Goal: Contribute content: Contribute content

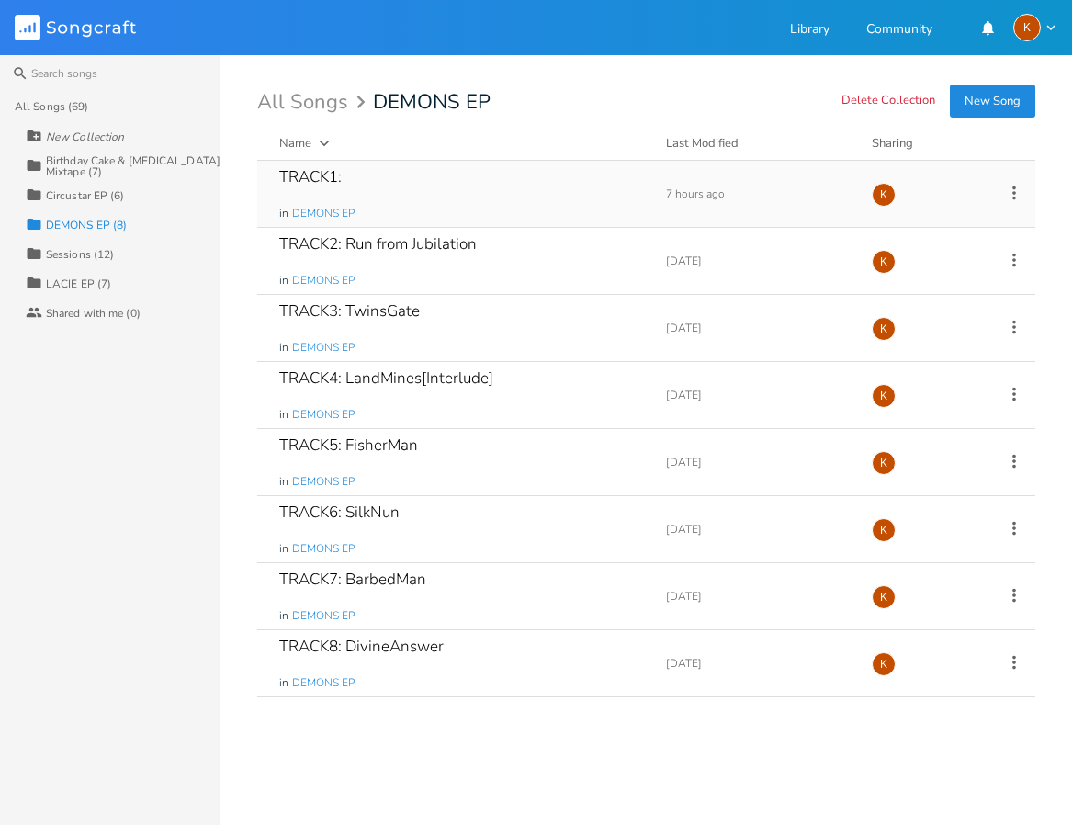
click at [1015, 193] on icon at bounding box center [1014, 193] width 4 height 14
click at [955, 225] on li "Edit Rename" at bounding box center [939, 221] width 147 height 31
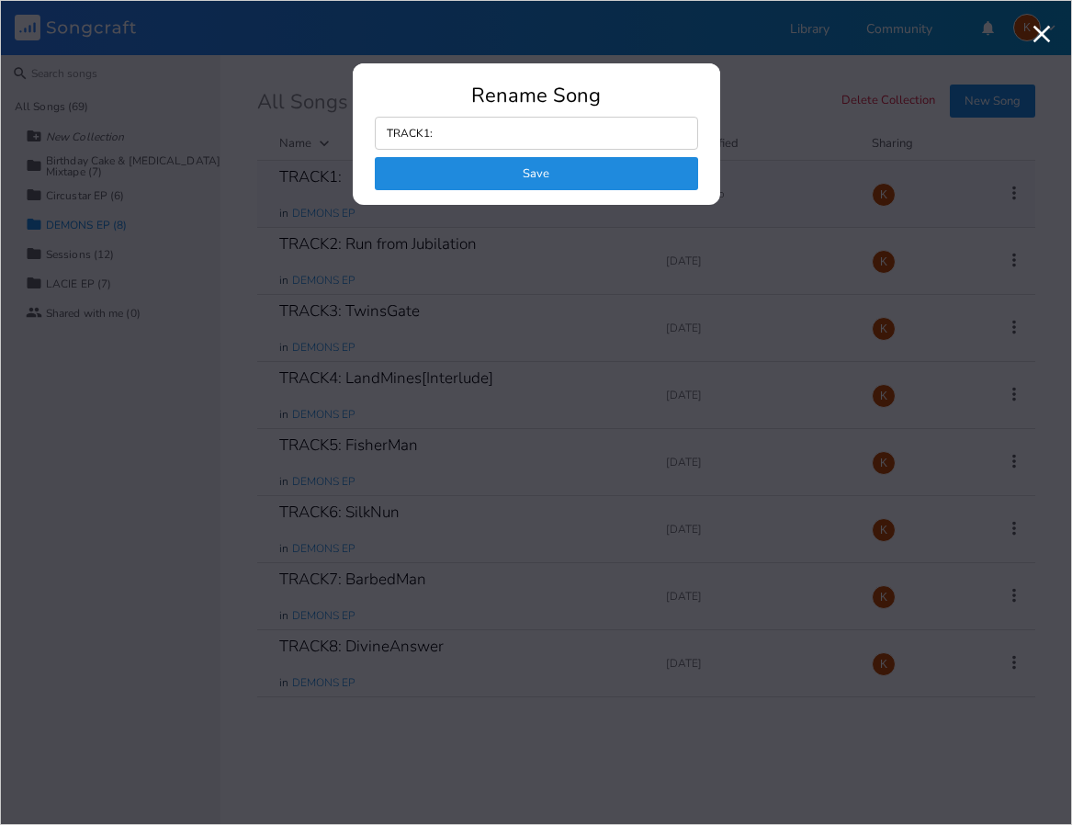
click at [446, 124] on input "TRACK1:" at bounding box center [536, 133] width 323 height 33
drag, startPoint x: 465, startPoint y: 135, endPoint x: 282, endPoint y: 122, distance: 183.2
click at [278, 123] on div "Rename Song TRACK1: Save" at bounding box center [535, 412] width 1033 height 786
type input "s"
type input "trck1demons"
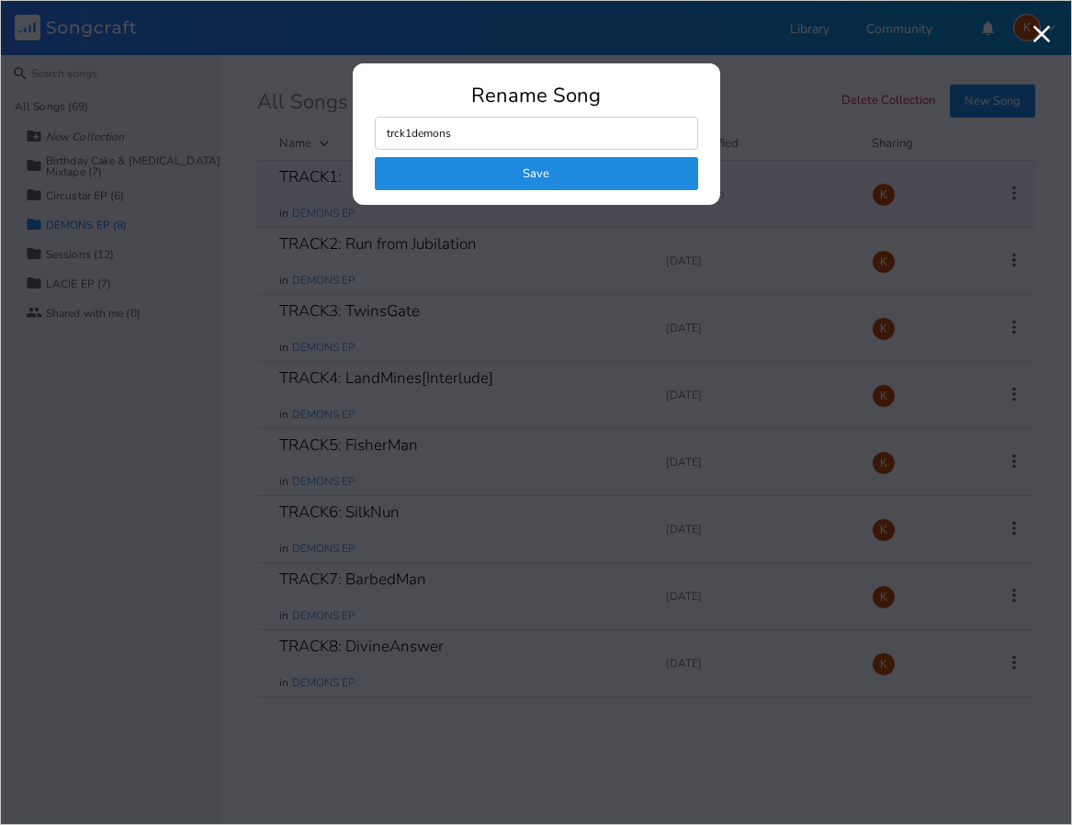
click button "Save" at bounding box center [536, 173] width 323 height 33
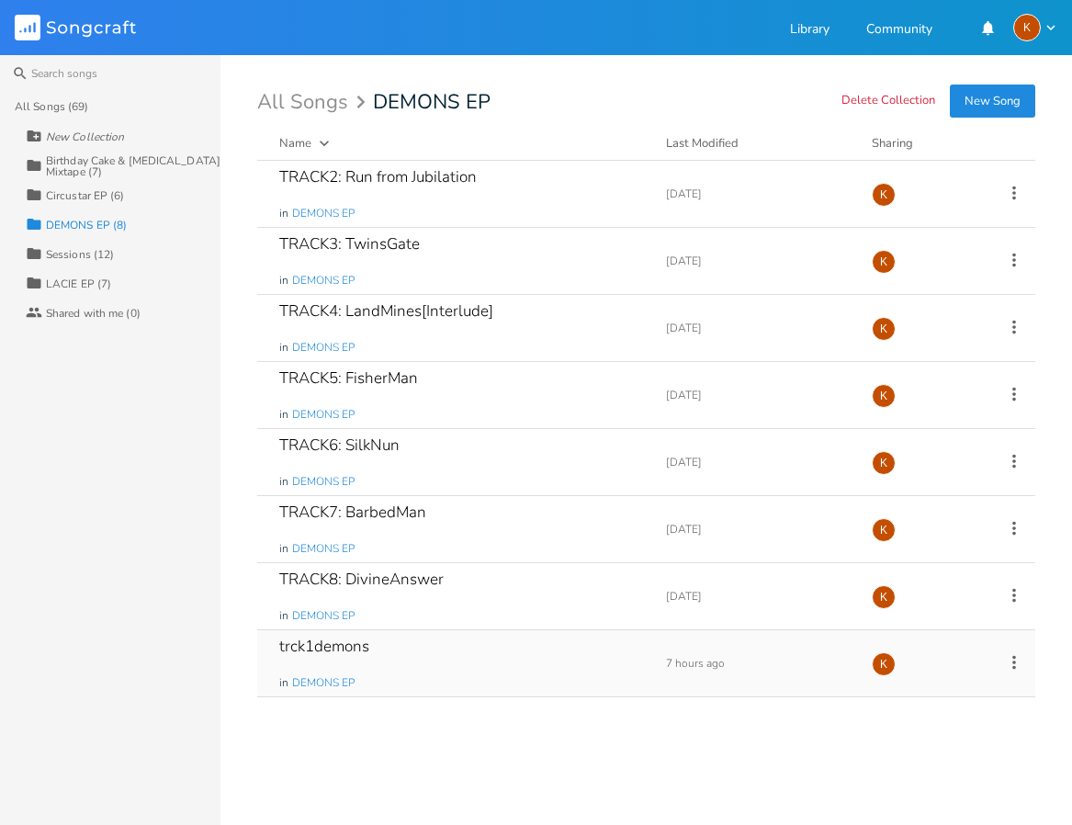
click at [433, 651] on div "trck1demons in DEMONS EP" at bounding box center [461, 663] width 365 height 66
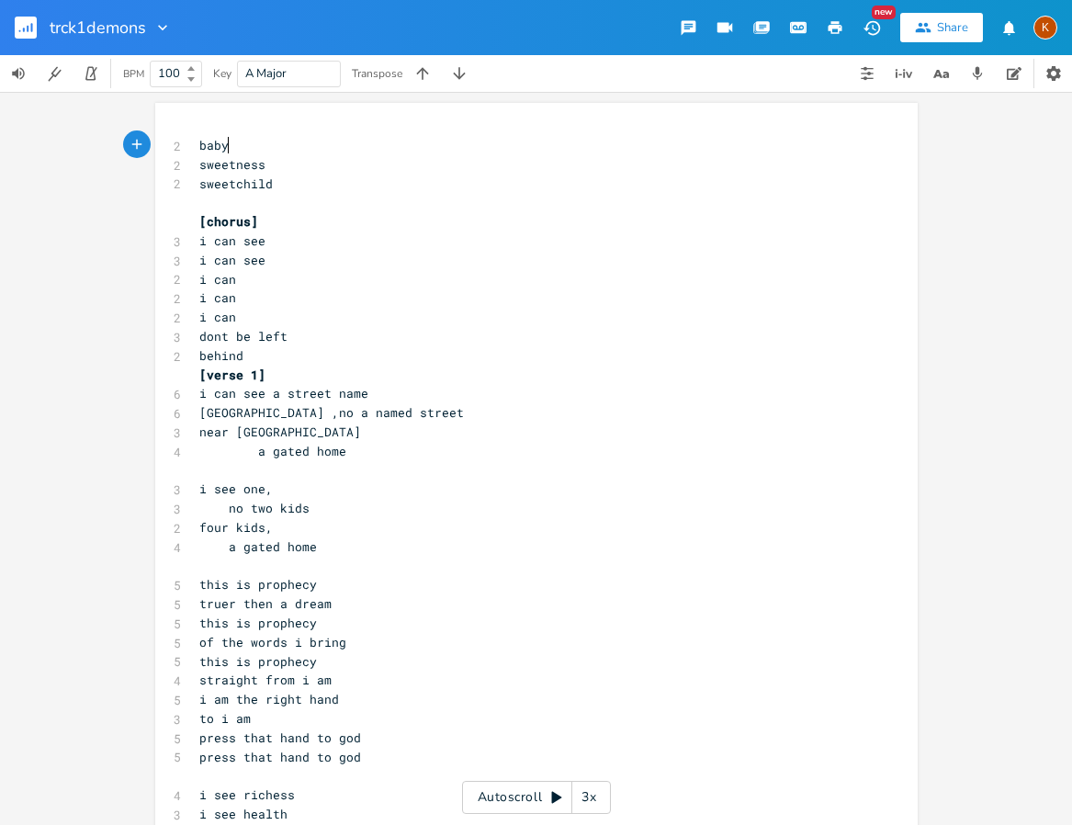
type textarea "baby sweetness sweetchild"
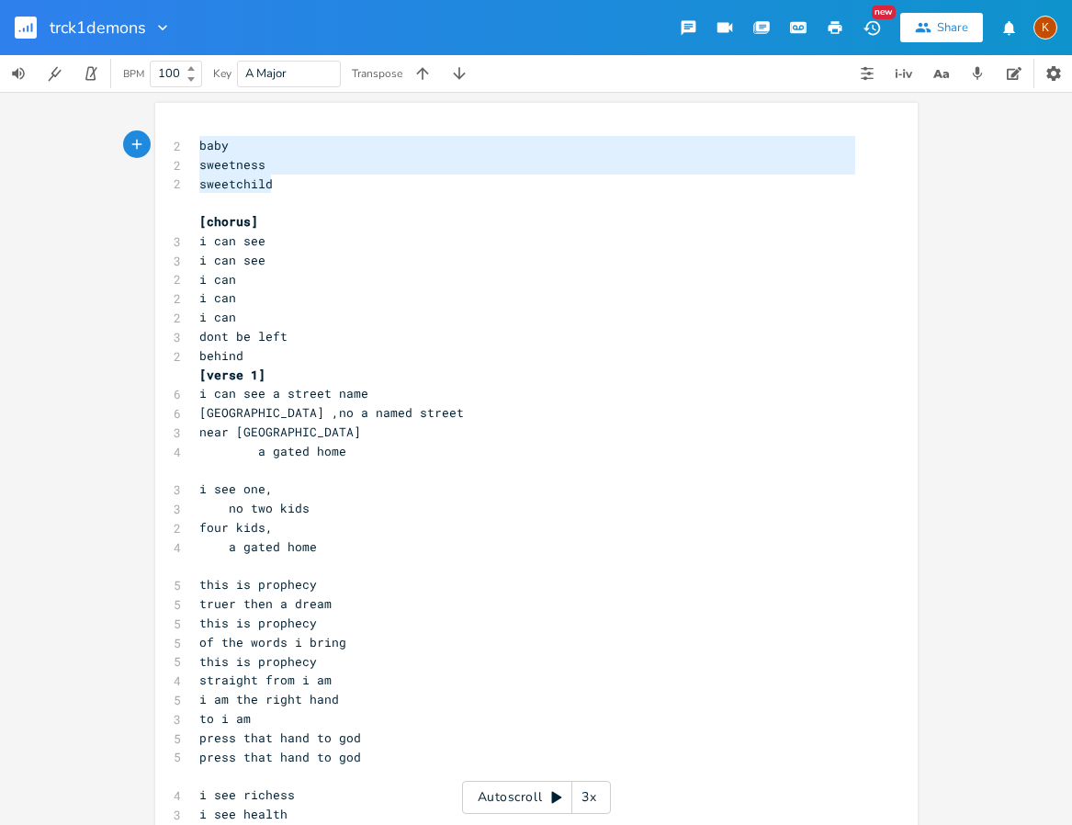
drag, startPoint x: 287, startPoint y: 190, endPoint x: 62, endPoint y: 95, distance: 243.6
click at [62, 95] on div "baby sweetness sweetchild x 2 baby 2 sweetness 2 sweetchild ​ [chorus] 3 i can …" at bounding box center [536, 458] width 1072 height 733
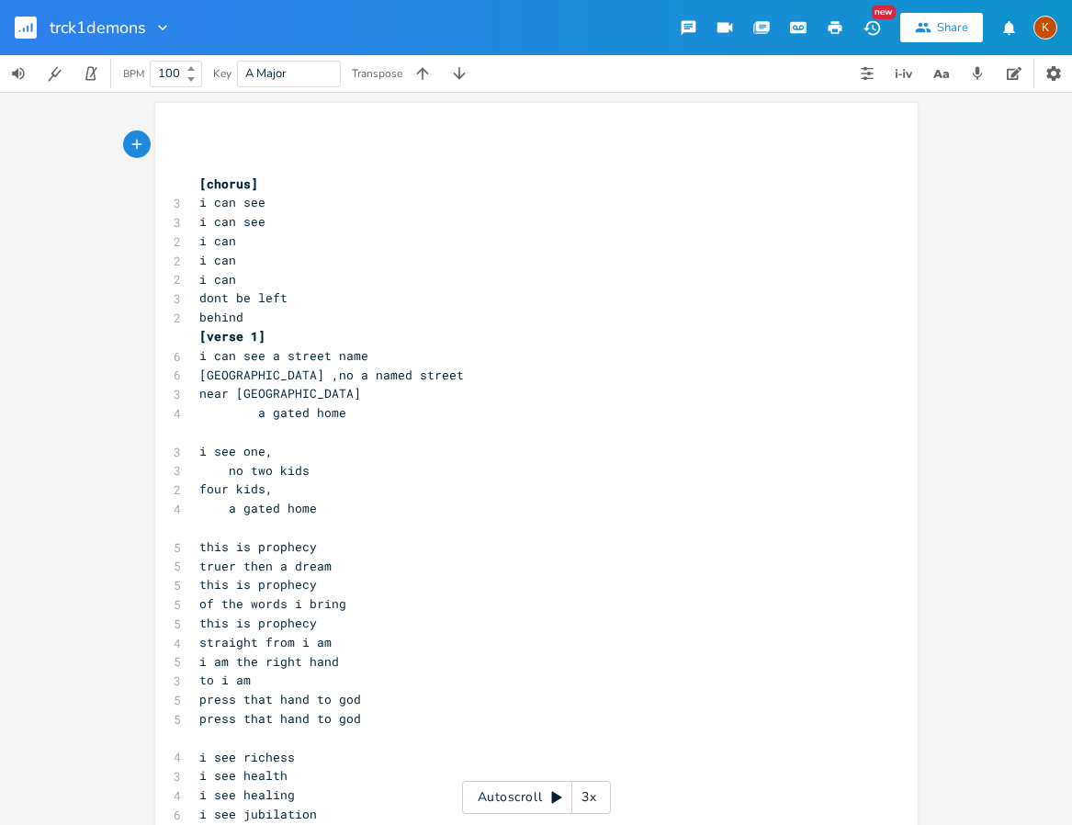
click at [200, 165] on pre "​" at bounding box center [527, 164] width 663 height 19
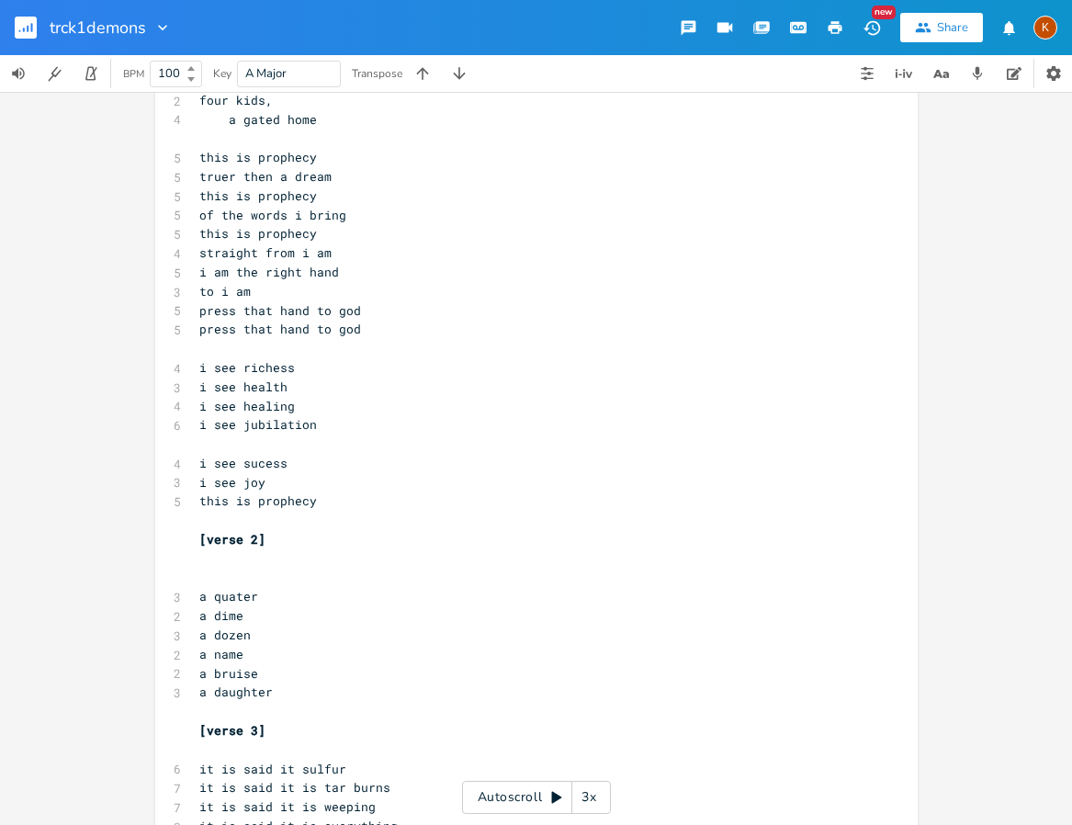
scroll to position [367, 0]
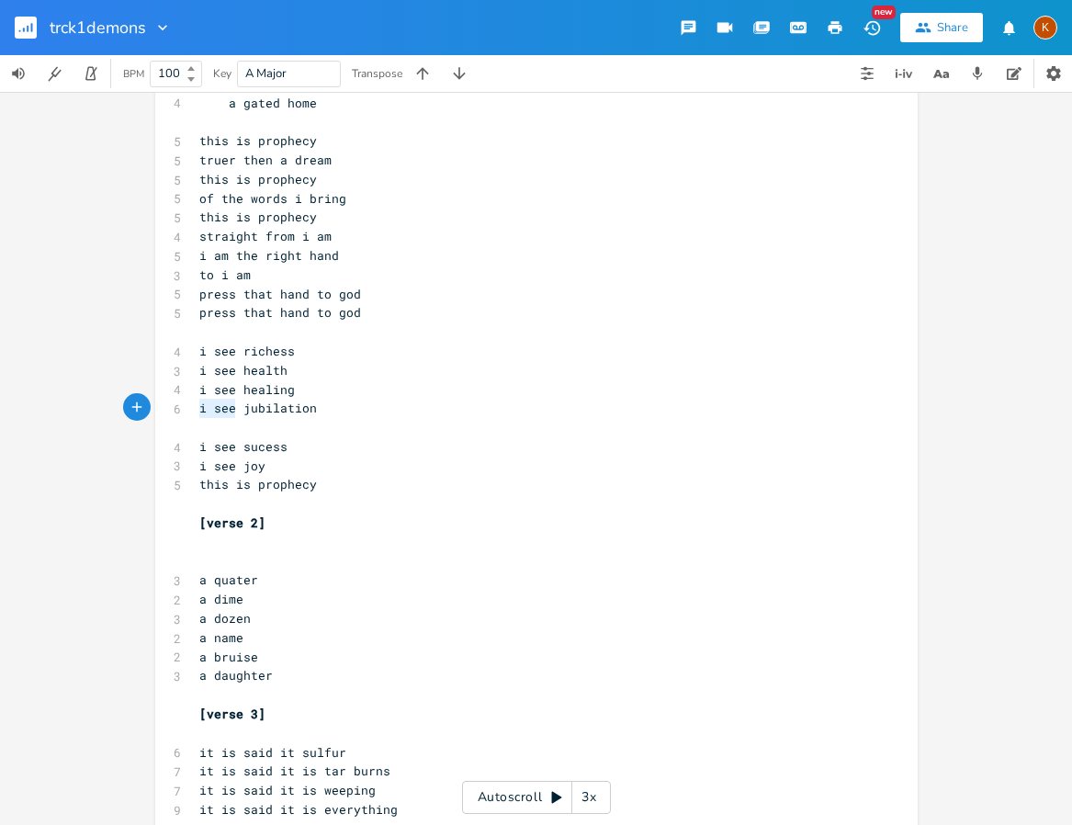
drag, startPoint x: 229, startPoint y: 411, endPoint x: 186, endPoint y: 416, distance: 43.4
type textarea "here in"
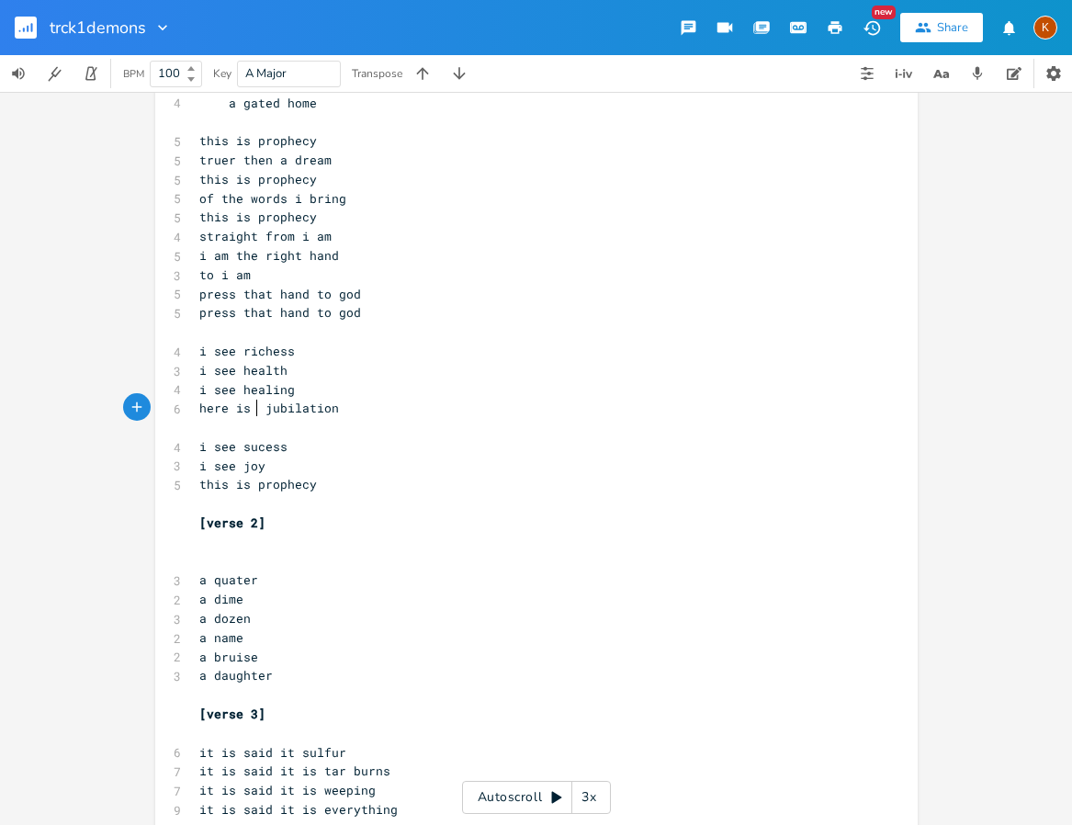
type textarea "s all"
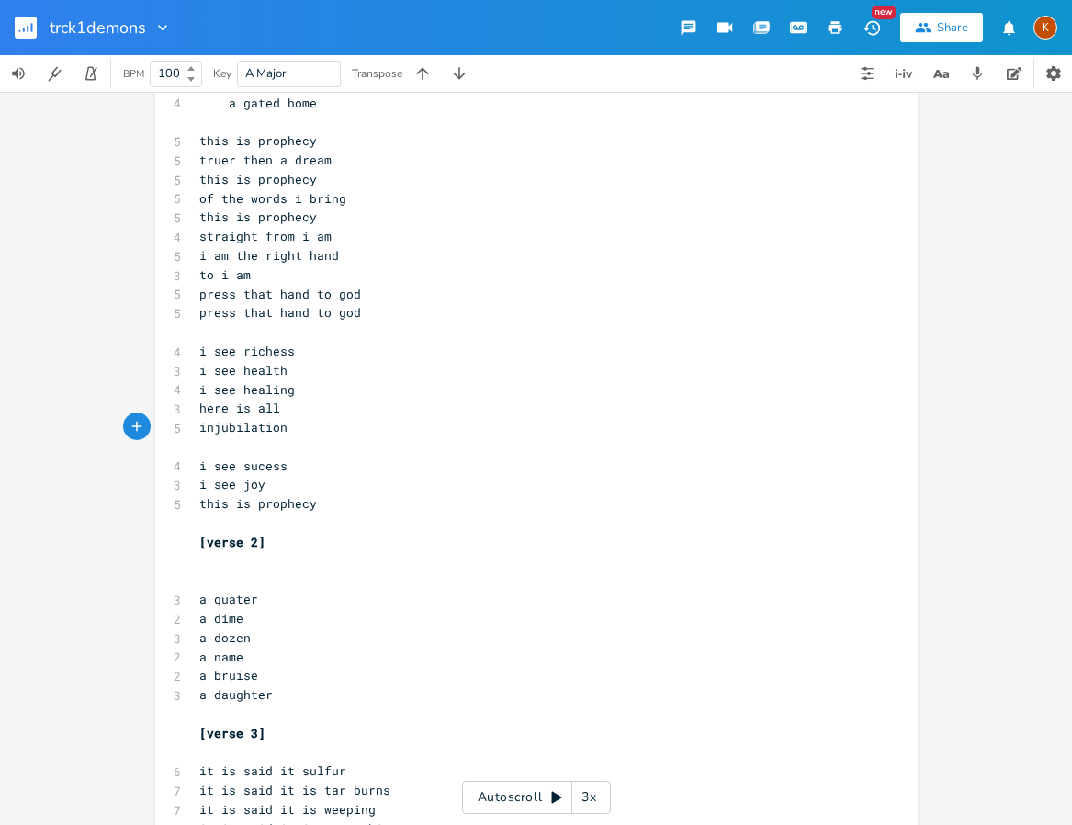
type textarea "in"
click at [261, 456] on pre "i see sucess" at bounding box center [527, 465] width 663 height 19
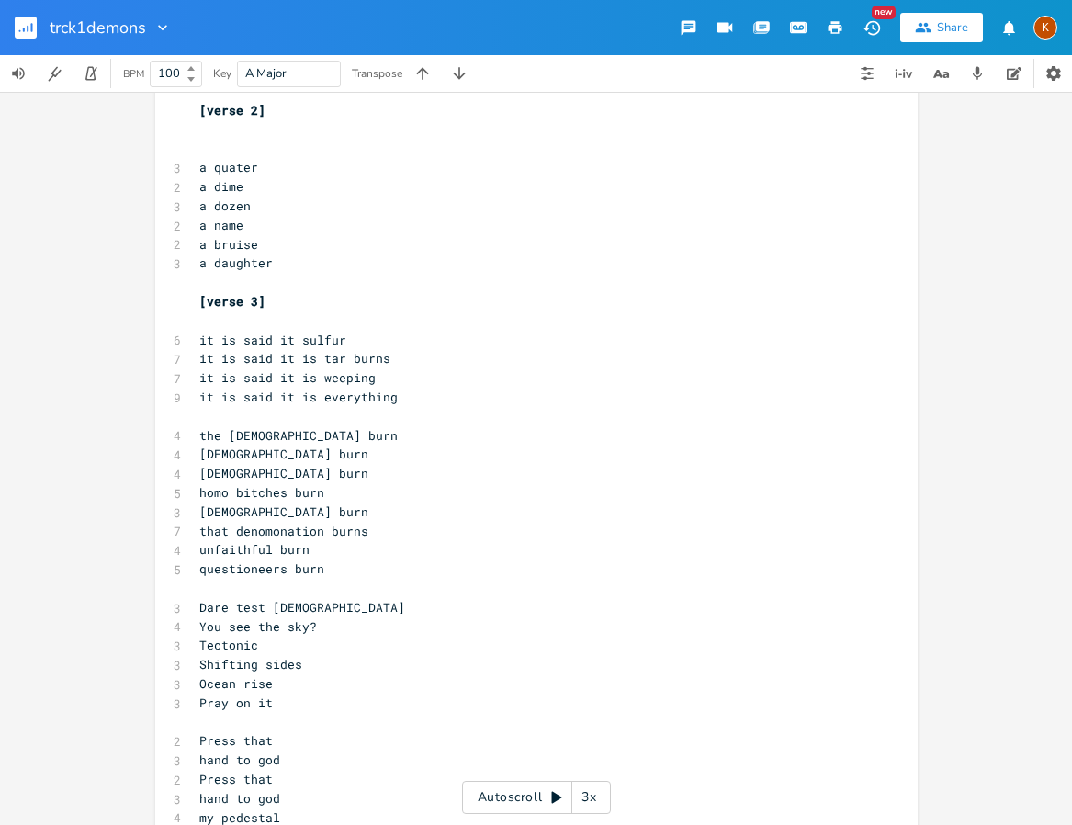
scroll to position [827, 0]
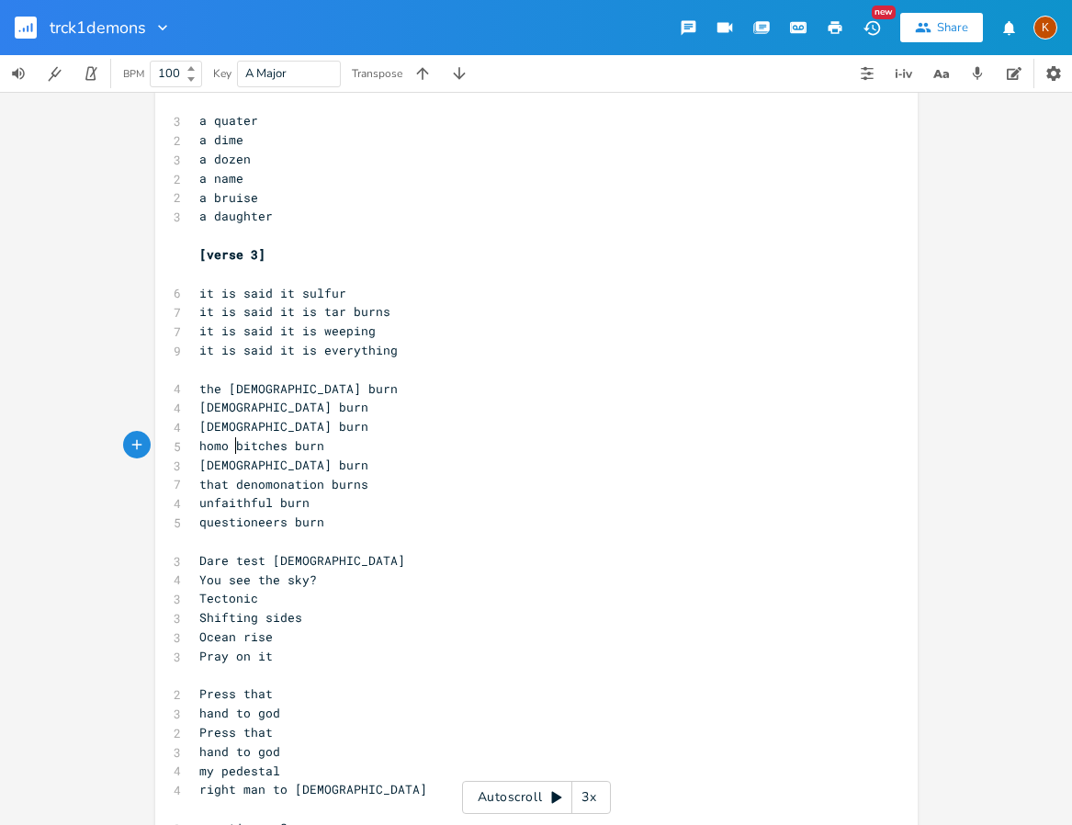
click at [231, 448] on span "homo bitches burn" at bounding box center [261, 445] width 125 height 17
type textarea "b"
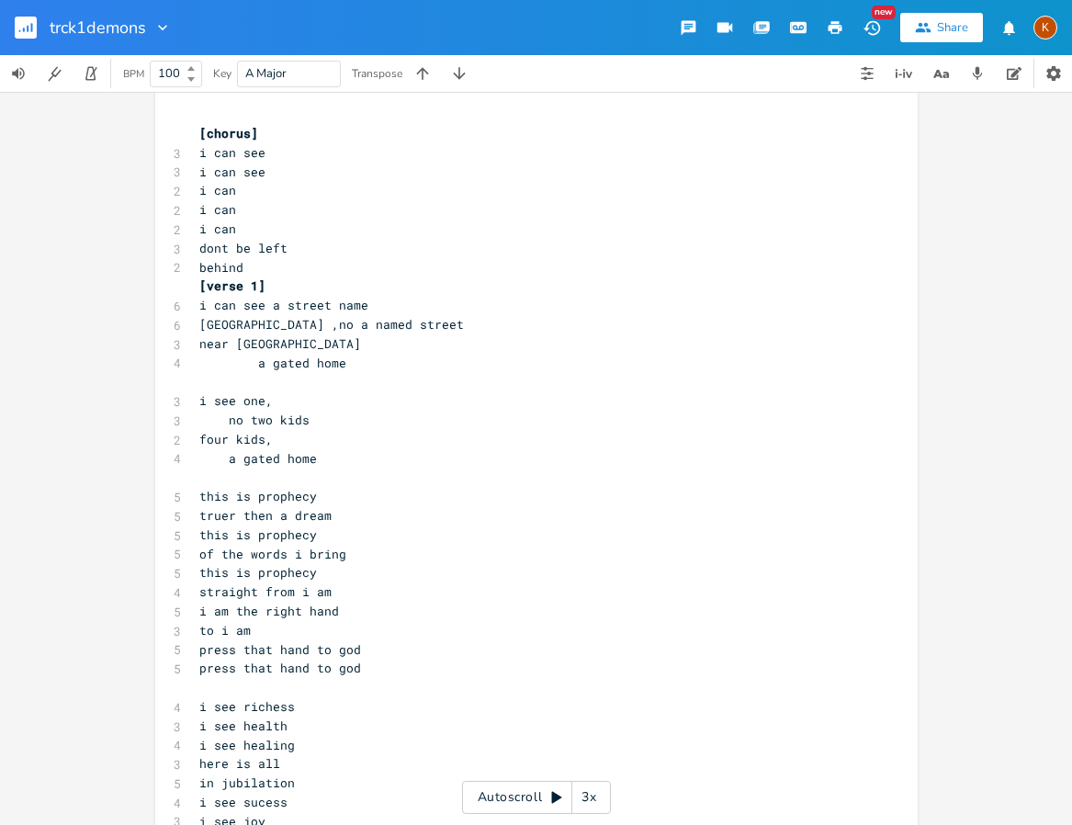
scroll to position [0, 0]
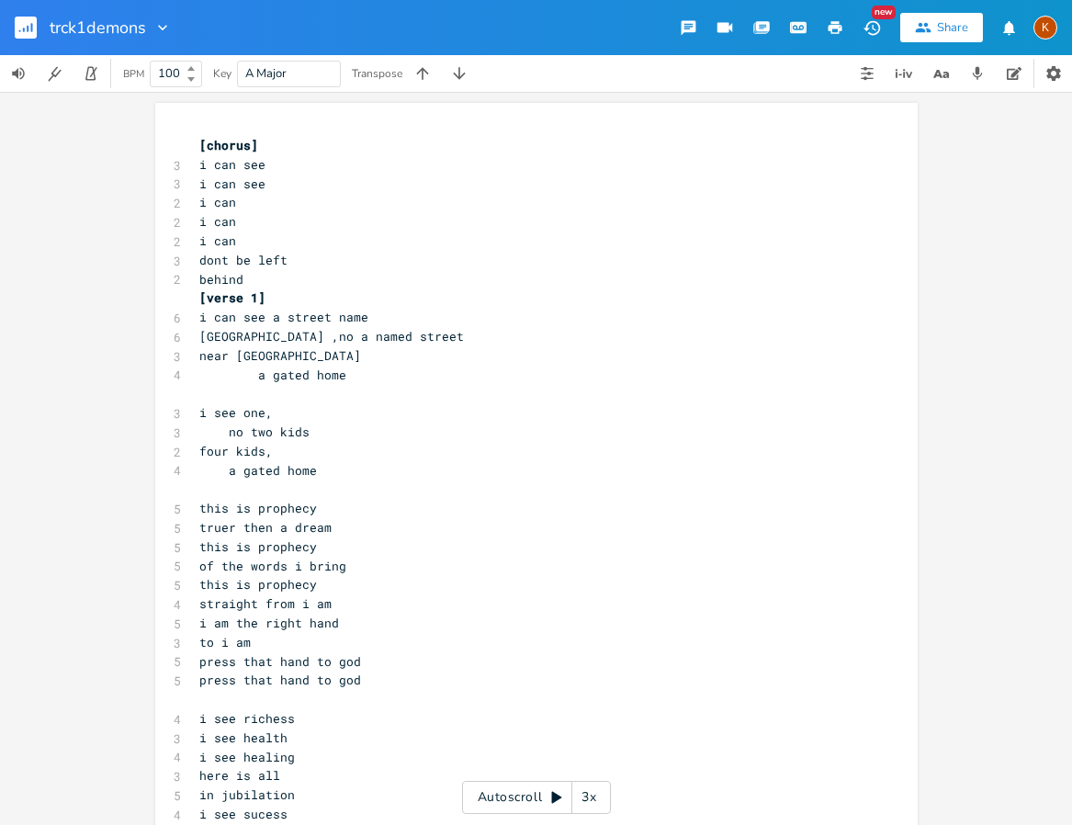
type textarea "n'"
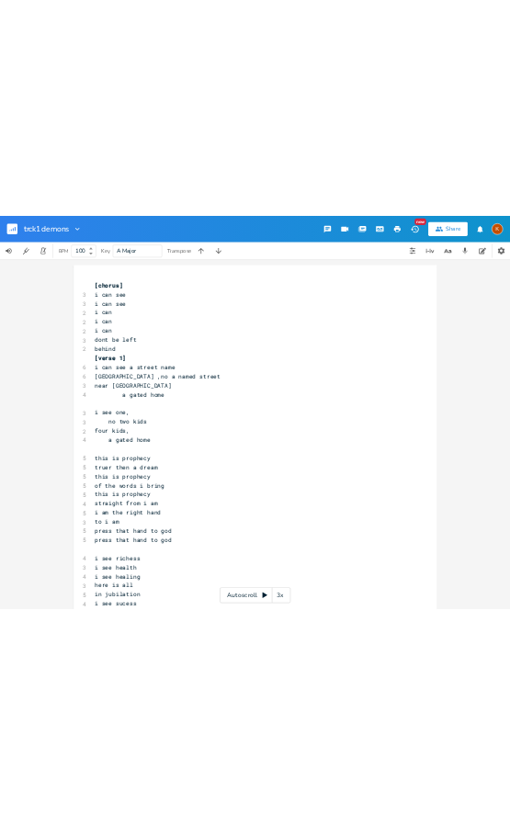
scroll to position [503, 0]
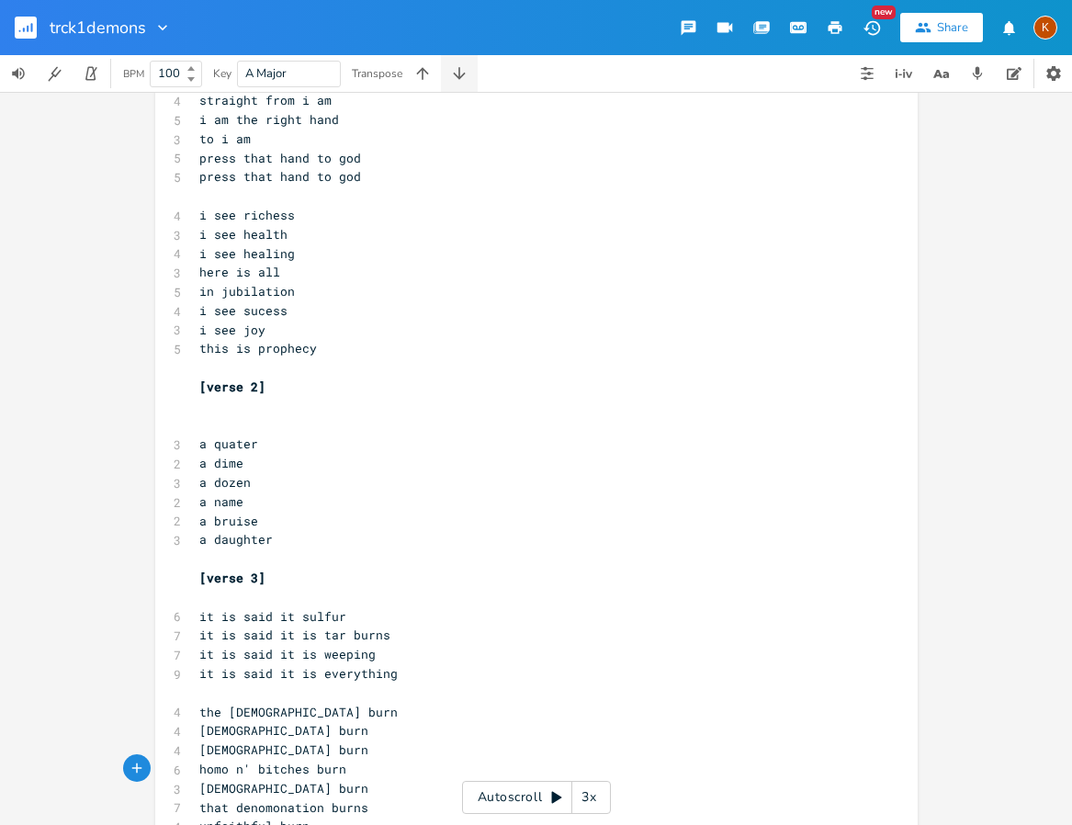
click at [469, 89] on button "button" at bounding box center [459, 73] width 37 height 37
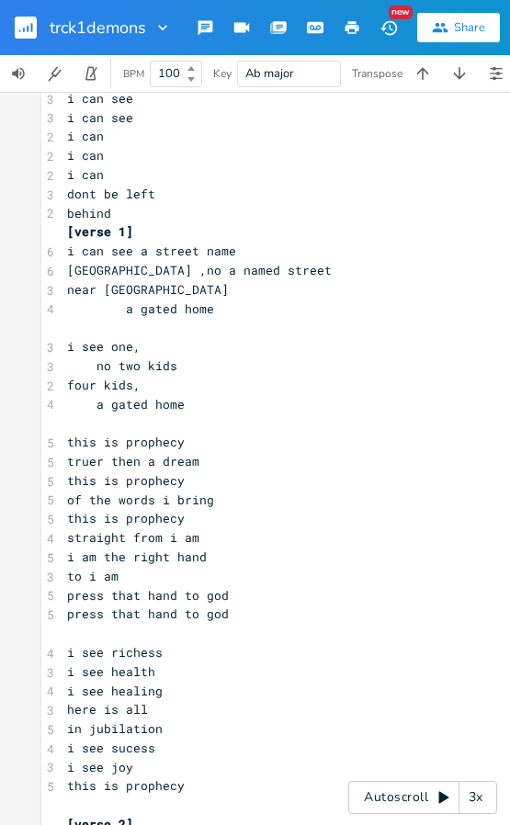
scroll to position [0, 0]
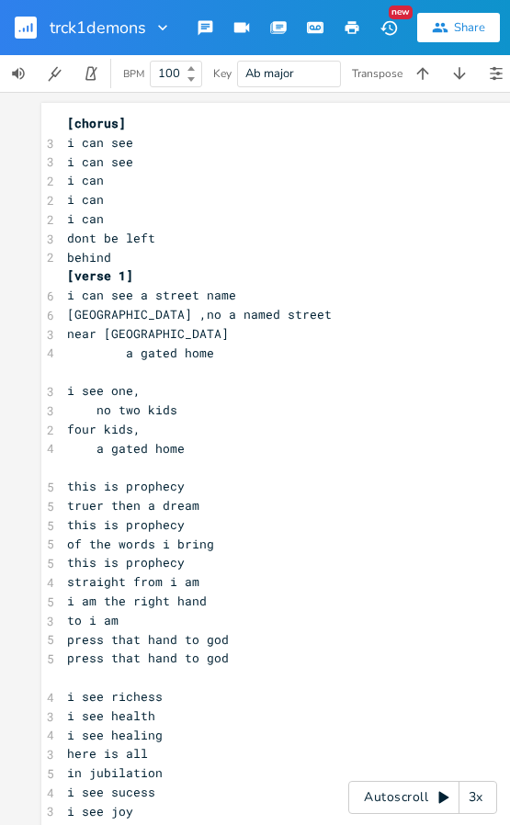
click at [63, 271] on pre "[verse 1]" at bounding box center [422, 275] width 718 height 19
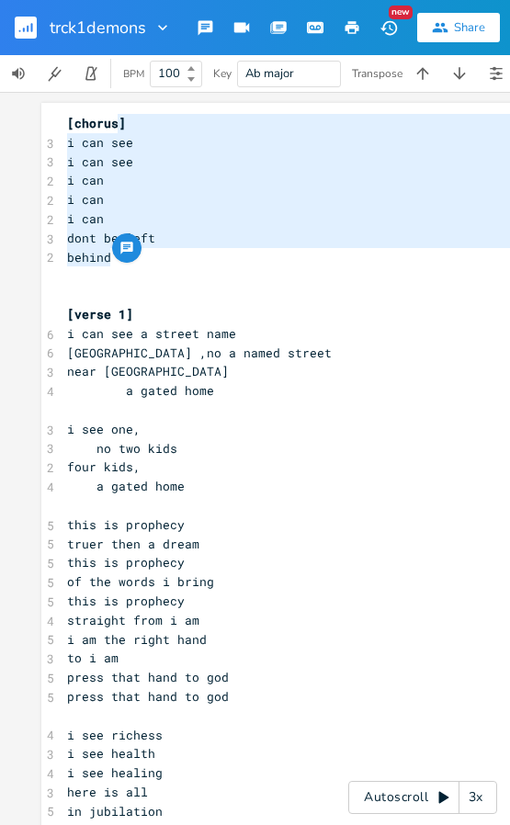
type textarea "i can see i can see i can i can i can dont be left behind"
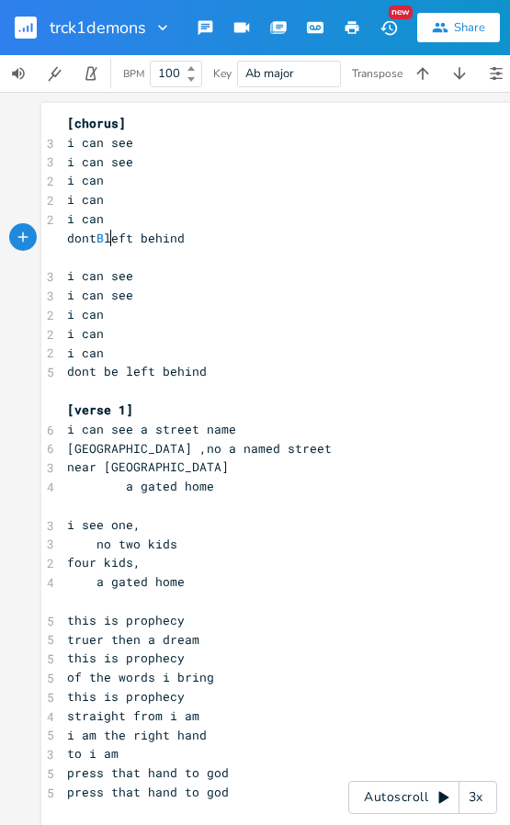
scroll to position [0, 14]
type textarea "BE"
type textarea "..."
type textarea "BE"
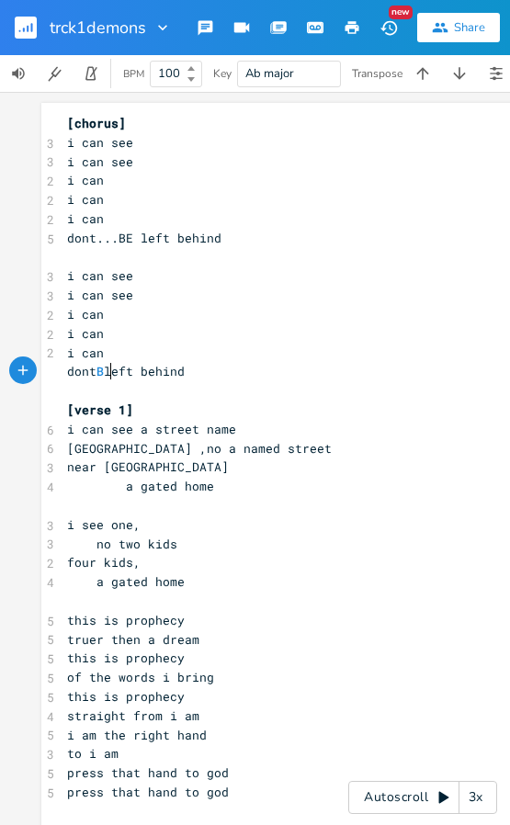
scroll to position [0, 14]
type textarea "..."
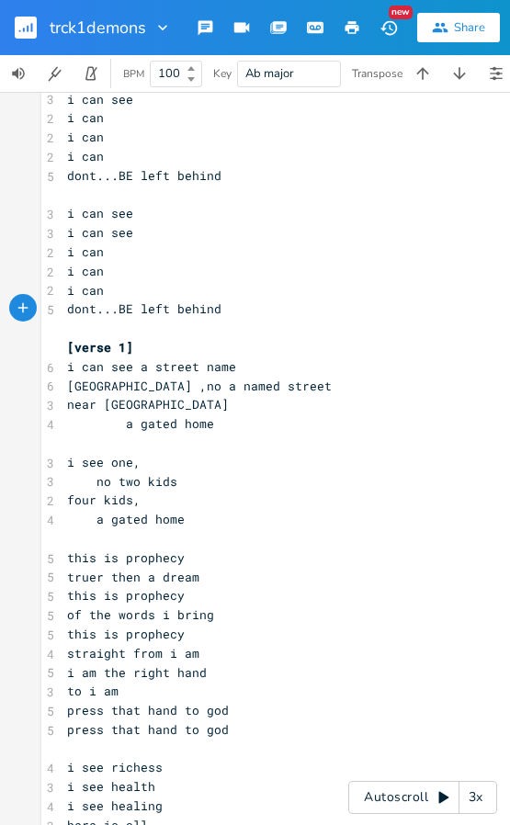
scroll to position [92, 0]
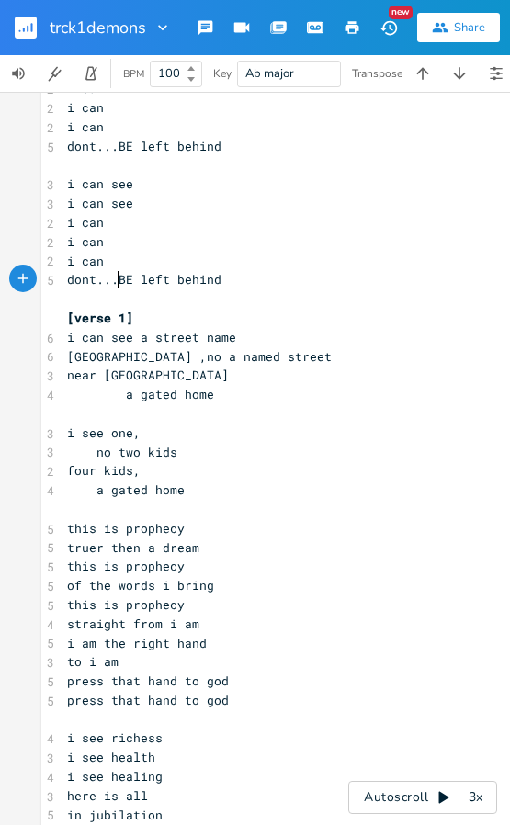
click at [123, 299] on pre "​" at bounding box center [422, 298] width 718 height 19
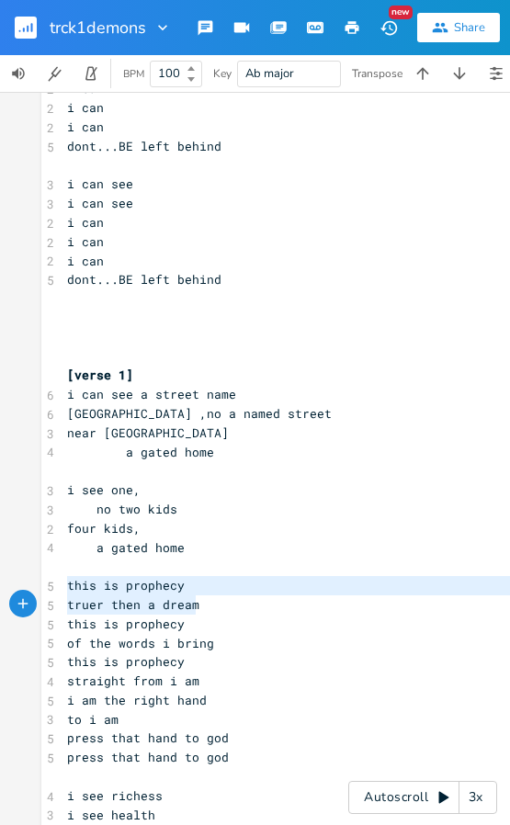
type textarea "this is prophecy truer then a dream this is prophecy"
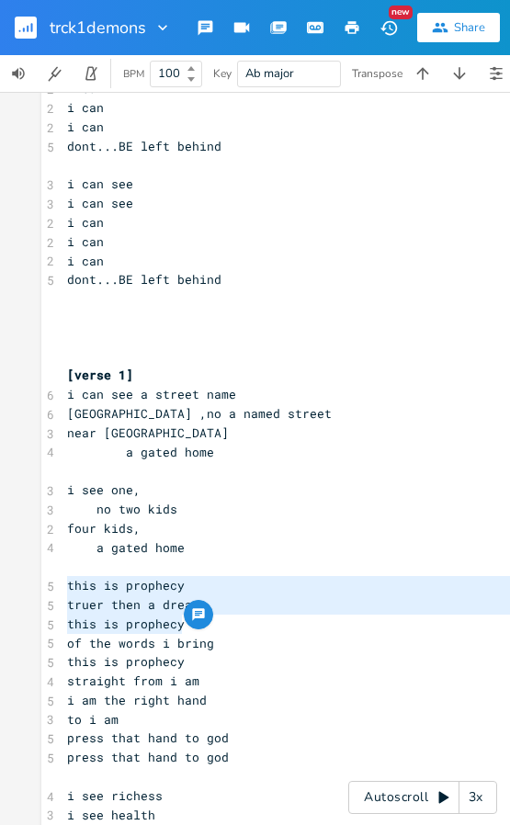
drag, startPoint x: 62, startPoint y: 588, endPoint x: 209, endPoint y: 622, distance: 151.7
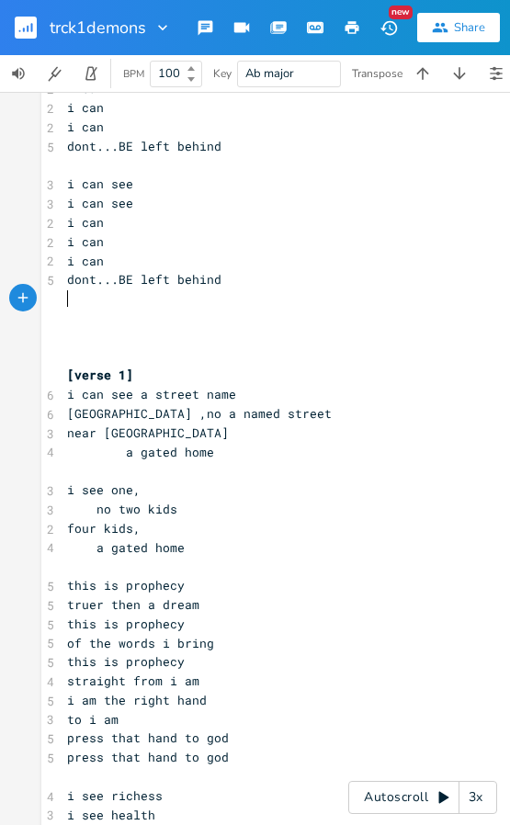
click at [77, 299] on pre "​" at bounding box center [422, 298] width 718 height 19
paste textarea "]"
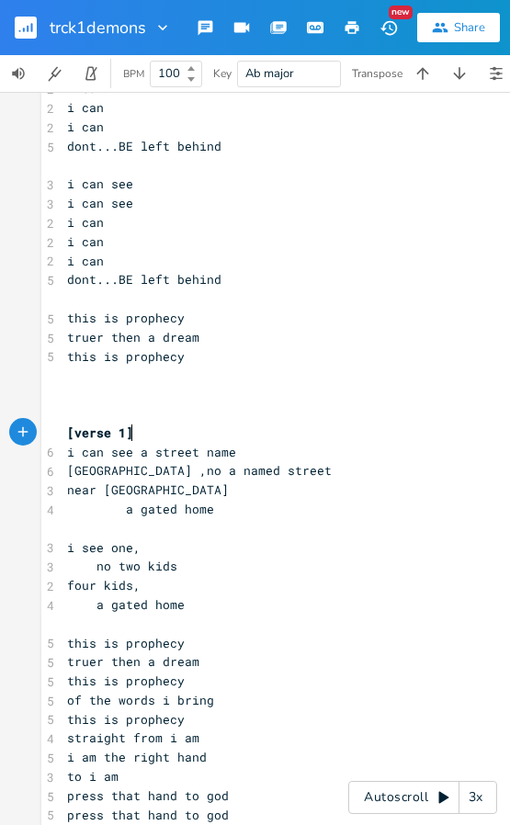
type textarea "[verse 1]"
drag, startPoint x: 130, startPoint y: 433, endPoint x: 56, endPoint y: 442, distance: 74.1
click at [67, 293] on pre "​" at bounding box center [422, 298] width 718 height 19
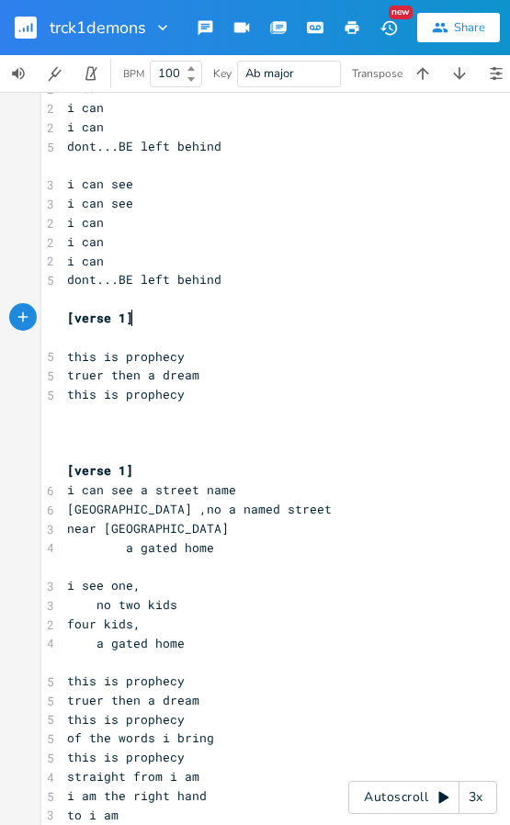
click at [201, 400] on pre "this is prophecy" at bounding box center [422, 394] width 718 height 19
type textarea "BTI"
type textarea "faggots"
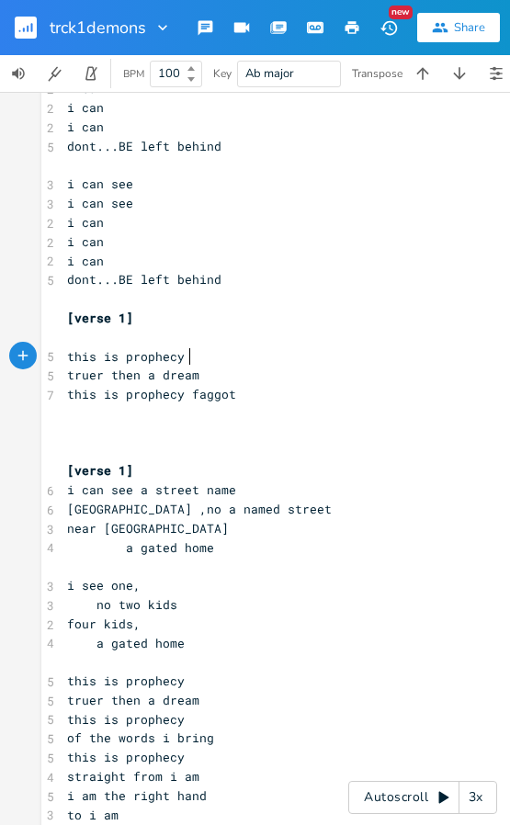
type textarea "i"
type textarea "real"
type textarea "eal"
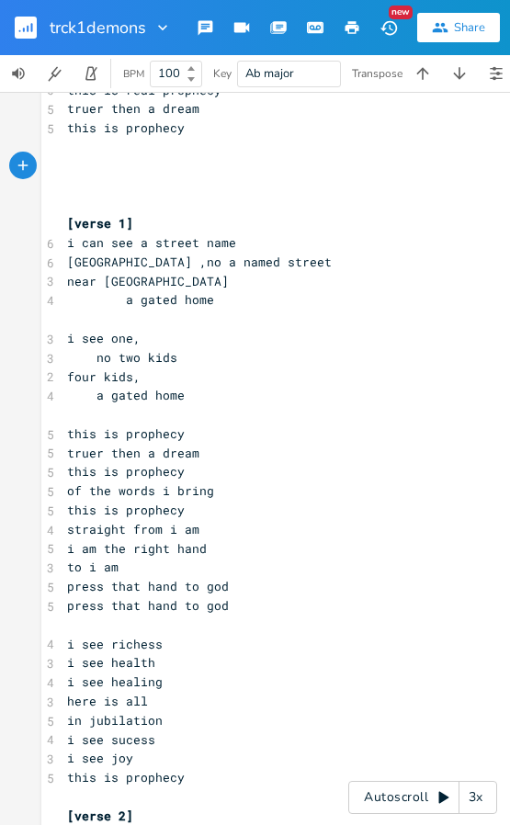
scroll to position [367, 0]
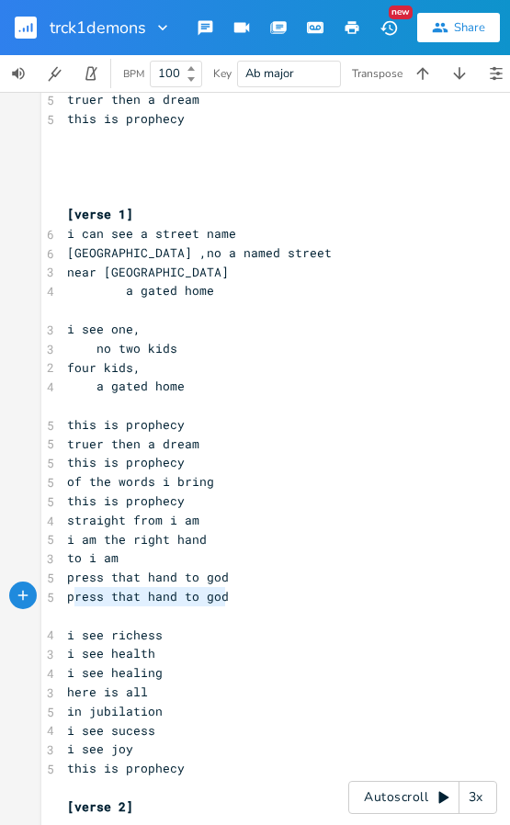
type textarea "press that hand to god press that hand to god"
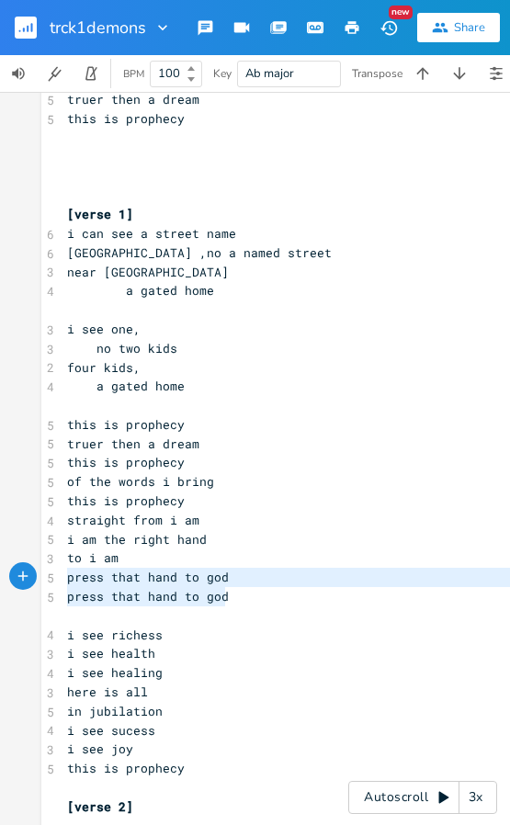
drag, startPoint x: 231, startPoint y: 601, endPoint x: 55, endPoint y: 578, distance: 176.9
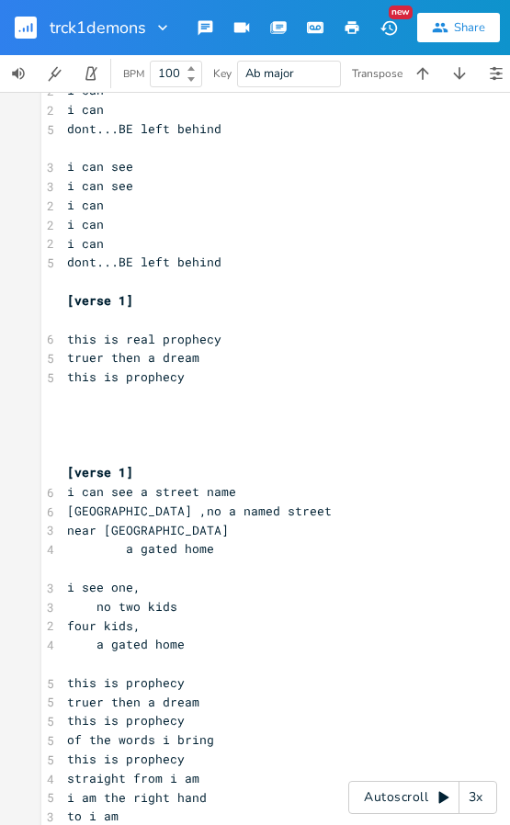
scroll to position [92, 0]
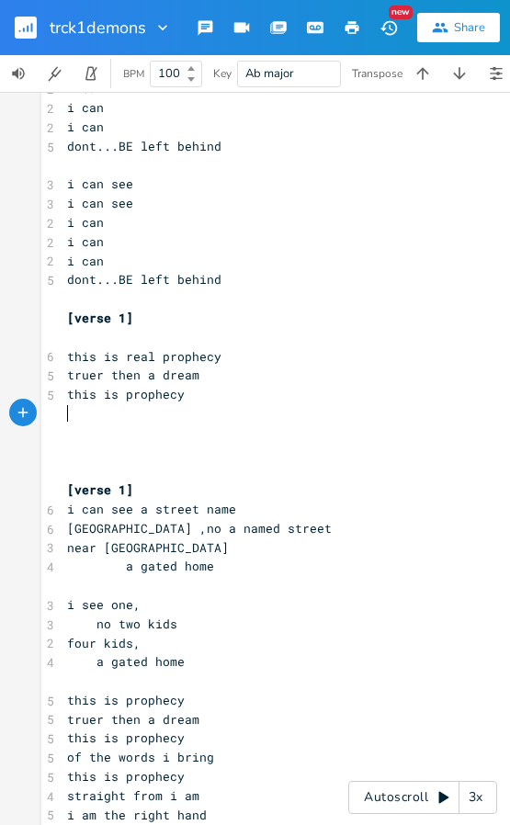
click at [67, 417] on pre "​" at bounding box center [422, 413] width 718 height 19
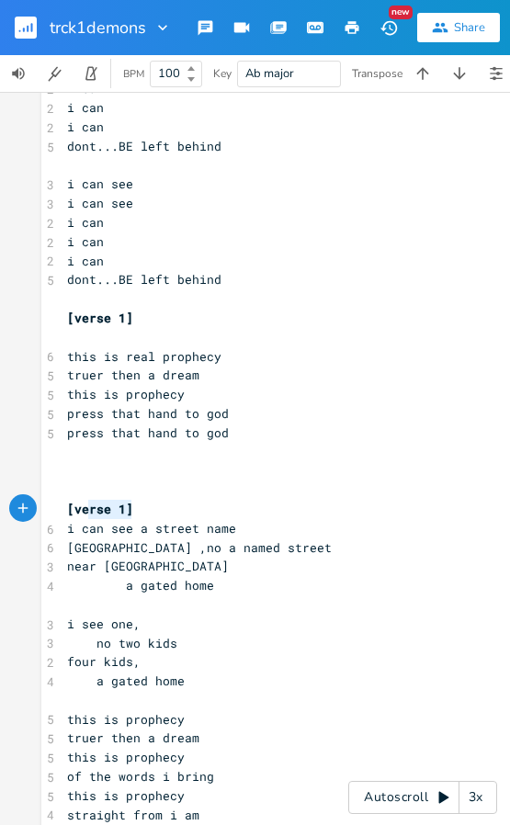
type textarea "[verse 1]"
drag, startPoint x: 126, startPoint y: 507, endPoint x: 62, endPoint y: 506, distance: 64.3
click at [67, 506] on span "[verse 1]" at bounding box center [100, 509] width 66 height 17
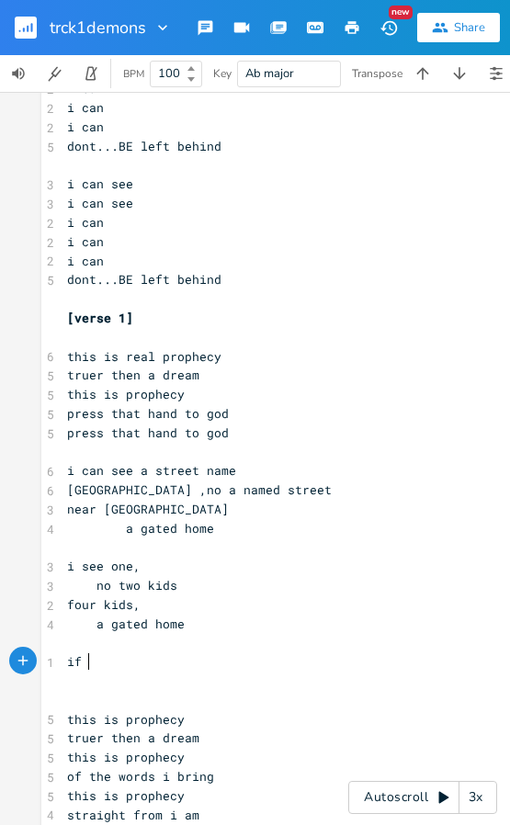
type textarea "if h"
type textarea "thats you"
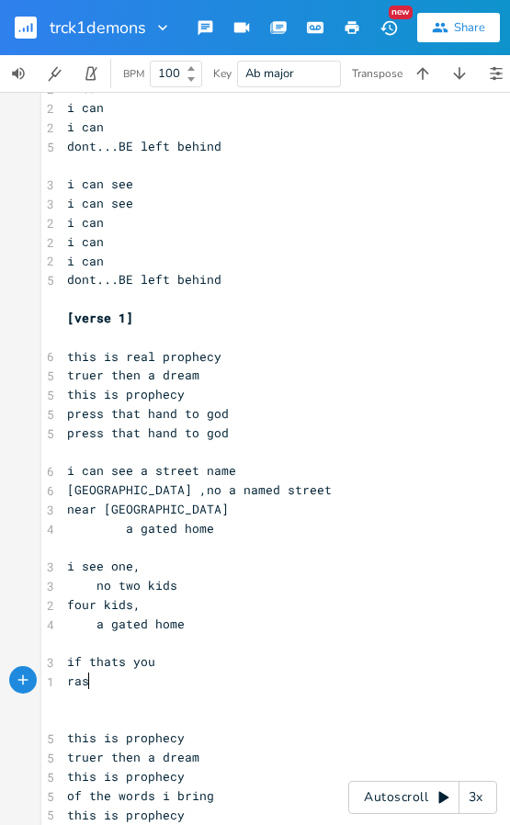
type textarea "rase"
type textarea "ise that hand to uya"
type textarea "yah"
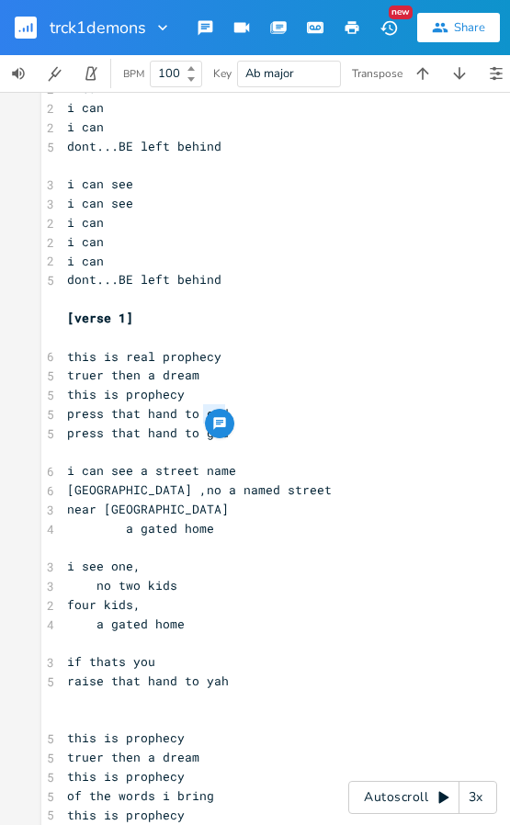
drag, startPoint x: 220, startPoint y: 421, endPoint x: 196, endPoint y: 403, distance: 29.6
click at [196, 404] on pre "press that hand to god" at bounding box center [422, 413] width 718 height 19
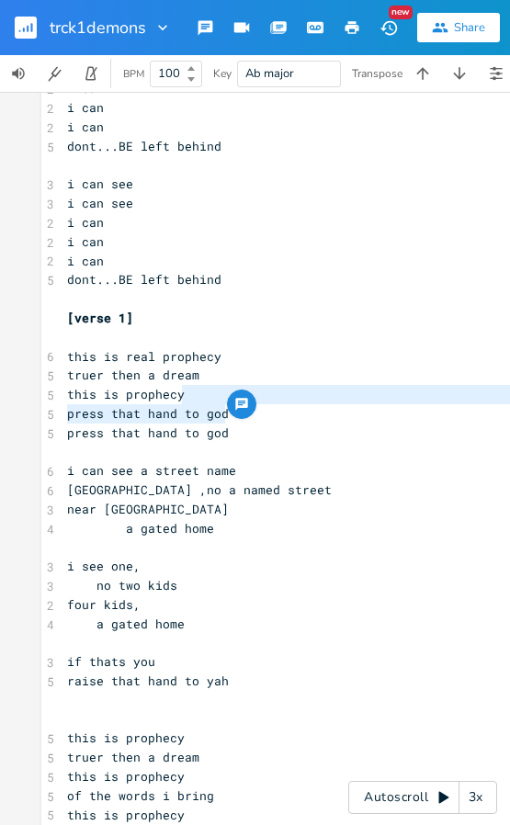
type textarea "press that hand to god"
click at [216, 418] on span "press that hand to god" at bounding box center [148, 413] width 162 height 17
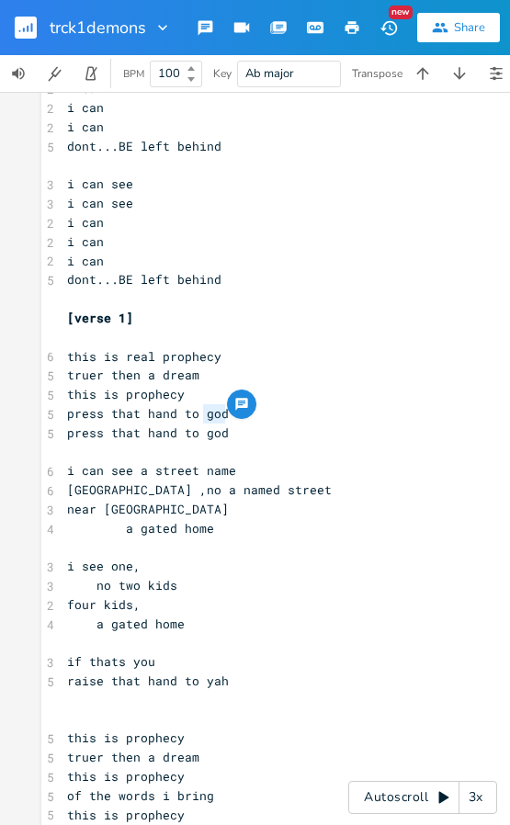
drag, startPoint x: 218, startPoint y: 418, endPoint x: 199, endPoint y: 421, distance: 18.6
click at [199, 421] on span "press that hand to god" at bounding box center [148, 413] width 162 height 17
type textarea "ay"
type textarea "y"
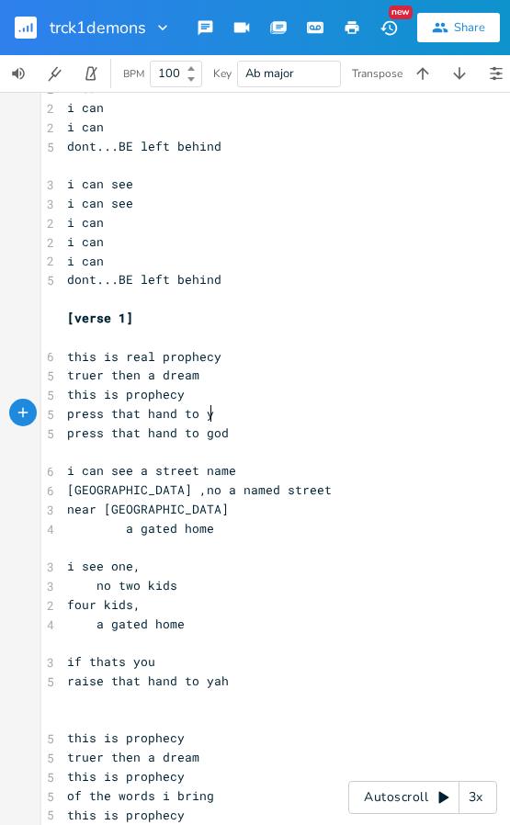
type textarea "yah"
drag, startPoint x: 221, startPoint y: 434, endPoint x: 195, endPoint y: 436, distance: 26.8
click at [195, 436] on pre "press that hand to god" at bounding box center [422, 432] width 718 height 19
type textarea "yah."
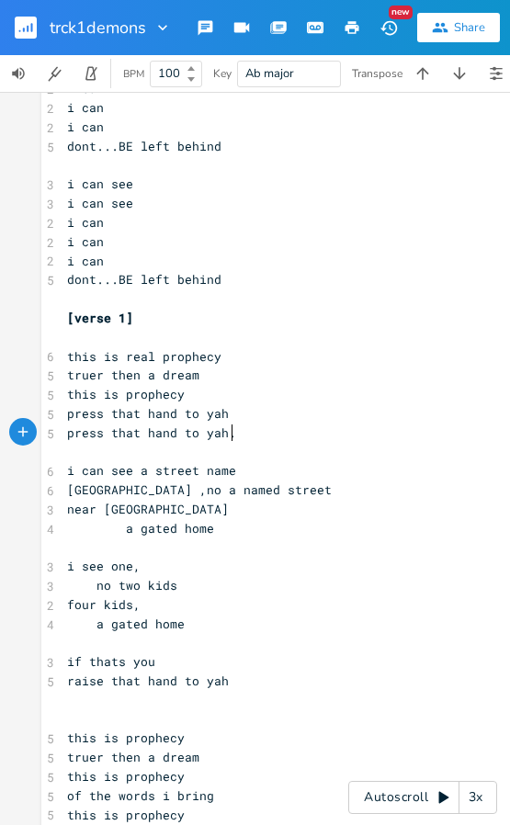
type textarea "."
click at [260, 692] on pre "​" at bounding box center [422, 700] width 718 height 19
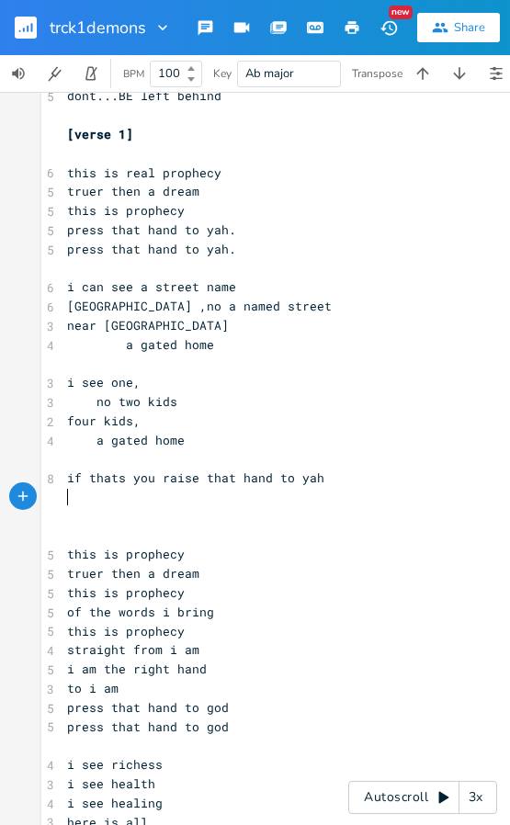
scroll to position [0, 3]
type textarea "i see you in the back is that y"
type textarea "yuh?"
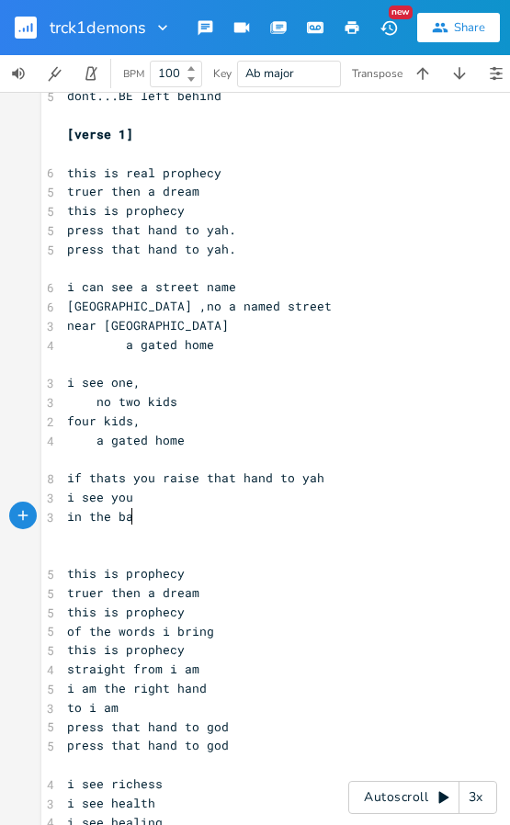
type textarea "in the back"
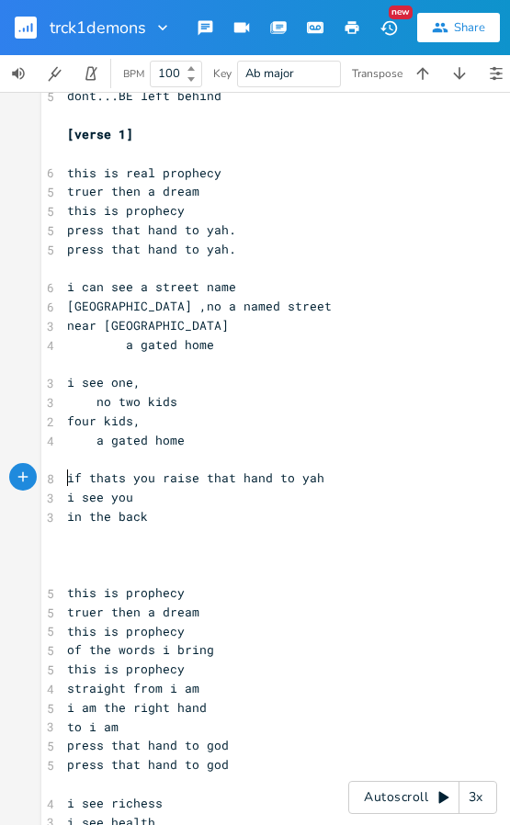
type textarea "if thats you raise that hand to yah"
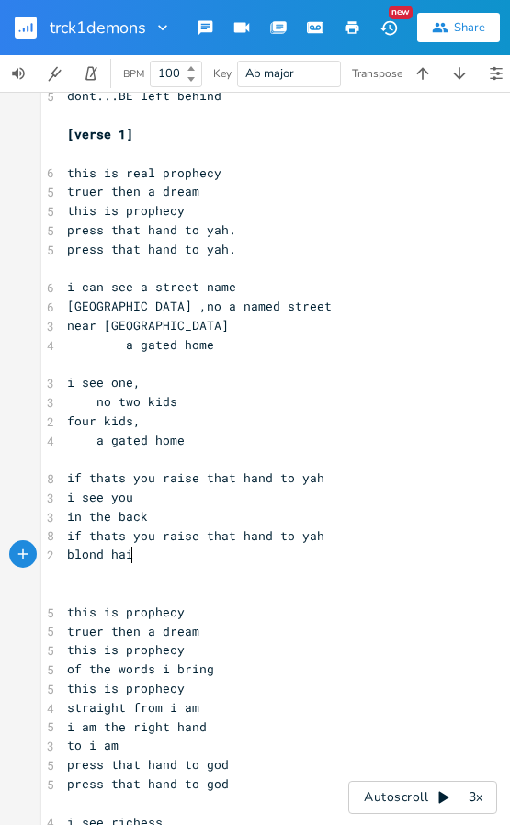
type textarea "blond hair"
type textarea "ht"
type textarea "blond hair"
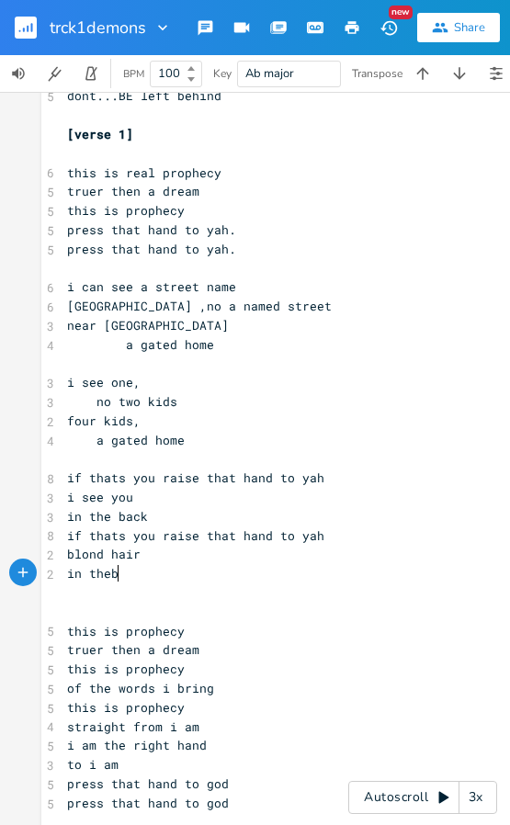
type textarea "in theba"
type textarea "back"
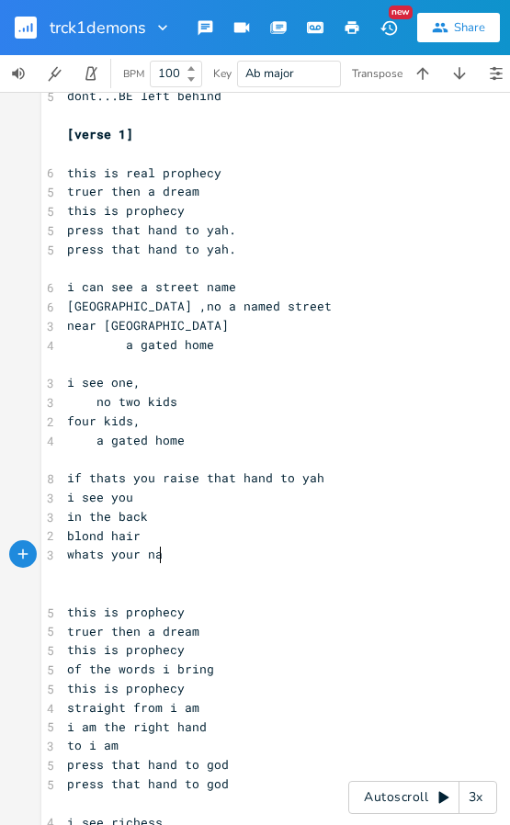
type textarea "whats your name"
type textarea "the"
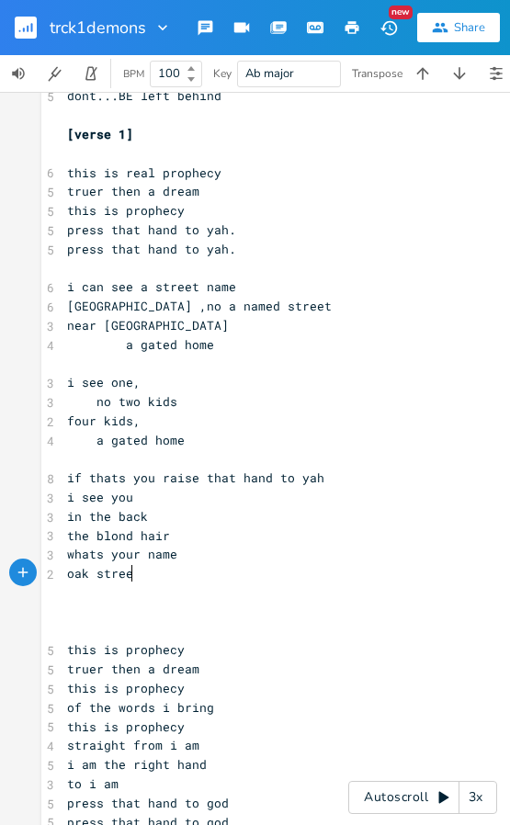
type textarea "oak street"
type textarea "is that your street"
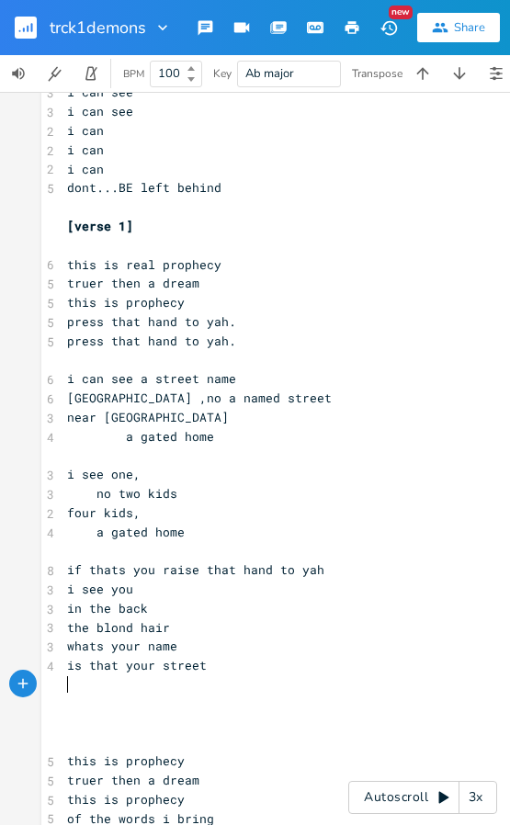
scroll to position [276, 0]
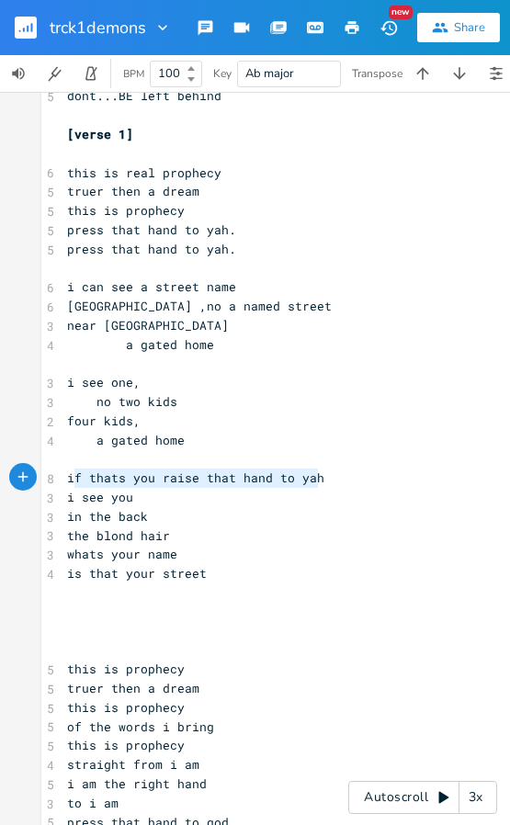
type textarea "if thats you raise that hand to yah"
drag, startPoint x: 327, startPoint y: 481, endPoint x: 58, endPoint y: 485, distance: 269.1
click at [63, 485] on pre "if thats you raise that hand to yah" at bounding box center [422, 477] width 718 height 19
click at [69, 592] on pre "​" at bounding box center [422, 592] width 718 height 19
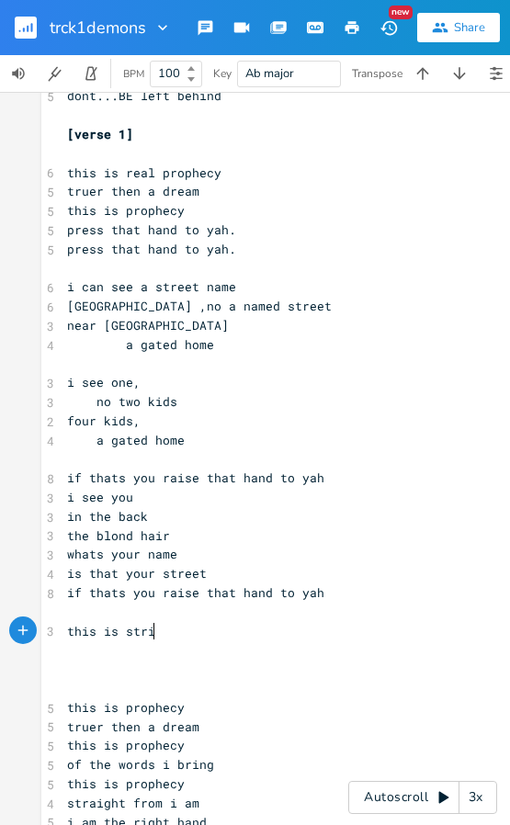
type textarea "this is striagh"
type textarea "aight from yah"
type textarea "above"
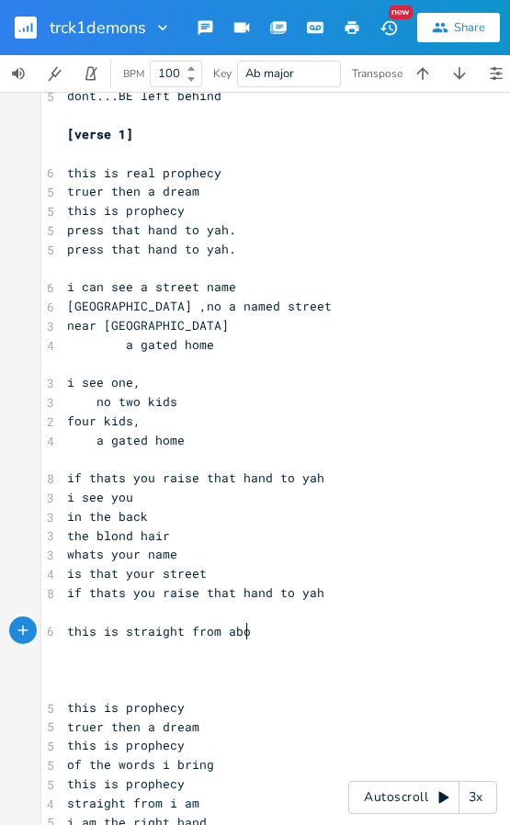
scroll to position [0, 32]
type textarea "from my mouth this is truth for you all"
type textarea "i see heaelt"
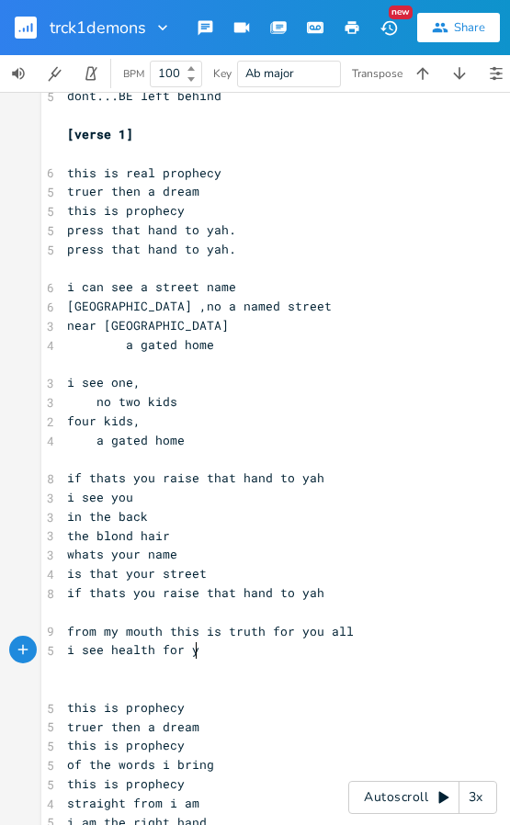
type textarea "alth for you"
type textarea "health for you fa"
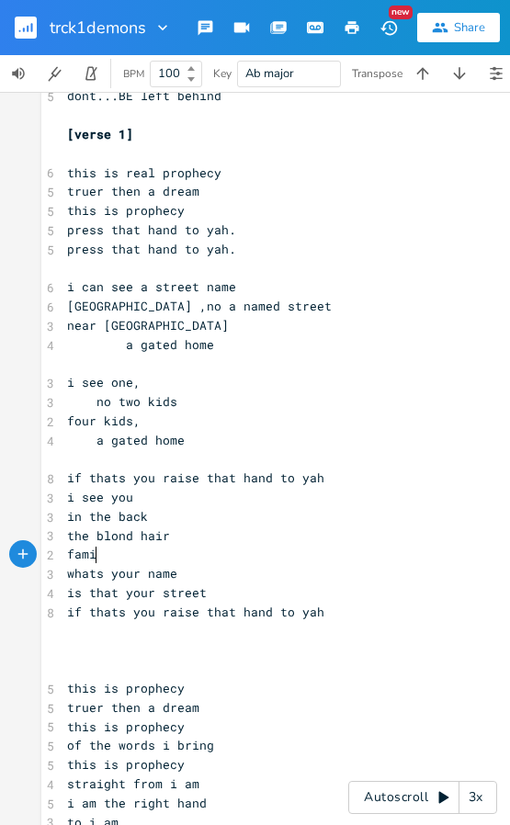
type textarea "family"
type textarea "anyone,"
type textarea "?"
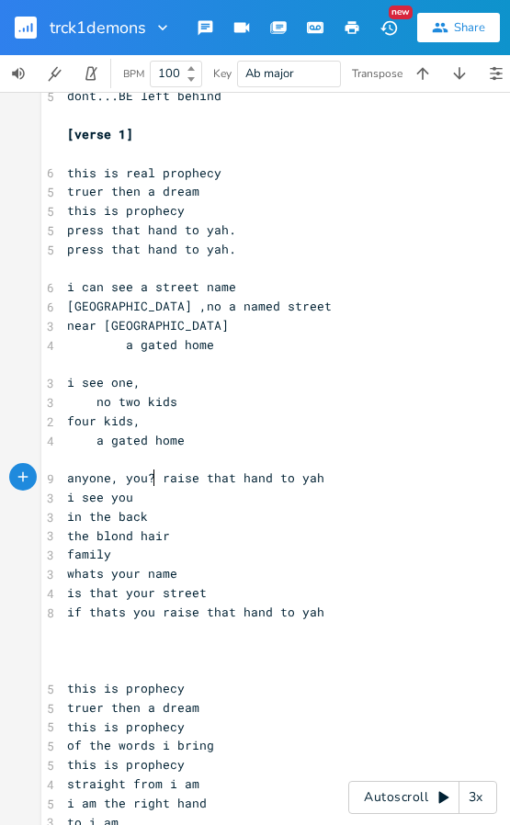
scroll to position [0, 5]
type textarea "in the back"
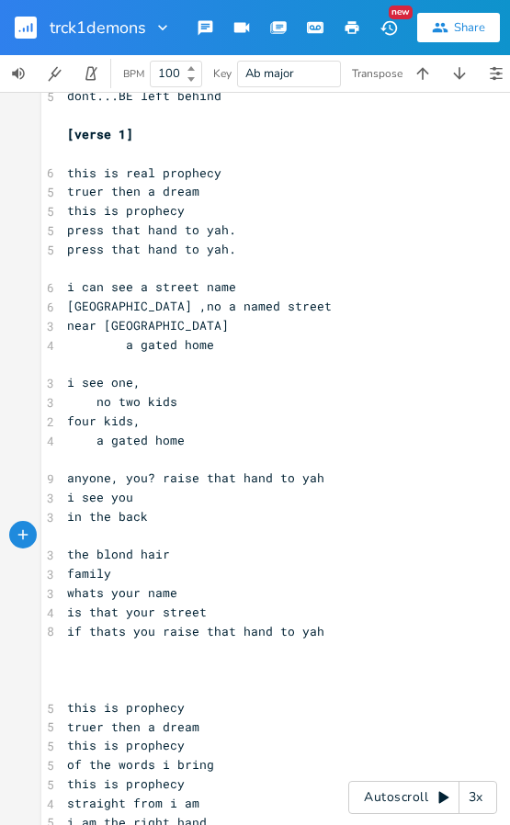
paste textarea "("
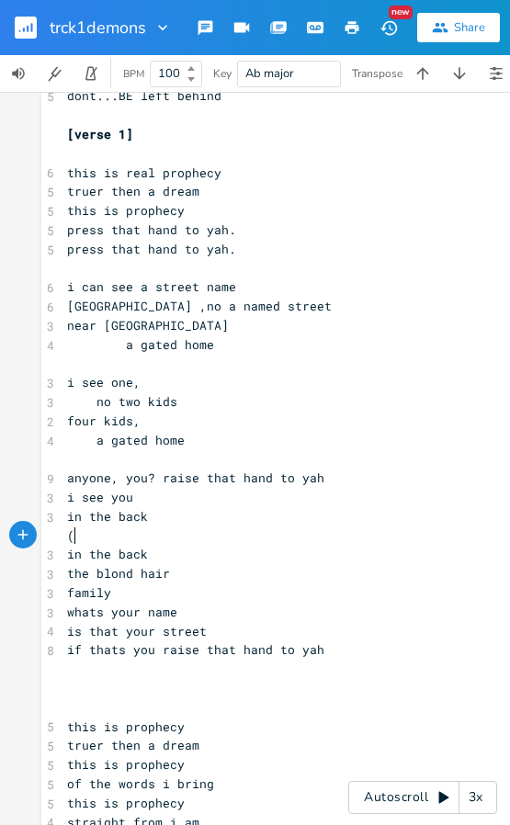
type textarea "(th"
type textarea "pause)"
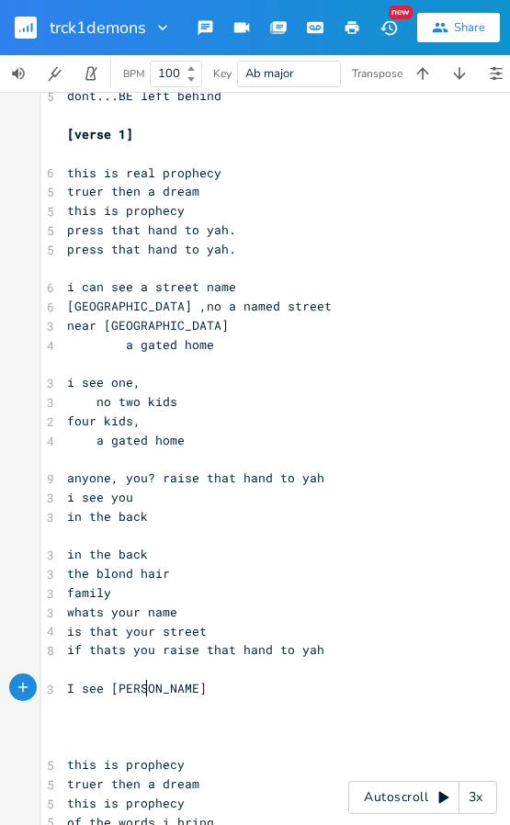
scroll to position [0, 52]
type textarea "I see greif"
type textarea "vences no"
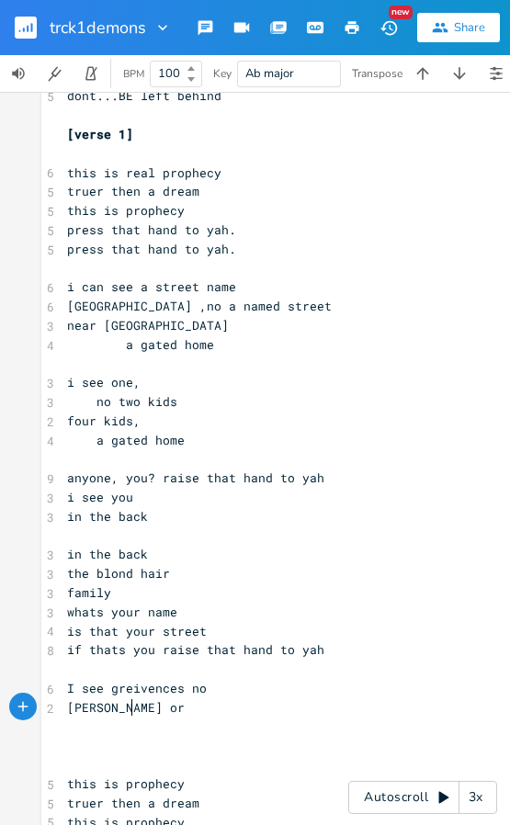
scroll to position [0, 42]
type textarea "greif or no"
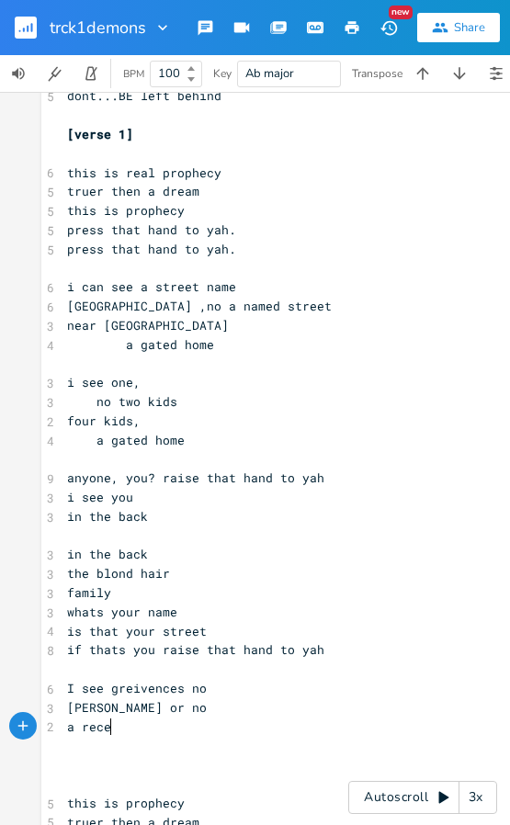
scroll to position [0, 31]
type textarea "a recent"
type textarea "i mean"
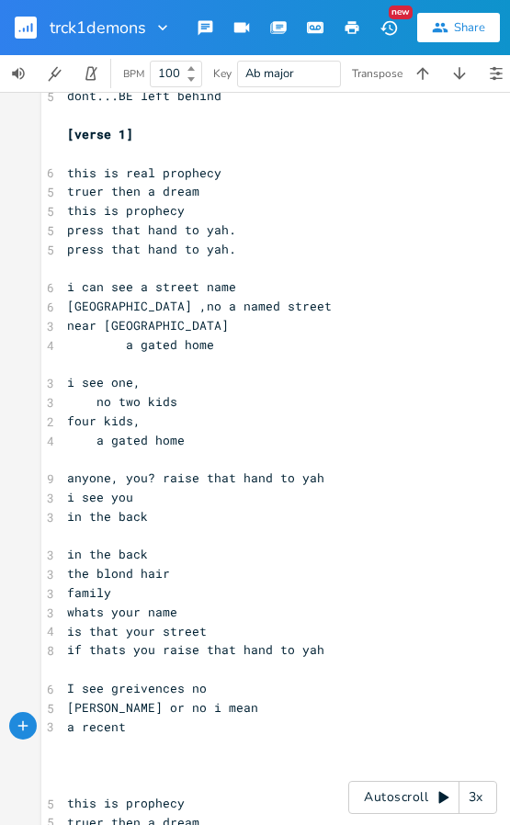
type textarea "i"
type textarea "event"
type textarea ","
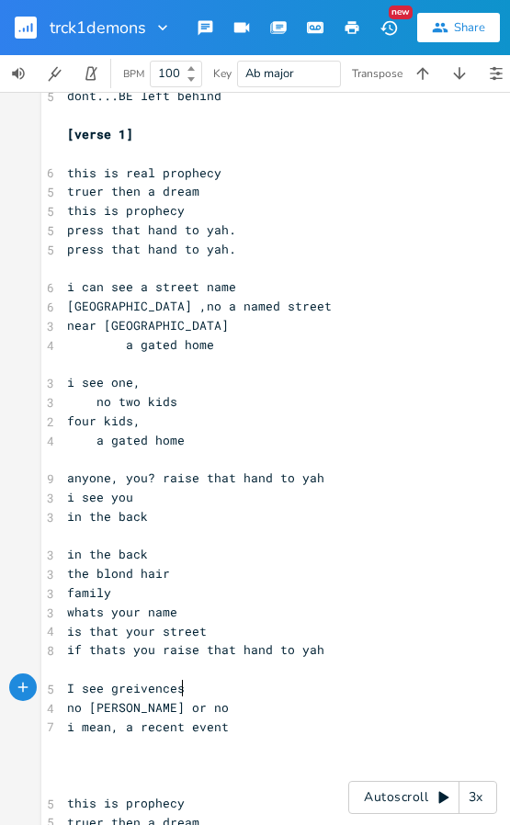
type textarea "-"
type textarea "a"
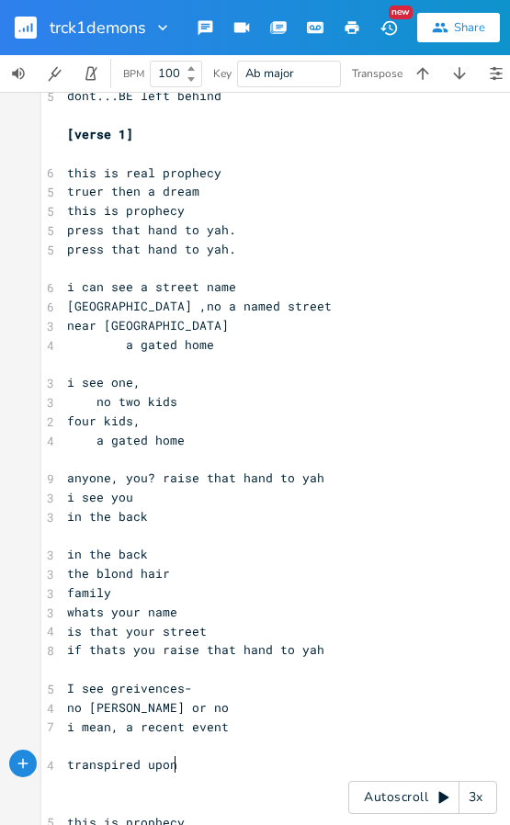
scroll to position [0, 86]
type textarea "transpired upon t"
type textarea "something transpired"
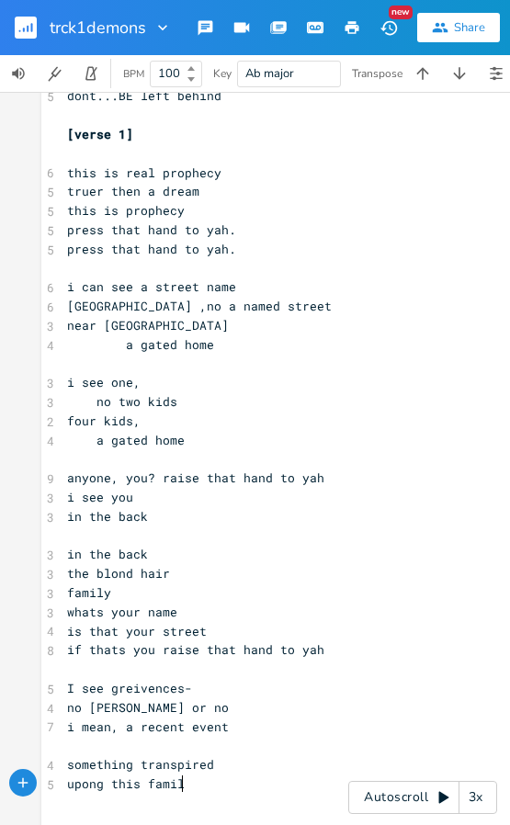
type textarea "upong this family"
type textarea "n this family"
type textarea "this is real prophecy"
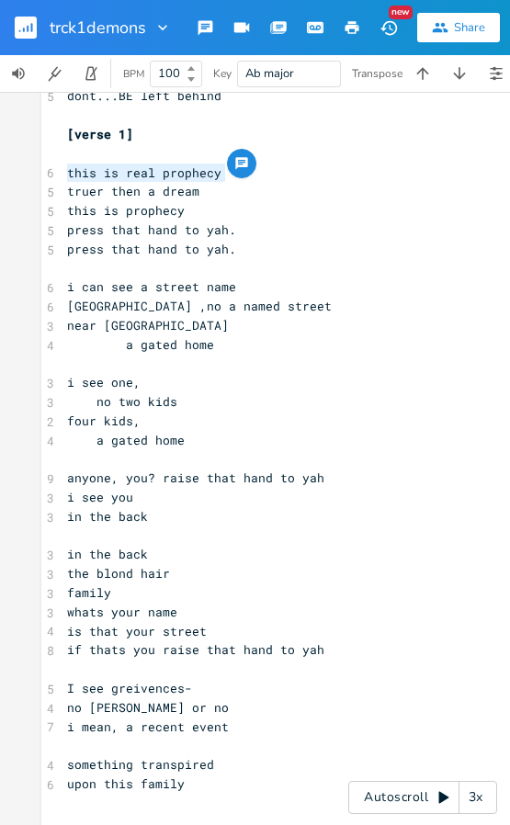
drag, startPoint x: 221, startPoint y: 170, endPoint x: 62, endPoint y: 175, distance: 159.0
click at [63, 175] on pre "this is real prophecy" at bounding box center [422, 172] width 718 height 19
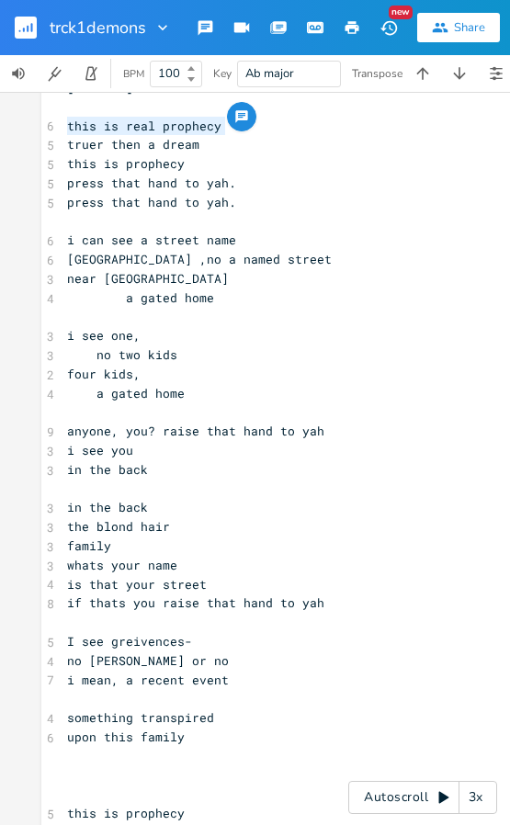
scroll to position [367, 0]
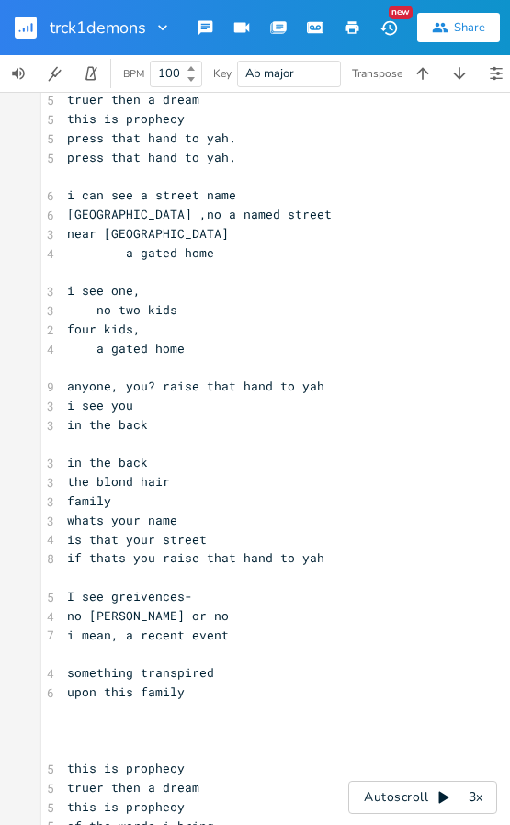
click at [135, 708] on pre "​" at bounding box center [422, 711] width 718 height 19
paste textarea "h."
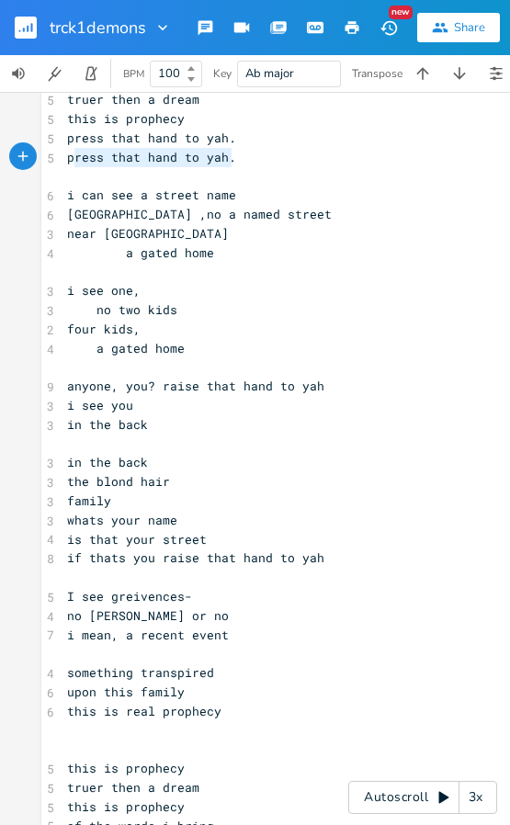
type textarea "press that hand to yah. press that hand to yah."
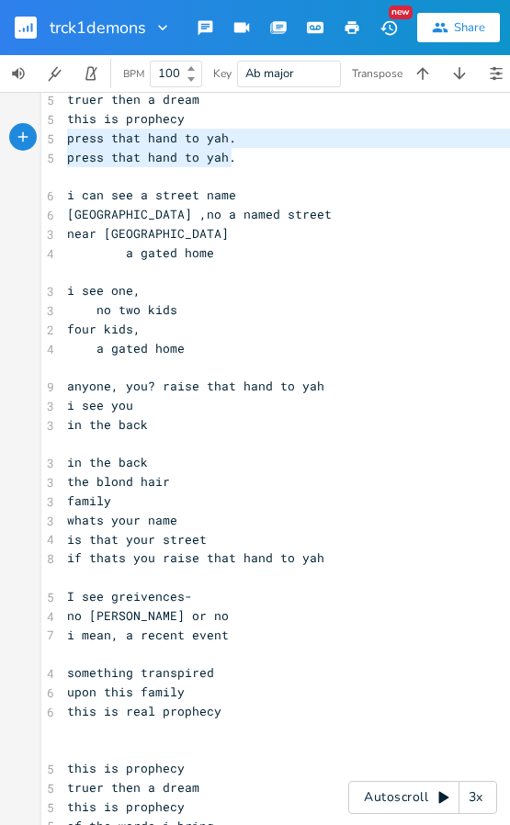
drag, startPoint x: 245, startPoint y: 156, endPoint x: 51, endPoint y: 141, distance: 195.3
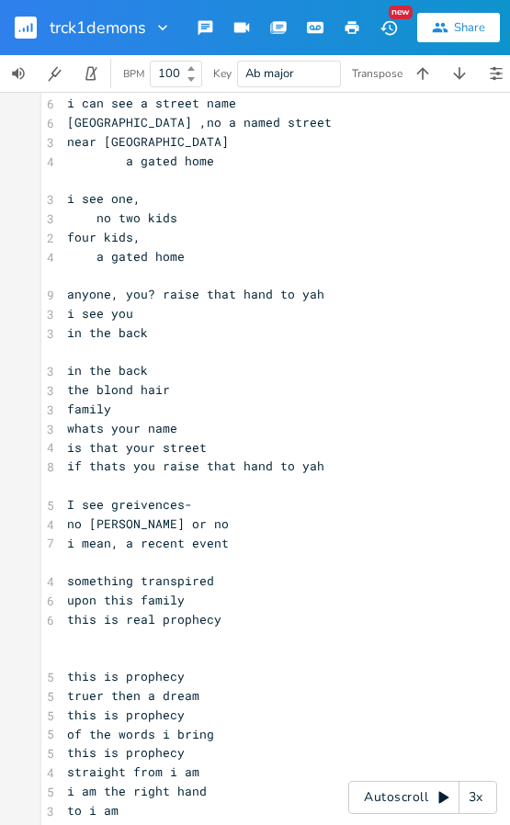
click at [113, 636] on pre "​" at bounding box center [422, 638] width 718 height 19
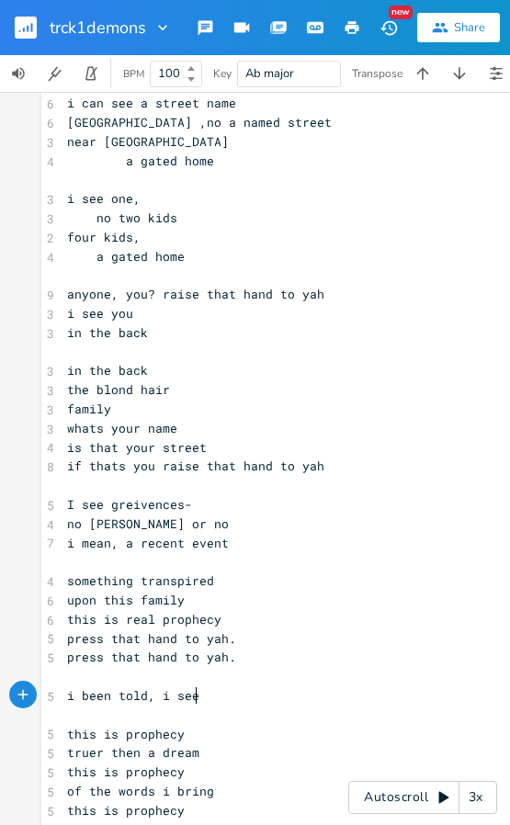
scroll to position [0, 88]
type textarea "i been told, i see a pencil?"
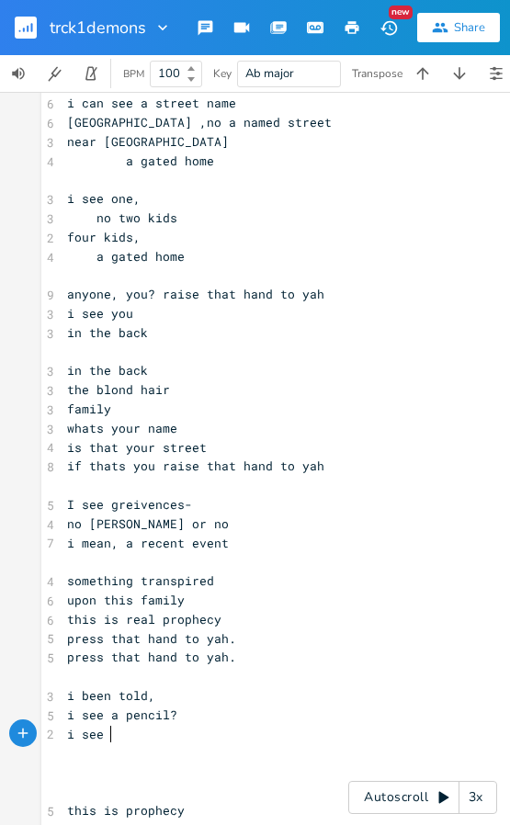
scroll to position [0, 38]
type textarea "i see a checkbook"
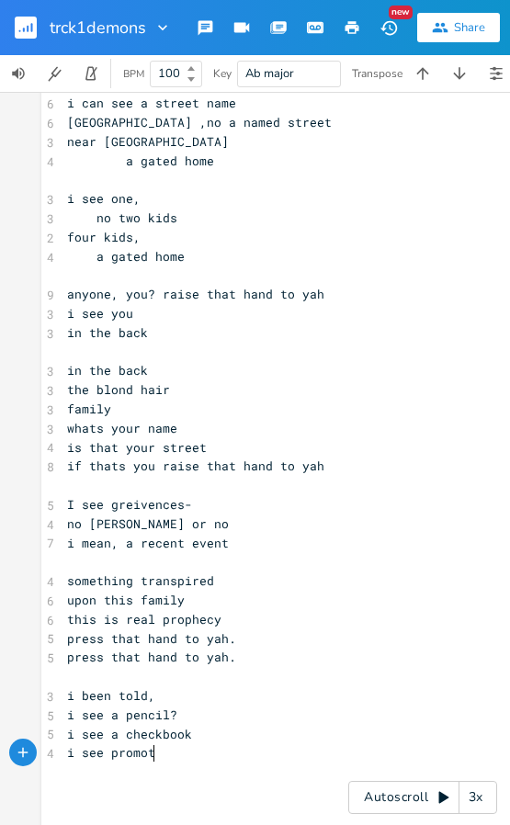
type textarea "i see promotion"
type textarea "i see an"
type textarea "work desk"
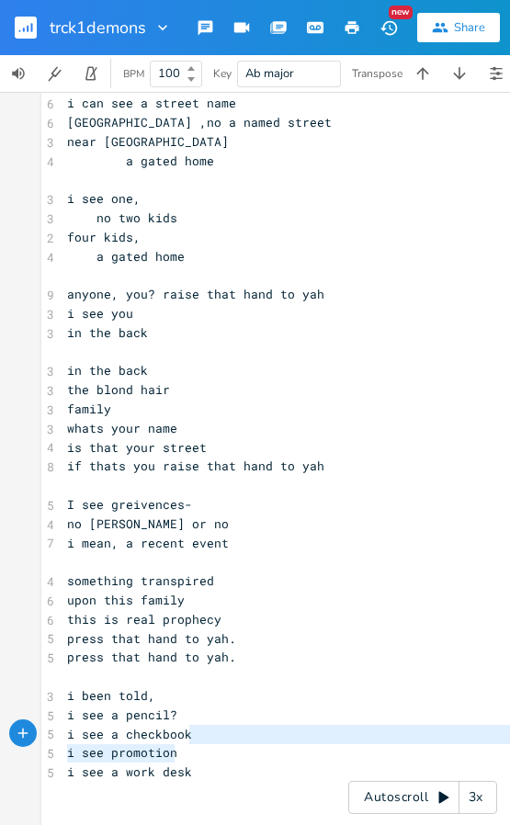
type textarea "i see promotion"
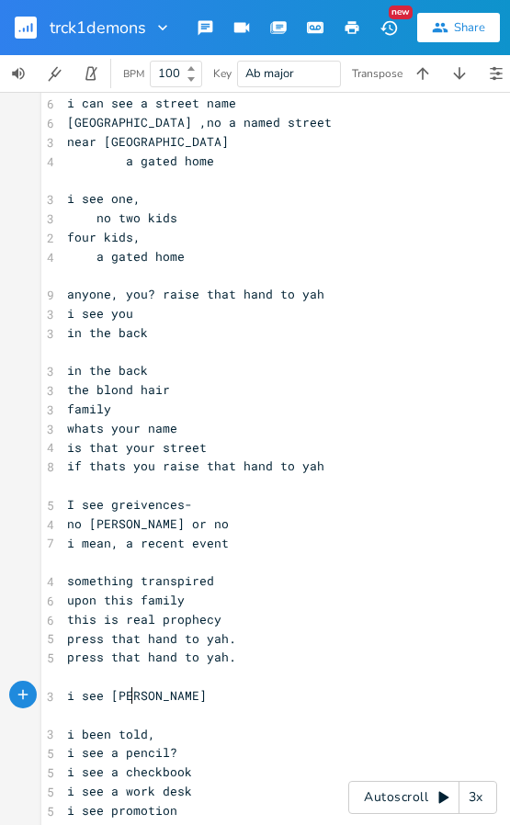
type textarea "i see times"
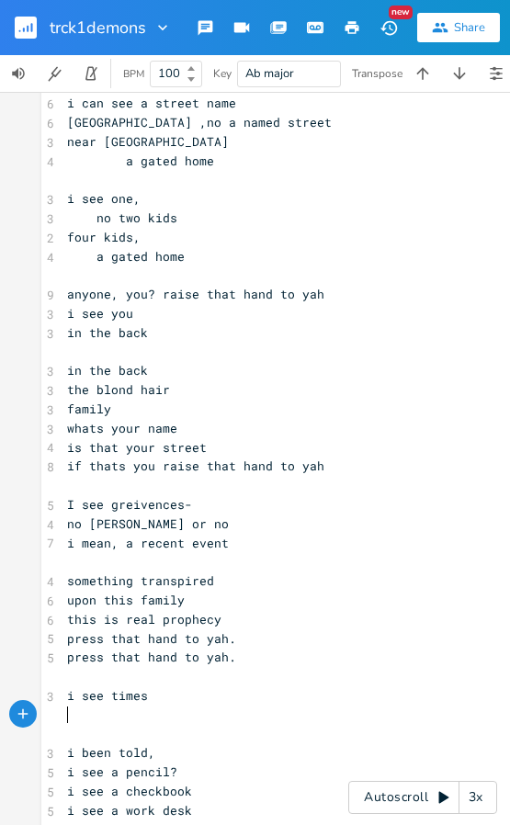
type textarea "go"
type textarea "bad- no good,"
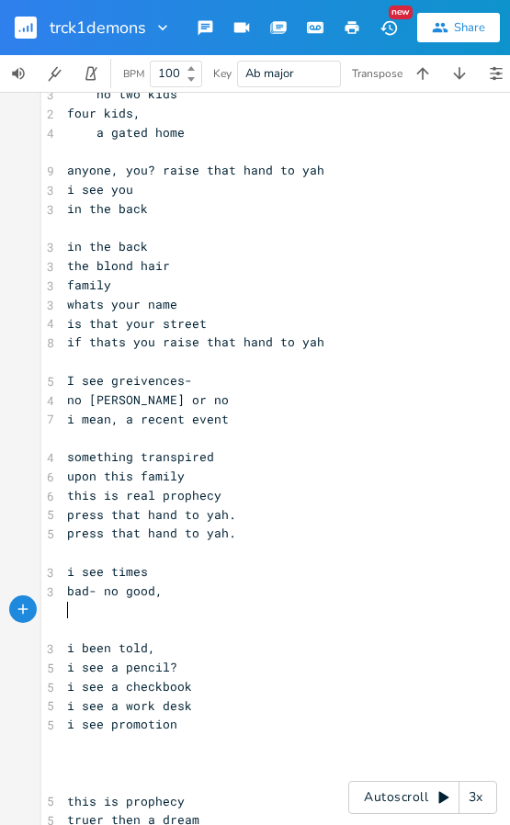
scroll to position [643, 0]
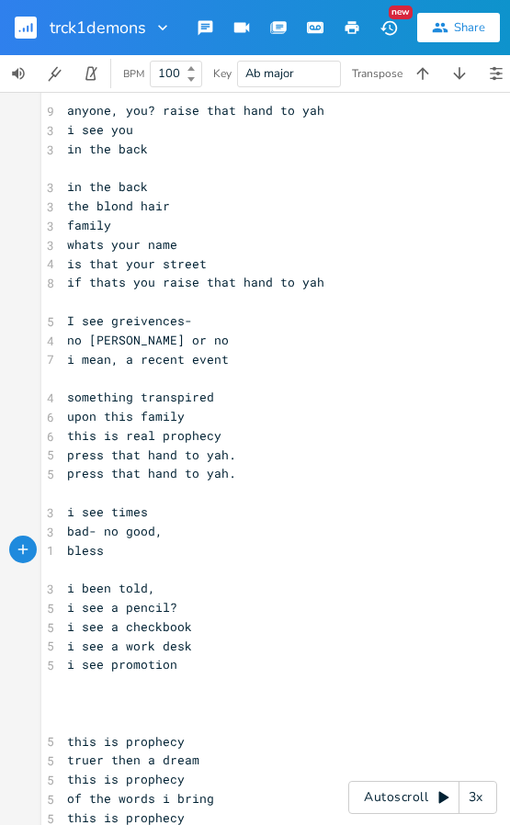
type textarea "blessig"
type textarea "ngs to this faithful"
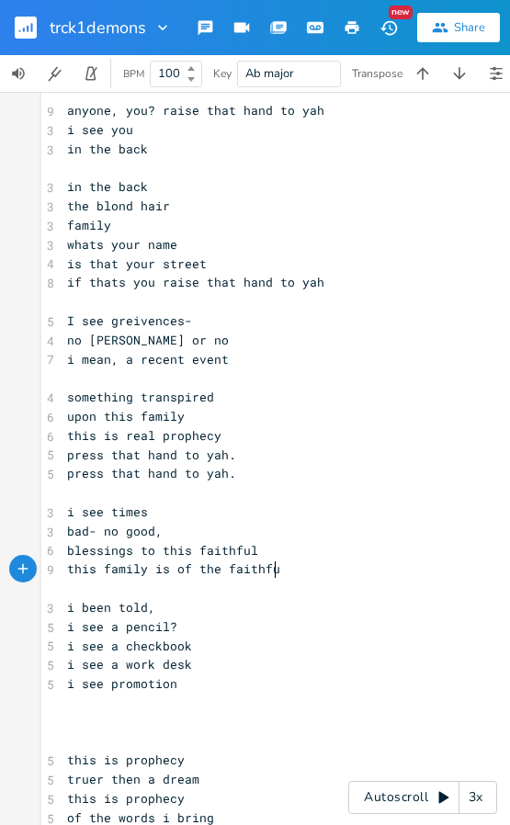
type textarea "this family is of the faithful"
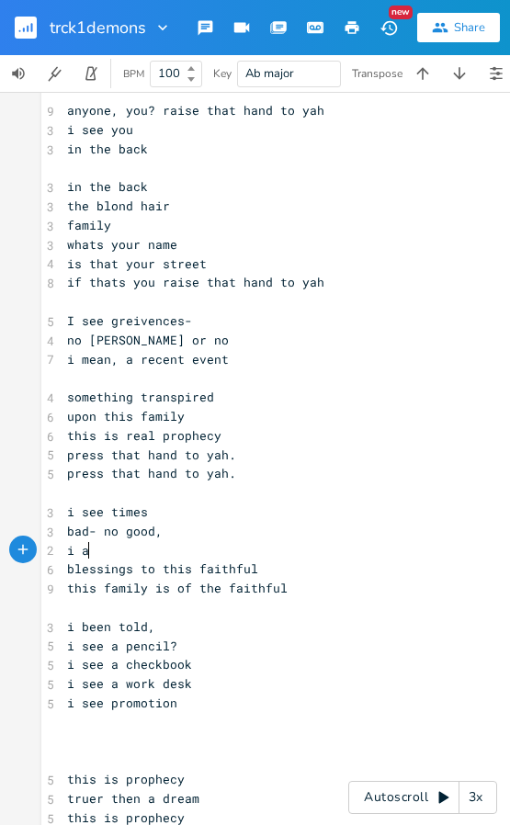
type textarea "i aww"
type textarea "see changes"
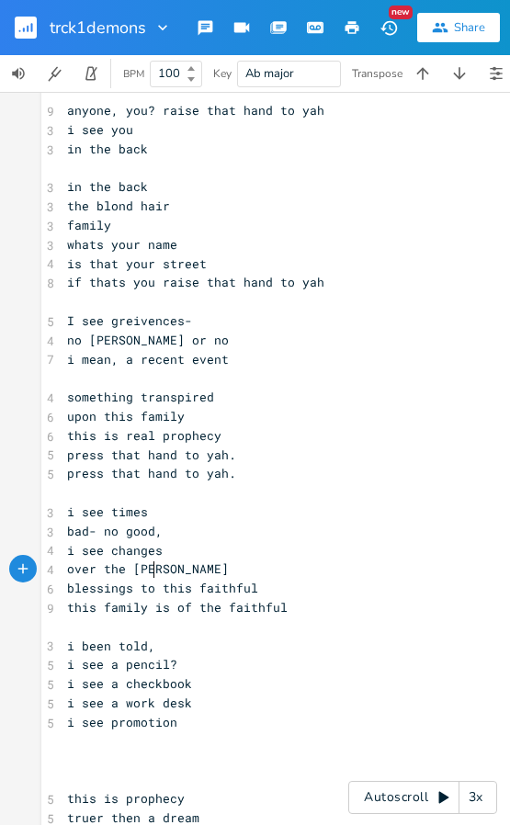
type textarea "over the times"
type textarea "e"
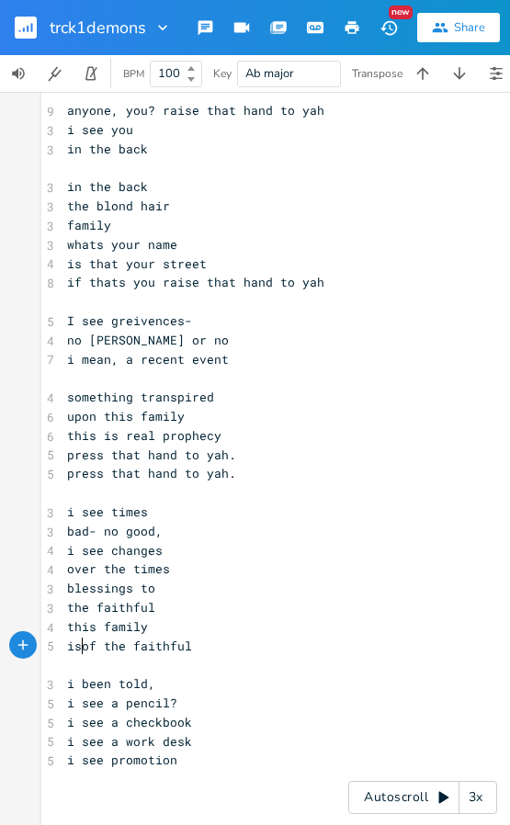
type textarea "s"
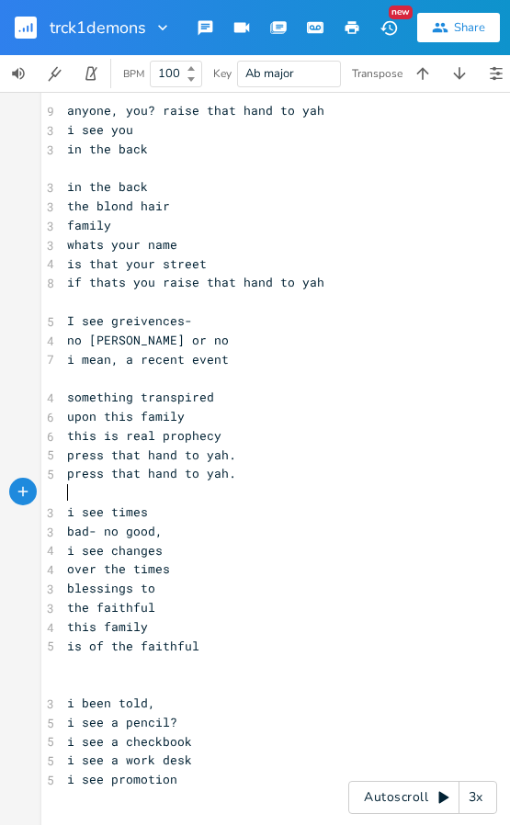
click at [223, 488] on pre "​" at bounding box center [422, 492] width 718 height 19
type textarea "press that hand to yah. press that hand to yah."
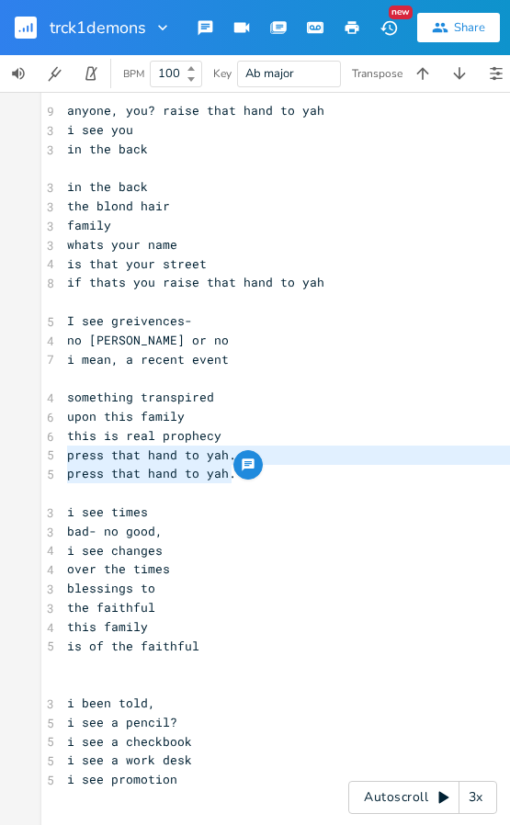
drag, startPoint x: 228, startPoint y: 478, endPoint x: 60, endPoint y: 456, distance: 169.4
click at [82, 665] on pre "​" at bounding box center [422, 664] width 718 height 19
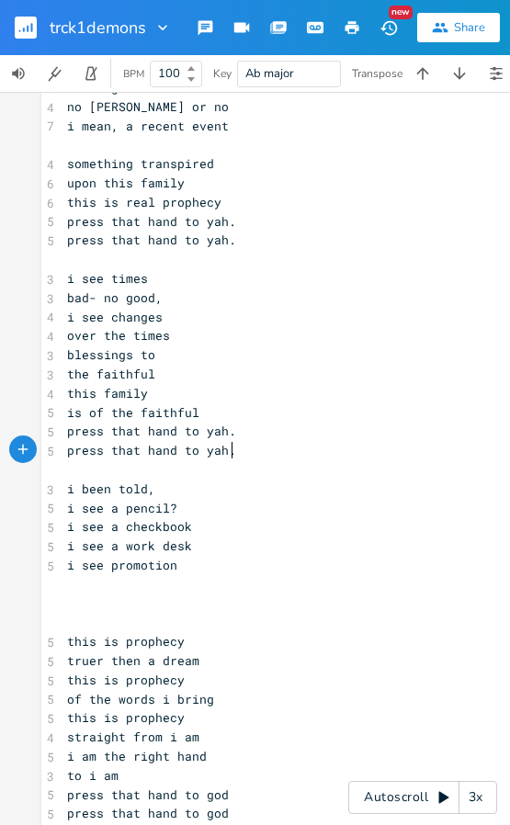
scroll to position [919, 0]
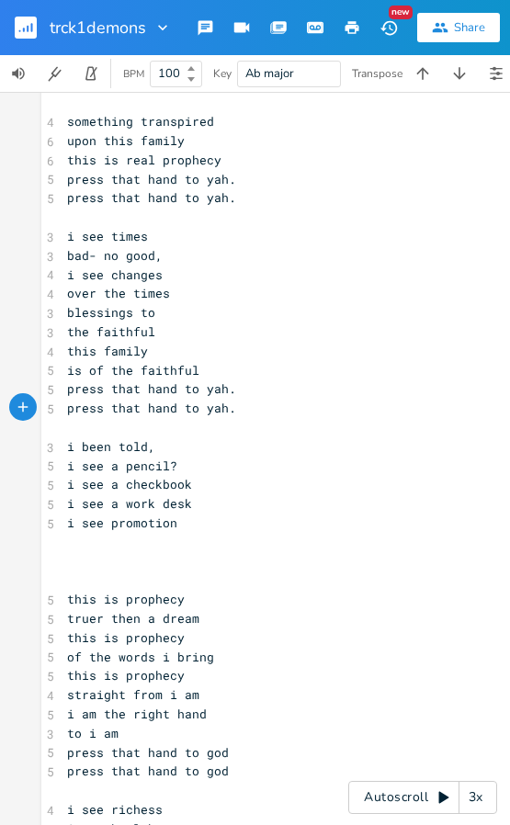
click at [91, 535] on pre "​" at bounding box center [422, 542] width 718 height 19
type textarea "i see"
click at [190, 471] on pre "i see a pencil?" at bounding box center [422, 465] width 718 height 19
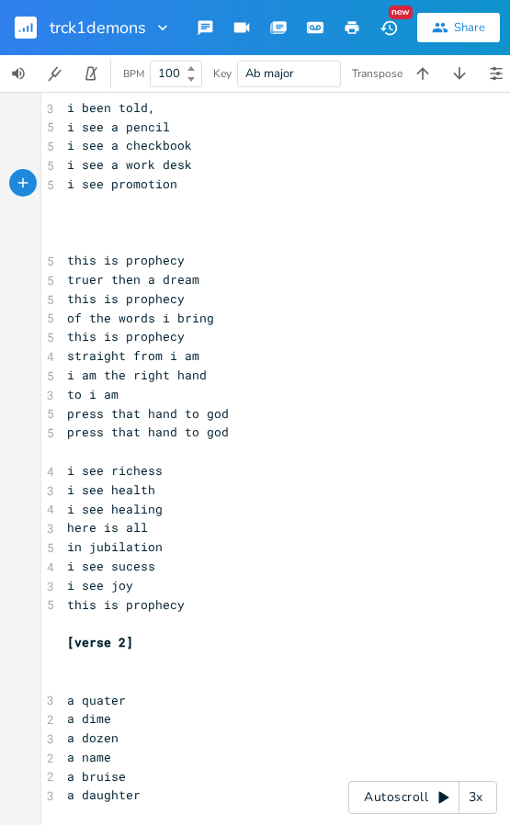
scroll to position [1286, 0]
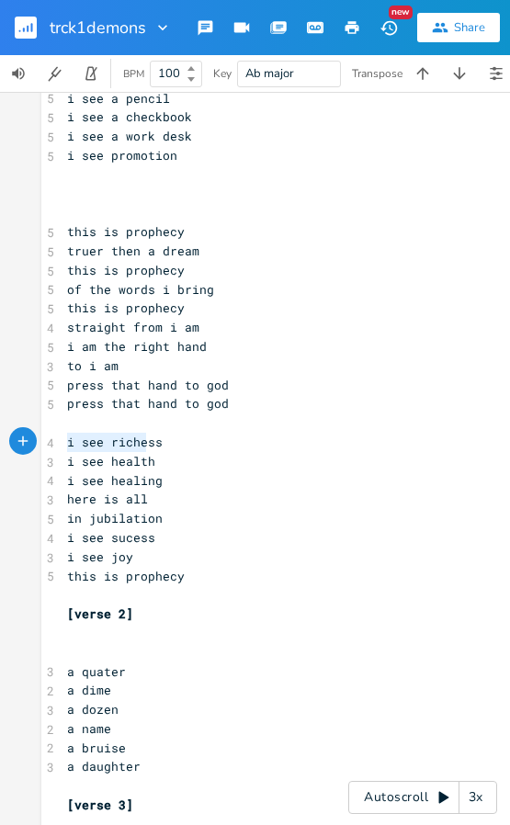
type textarea "i see richess"
drag, startPoint x: 60, startPoint y: 445, endPoint x: 152, endPoint y: 443, distance: 92.8
click at [152, 443] on pre "i see richess" at bounding box center [422, 442] width 718 height 19
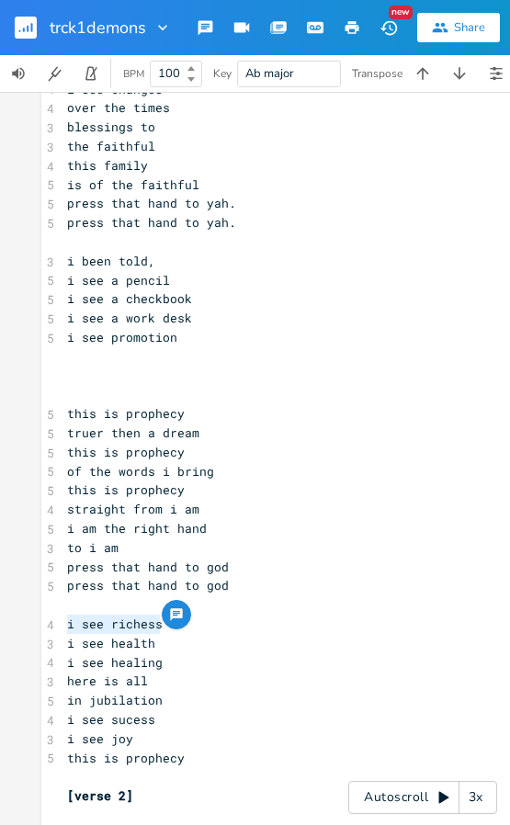
scroll to position [1102, 0]
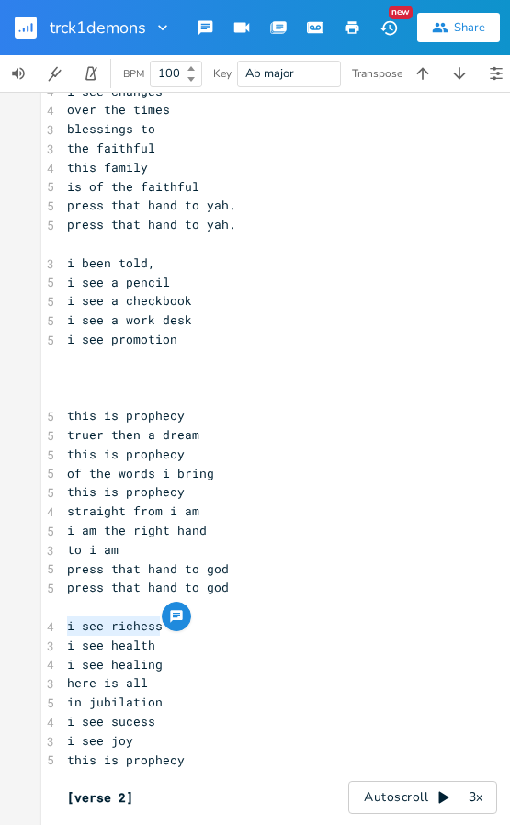
click at [93, 360] on pre "​" at bounding box center [422, 358] width 718 height 19
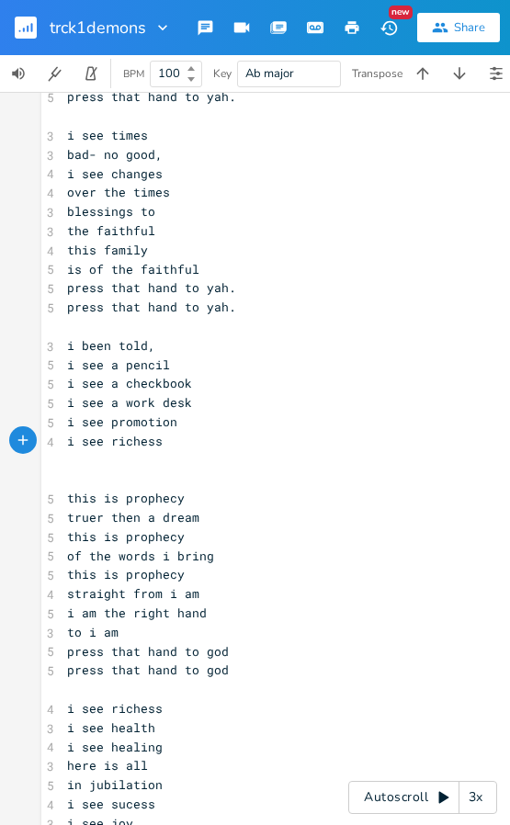
scroll to position [1010, 0]
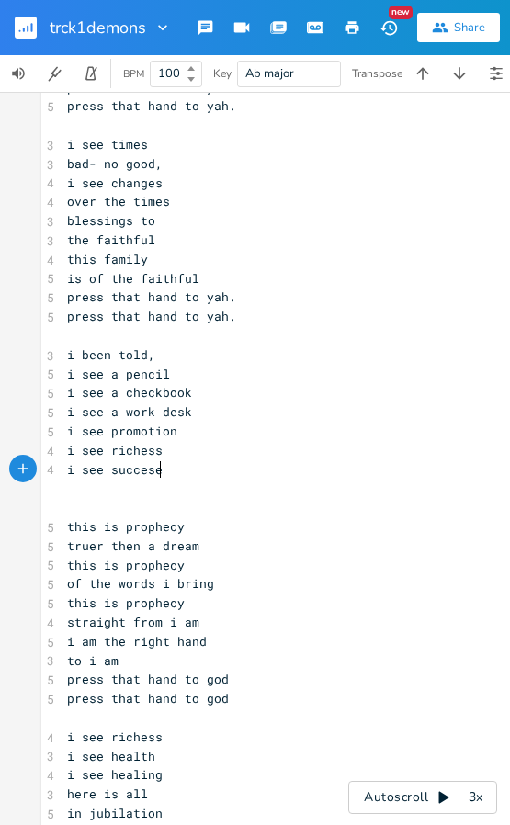
type textarea "i see succeses"
type textarea "s"
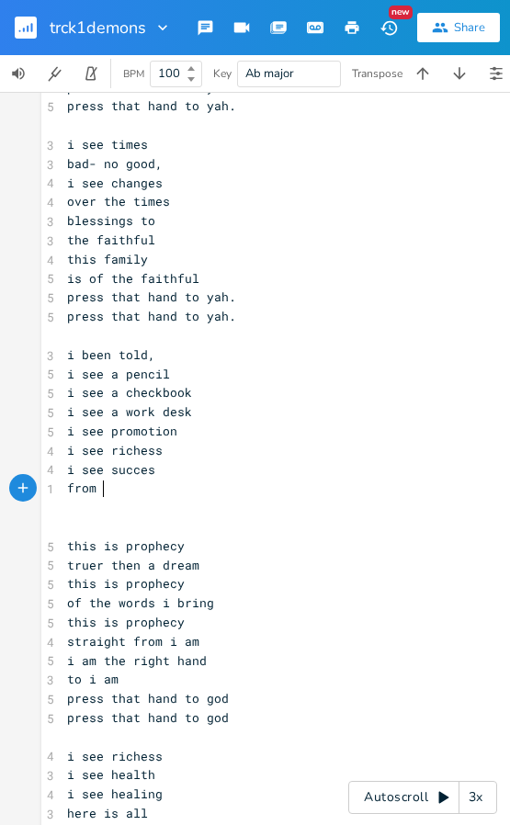
scroll to position [0, 28]
type textarea "from my mouth i"
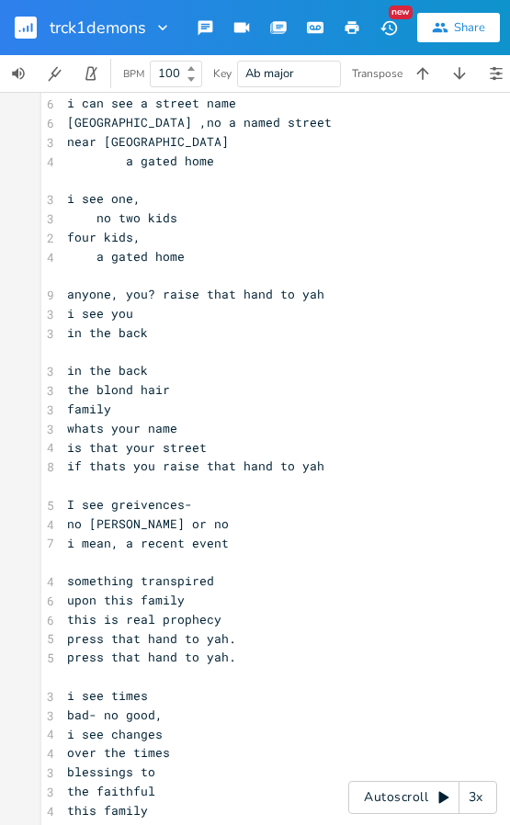
scroll to position [551, 0]
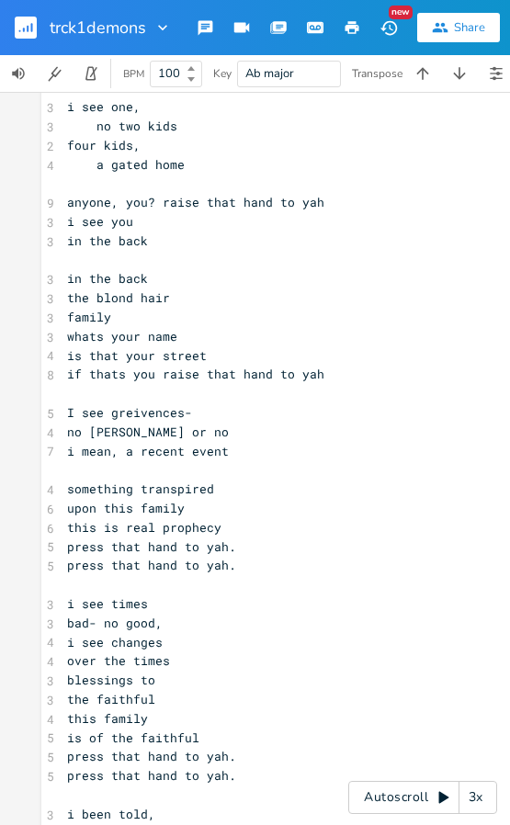
click at [208, 507] on pre "upon this family" at bounding box center [422, 508] width 718 height 19
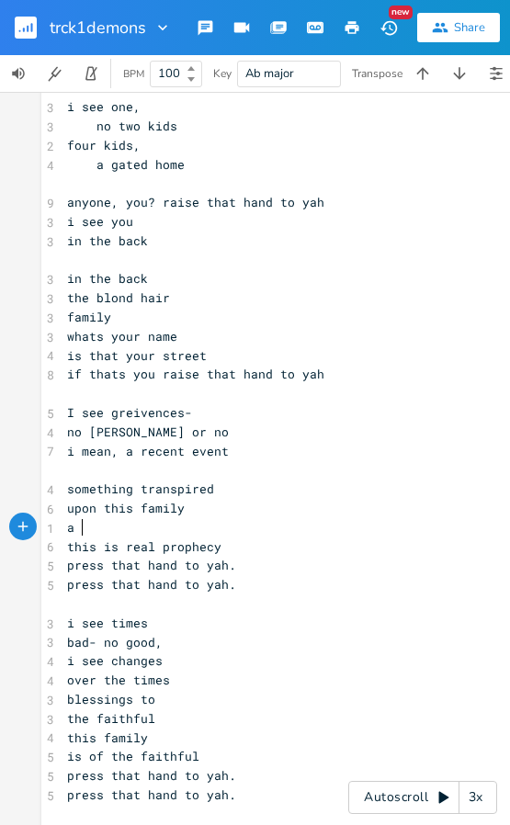
scroll to position [0, 26]
type textarea "a series of events"
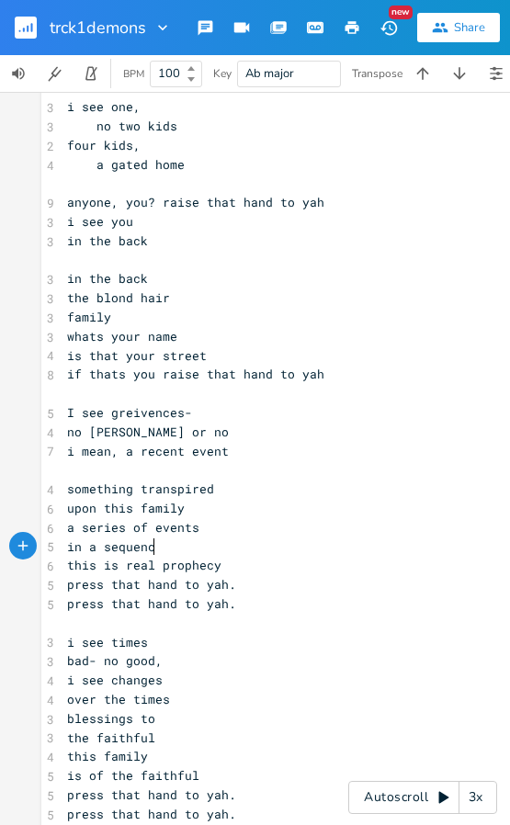
scroll to position [0, 74]
type textarea "in a sequence"
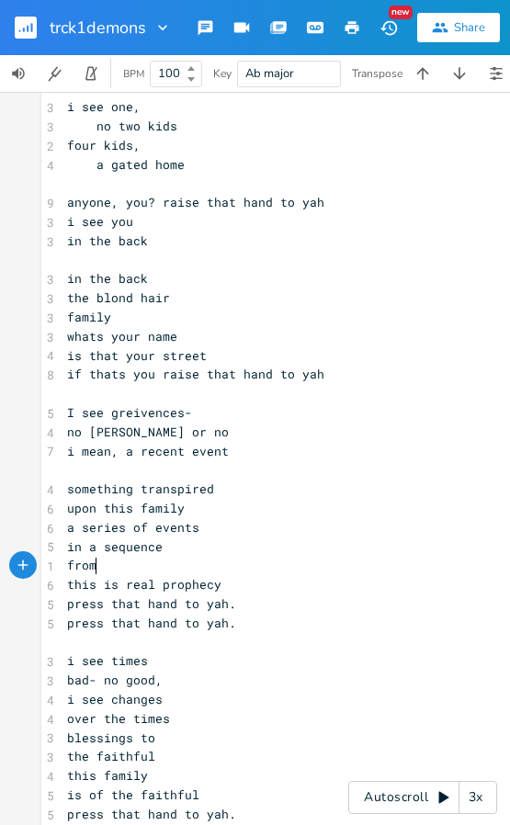
scroll to position [0, 28]
type textarea "from one"
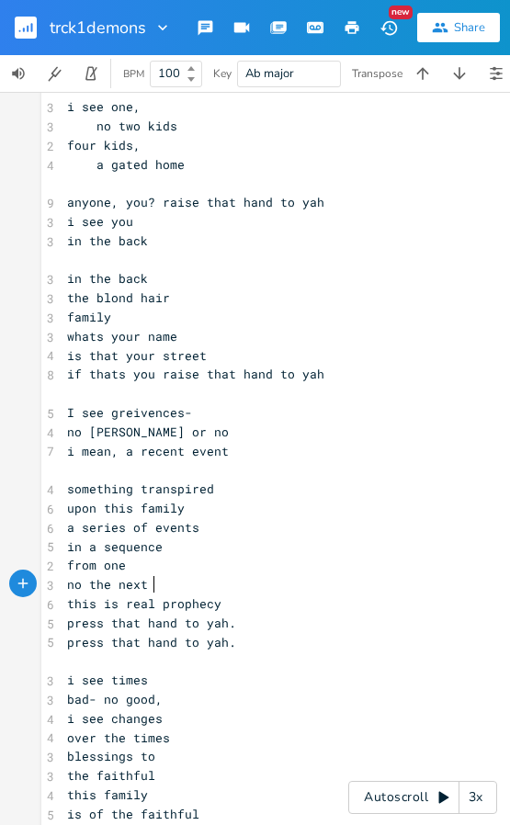
type textarea "no the next th"
type textarea "o th e"
type textarea "e next"
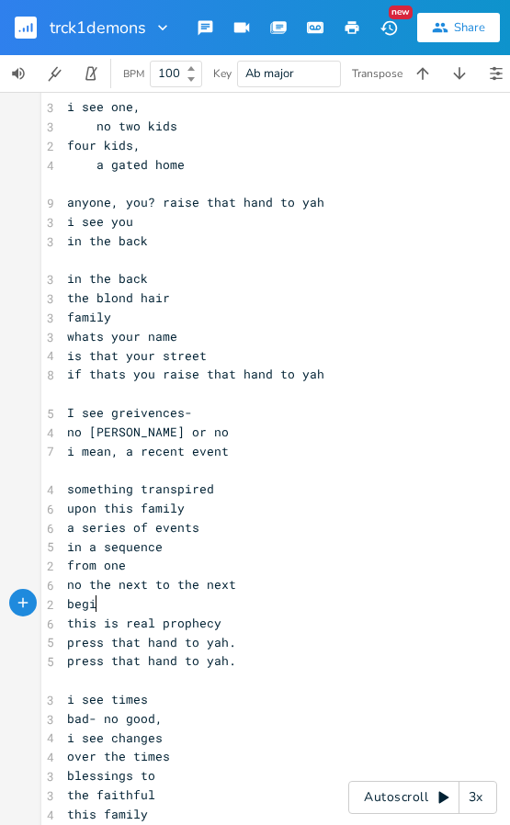
type textarea "begini"
type textarea "ing to end"
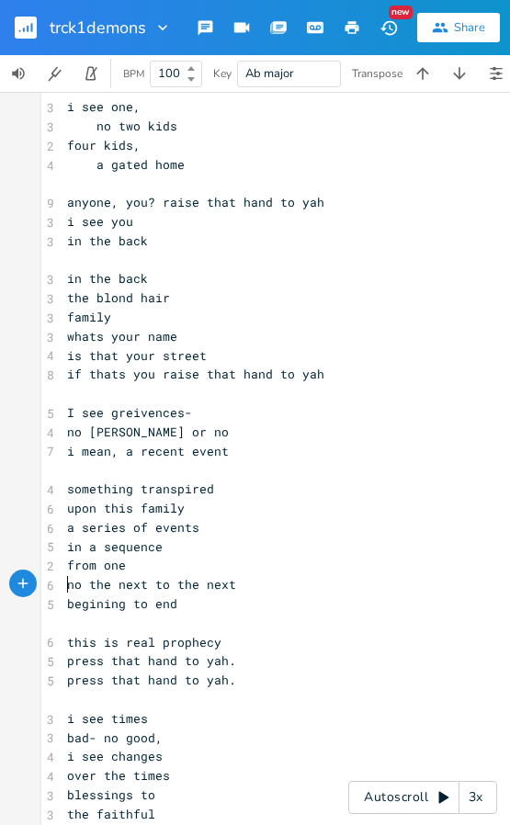
click at [67, 585] on span "no the next to the next" at bounding box center [151, 584] width 169 height 17
type textarea "\"
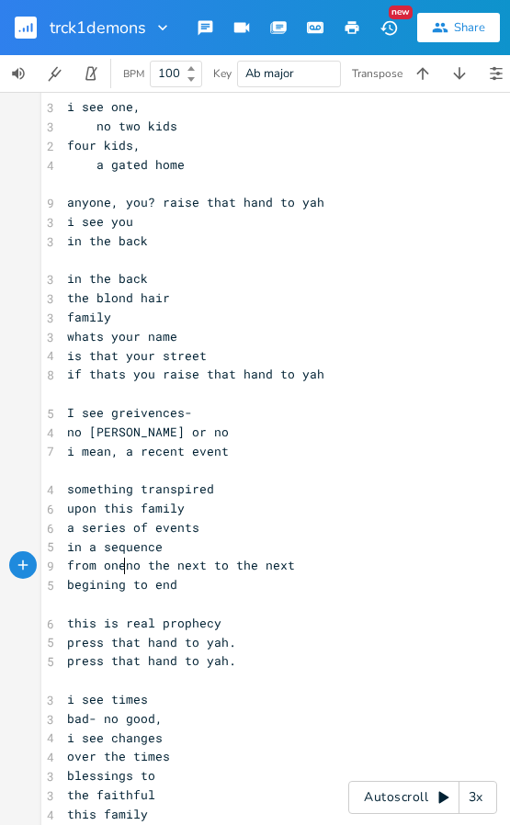
type textarea "-"
type textarea "no"
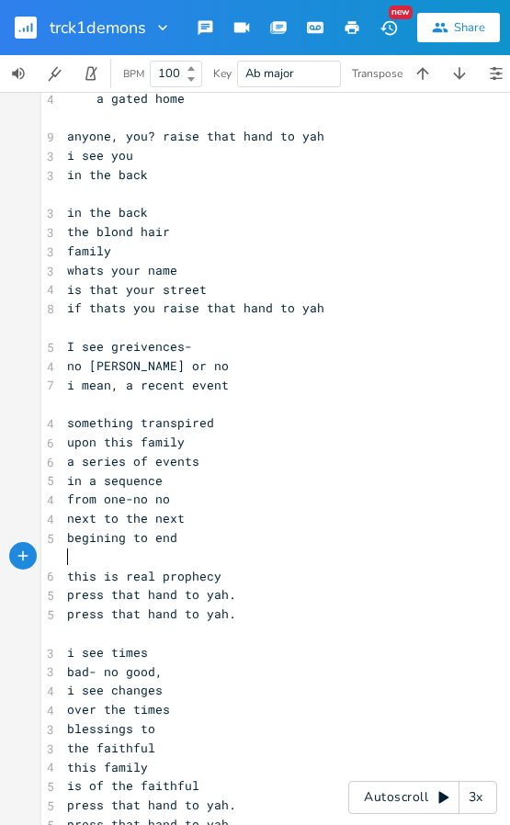
scroll to position [643, 0]
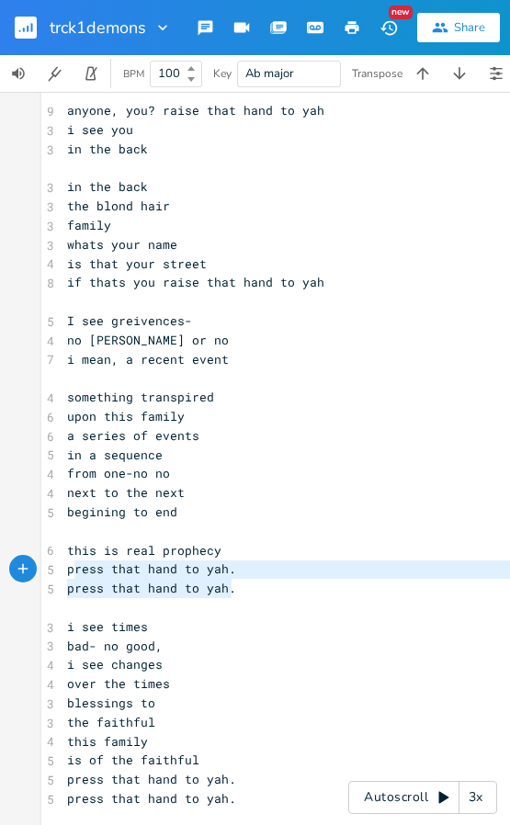
type textarea "press that hand to yah. press that hand to yah."
drag, startPoint x: 254, startPoint y: 596, endPoint x: 63, endPoint y: 568, distance: 193.2
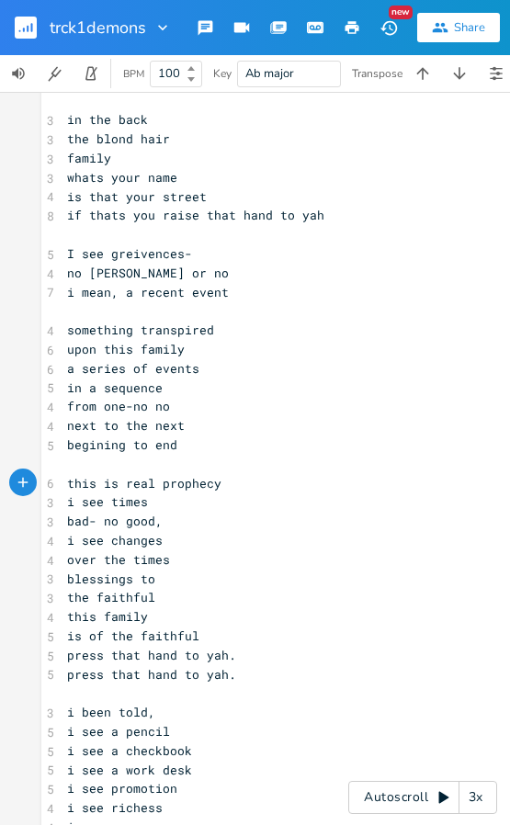
scroll to position [735, 0]
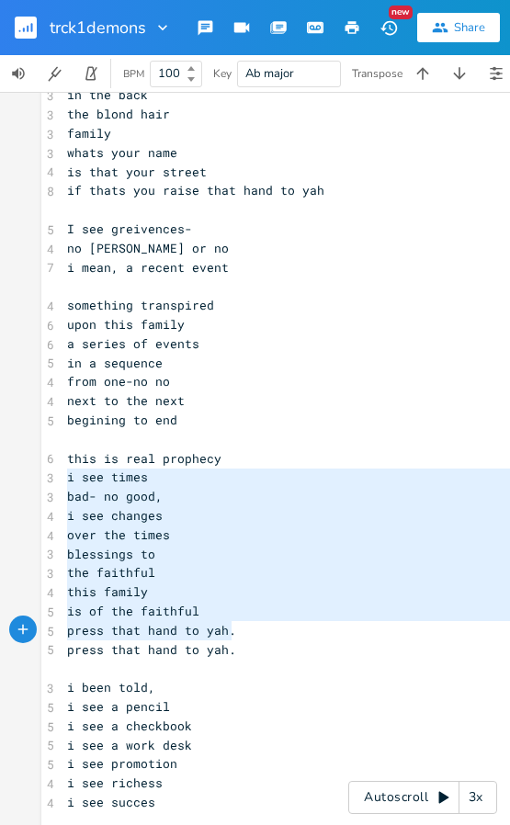
type textarea "i see times bad- no good, i see changes over the times blessings to the faithfu…"
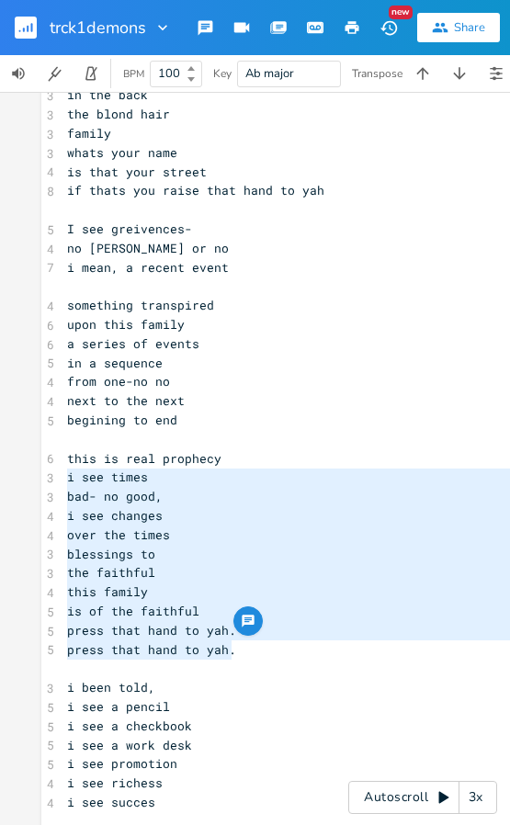
drag, startPoint x: 62, startPoint y: 472, endPoint x: 319, endPoint y: 648, distance: 310.6
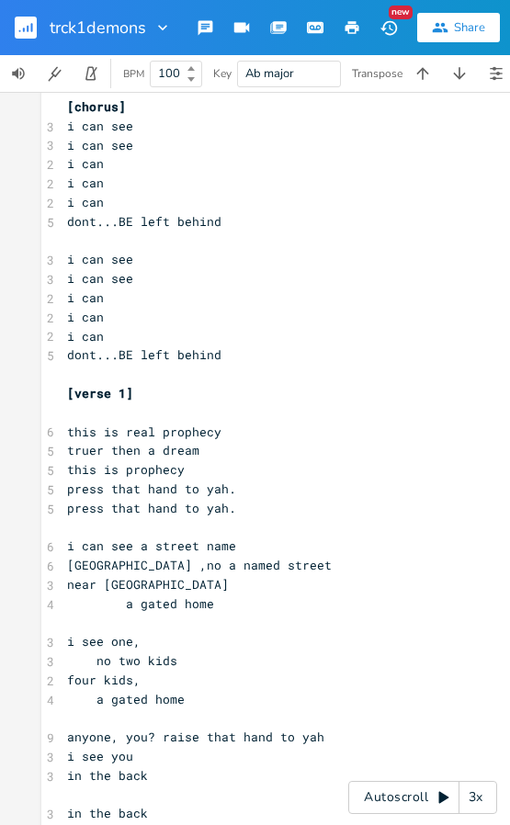
scroll to position [0, 0]
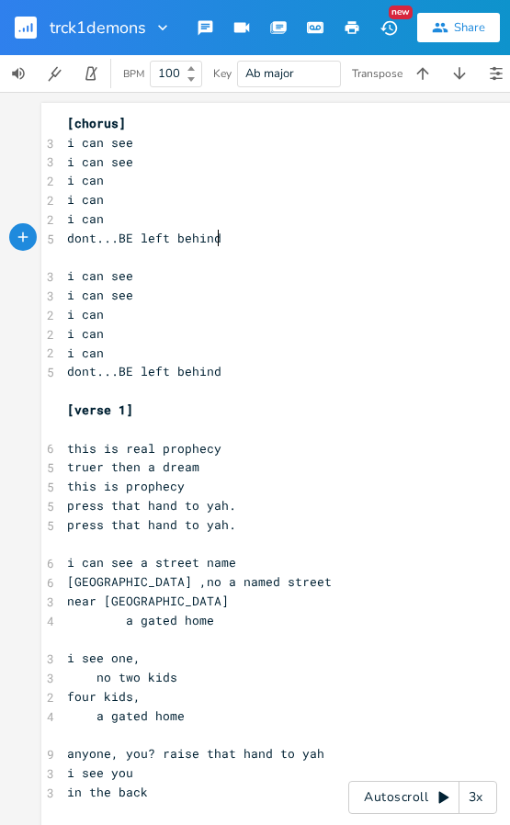
click at [242, 244] on pre "dont...BE left behind" at bounding box center [422, 238] width 718 height 19
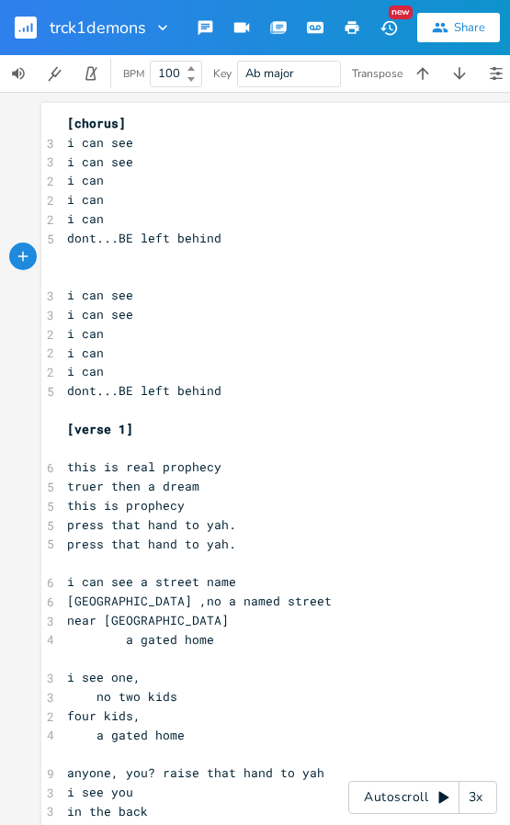
type textarea "am"
type textarea "ash, sparks, n sulfur"
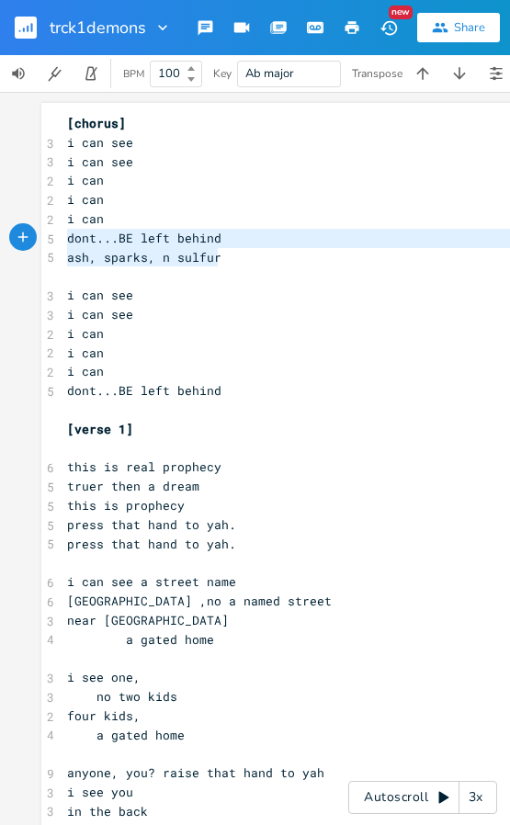
type textarea "ash, sparks, n sulfur"
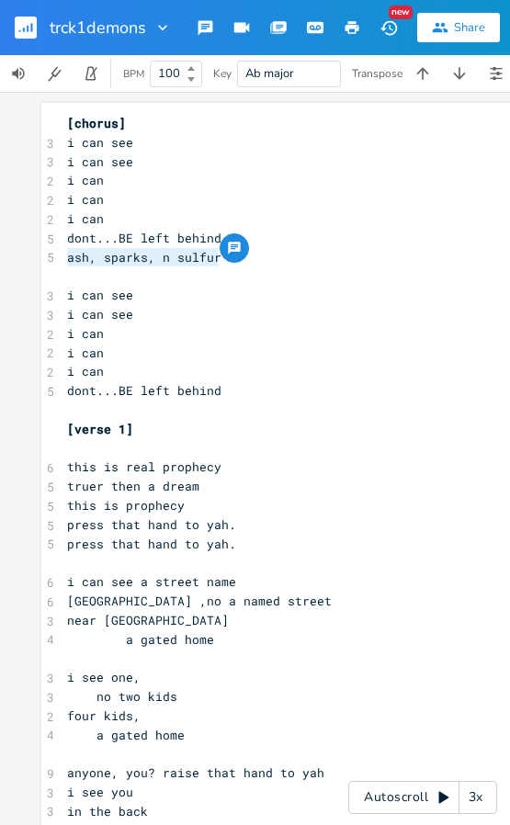
drag, startPoint x: 225, startPoint y: 259, endPoint x: 60, endPoint y: 250, distance: 165.6
click at [63, 250] on pre "ash, sparks, n sulfur" at bounding box center [422, 257] width 718 height 19
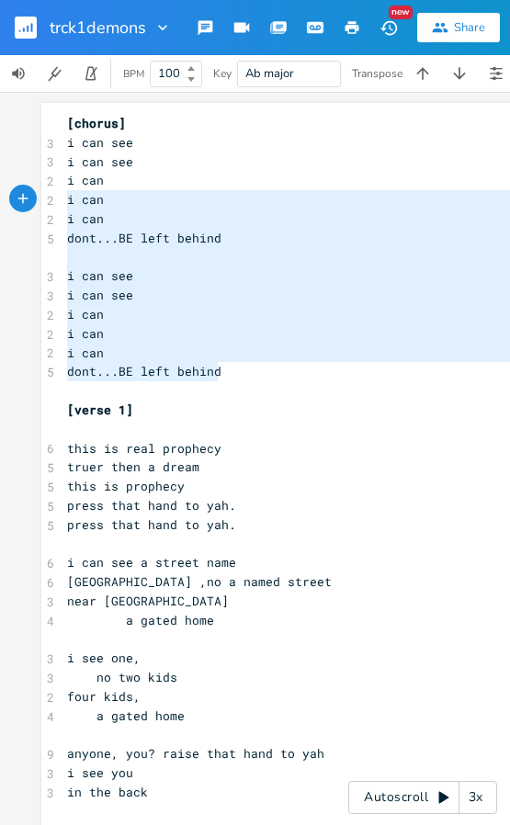
type textarea "[chorus] i can see i can see i can i can i can dont...BE left behind i can see …"
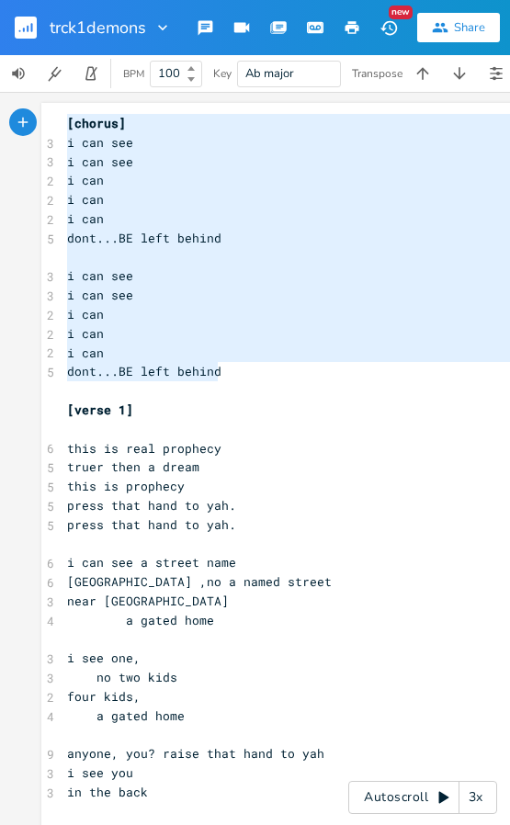
drag, startPoint x: 198, startPoint y: 372, endPoint x: 15, endPoint y: 186, distance: 261.1
click at [17, 124] on div "[chorus] i can see i can see i can i can i can dont...BE left behind i can see …" at bounding box center [422, 458] width 845 height 733
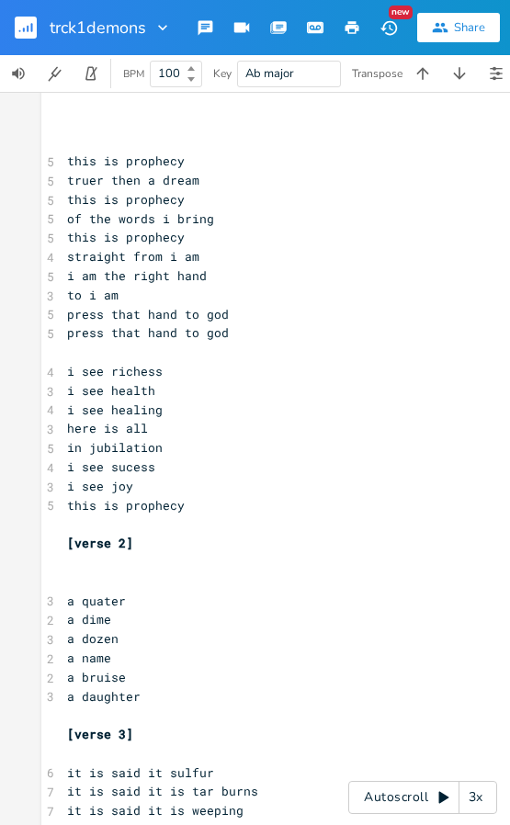
scroll to position [1286, 0]
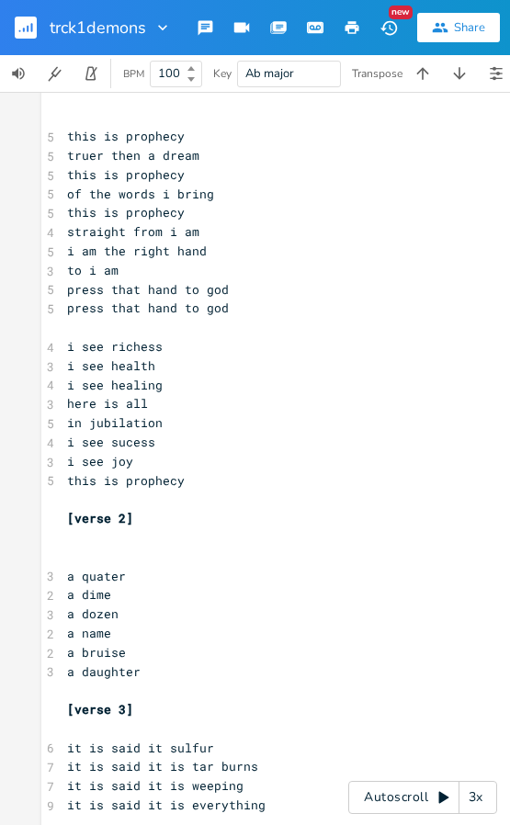
click at [122, 503] on pre "​" at bounding box center [422, 499] width 718 height 19
type textarea "here is all"
drag, startPoint x: 152, startPoint y: 410, endPoint x: 48, endPoint y: 409, distance: 104.7
click at [63, 409] on div "3 here is all" at bounding box center [422, 403] width 718 height 19
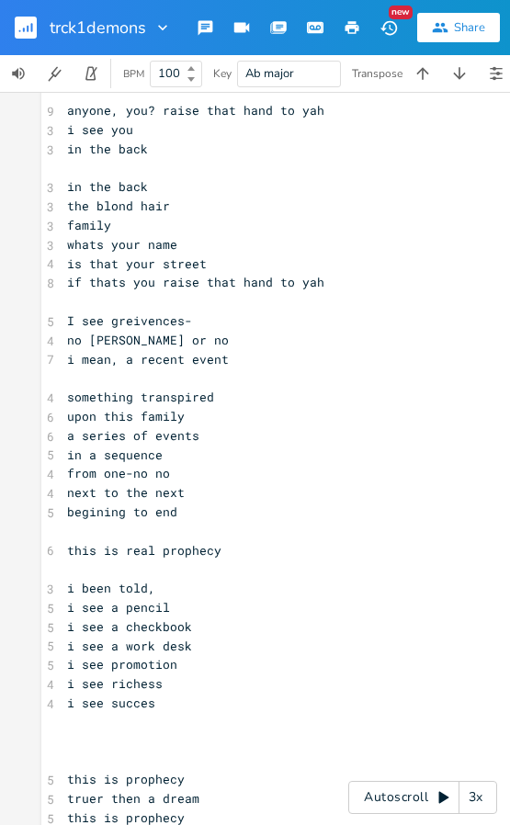
scroll to position [735, 0]
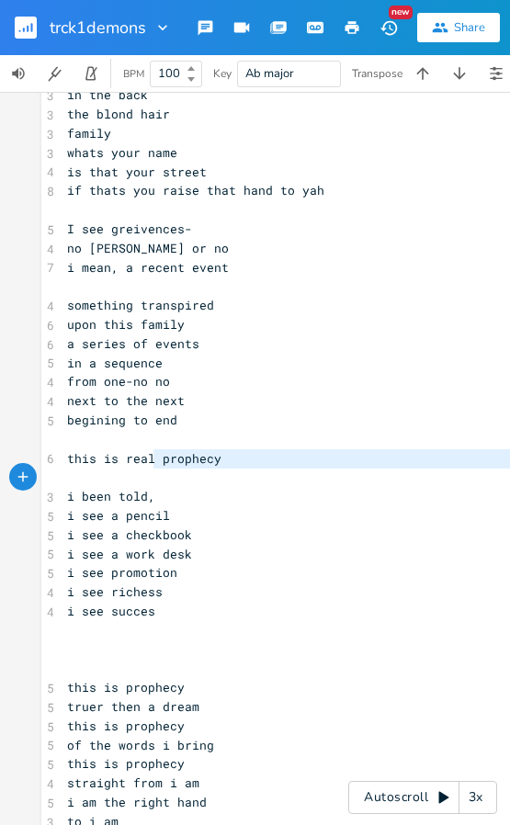
type textarea "this is real"
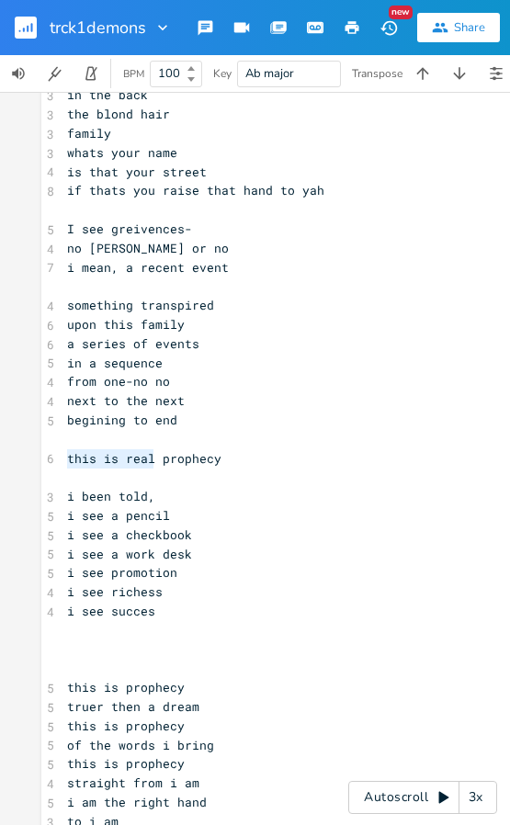
drag, startPoint x: 147, startPoint y: 458, endPoint x: 42, endPoint y: 463, distance: 104.8
click at [63, 463] on div "6 this is real prophecy" at bounding box center [422, 458] width 718 height 19
click at [255, 464] on pre "this is real prophecy" at bounding box center [422, 458] width 718 height 19
click at [141, 444] on pre "​" at bounding box center [422, 439] width 718 height 19
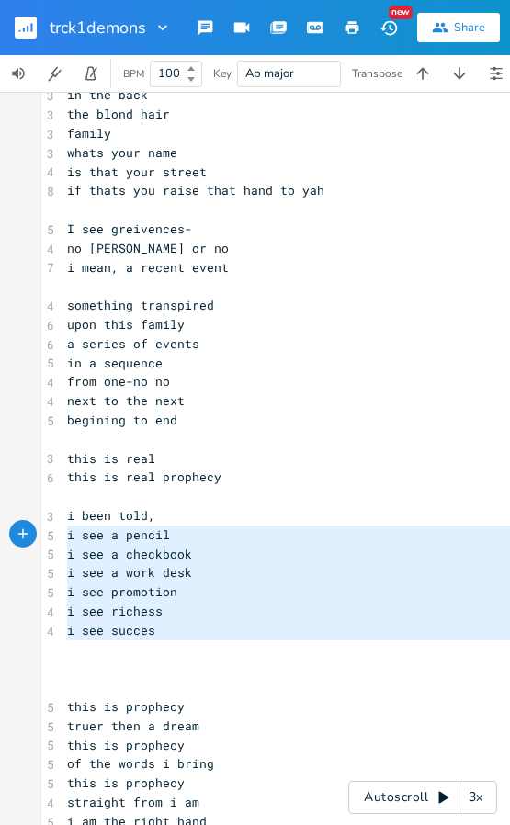
type textarea "i been told, i see a pencil i see a checkbook i see a work desk i see promotion…"
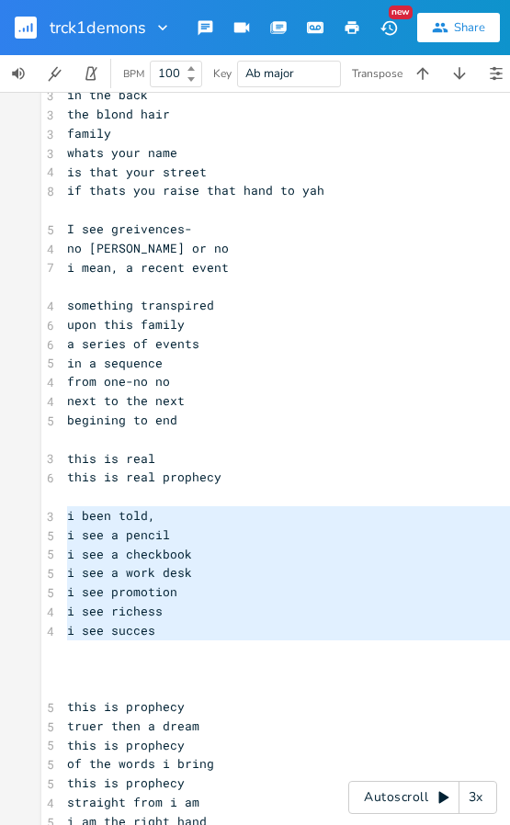
drag, startPoint x: 168, startPoint y: 640, endPoint x: 62, endPoint y: 519, distance: 160.8
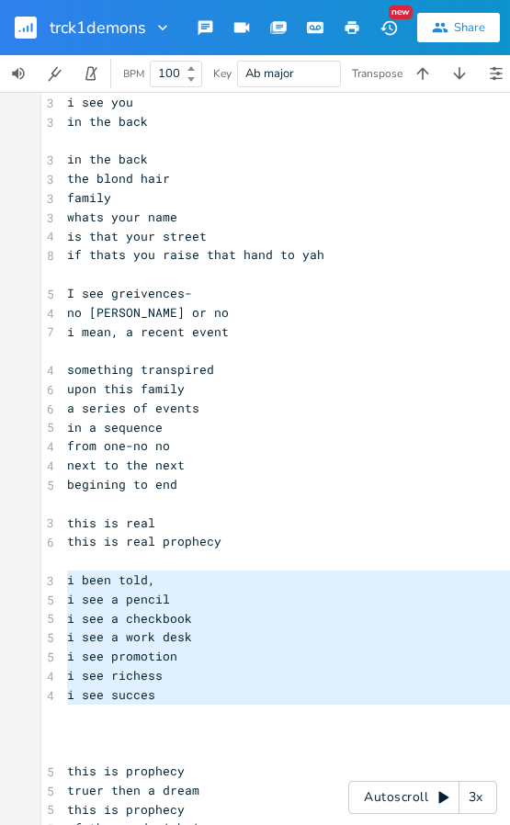
scroll to position [643, 0]
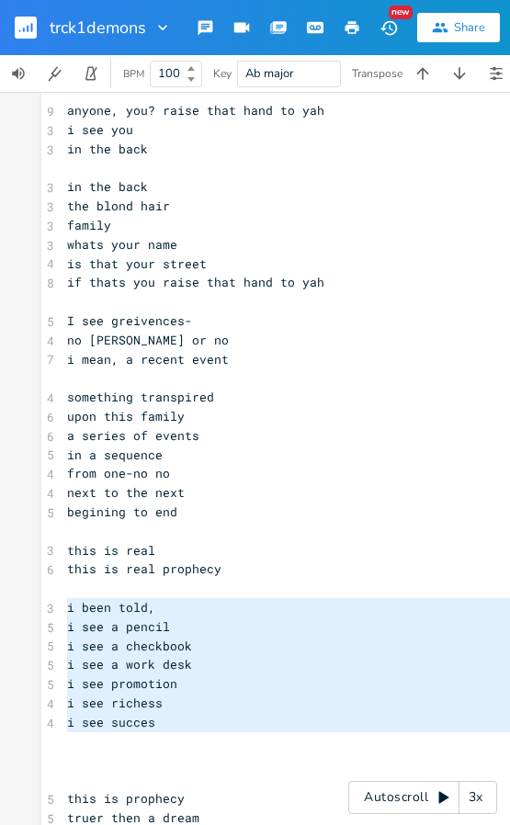
click at [83, 530] on pre "​" at bounding box center [422, 531] width 718 height 19
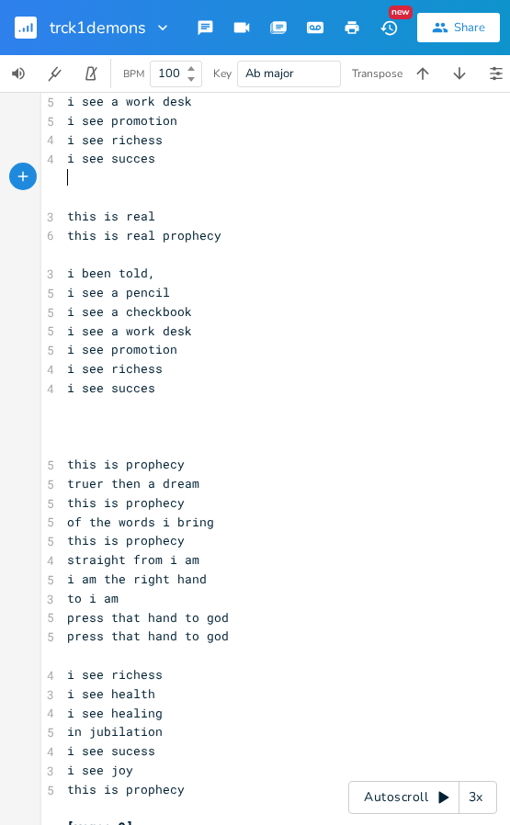
scroll to position [1286, 0]
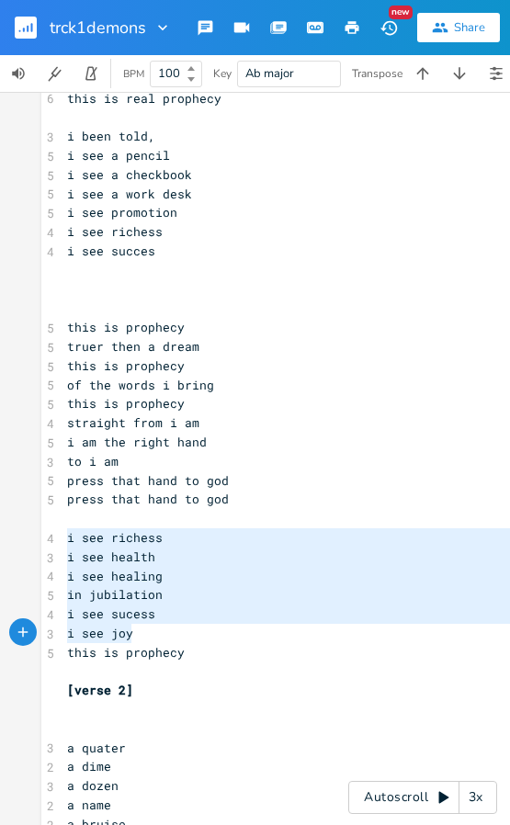
type textarea "i see richess i see health i see healing in jubilation i see sucess i see joy t…"
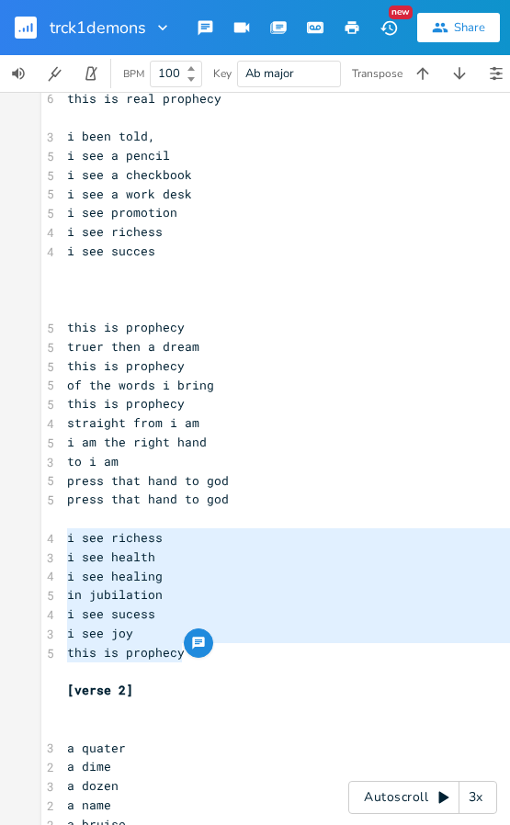
drag, startPoint x: 62, startPoint y: 535, endPoint x: 194, endPoint y: 650, distance: 175.1
click at [194, 651] on div "i see richess i see health i see healing in jubilation i see sucess i see joy t…" at bounding box center [422, 660] width 762 height 3687
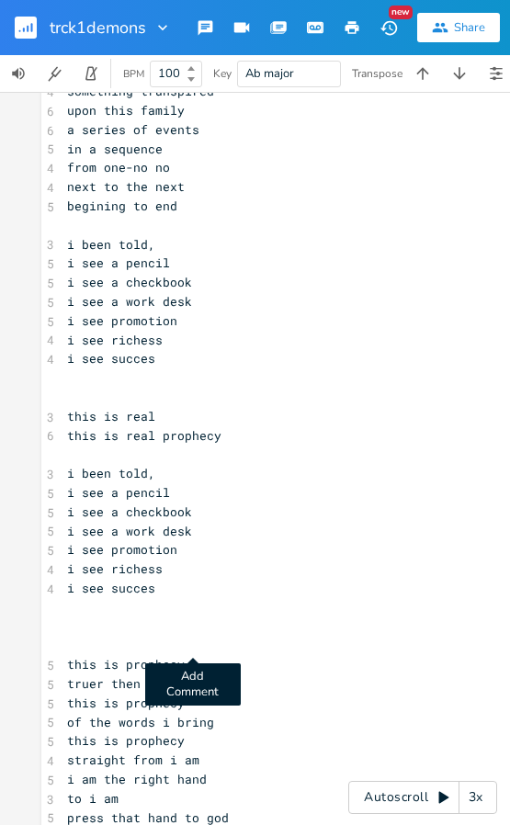
scroll to position [919, 0]
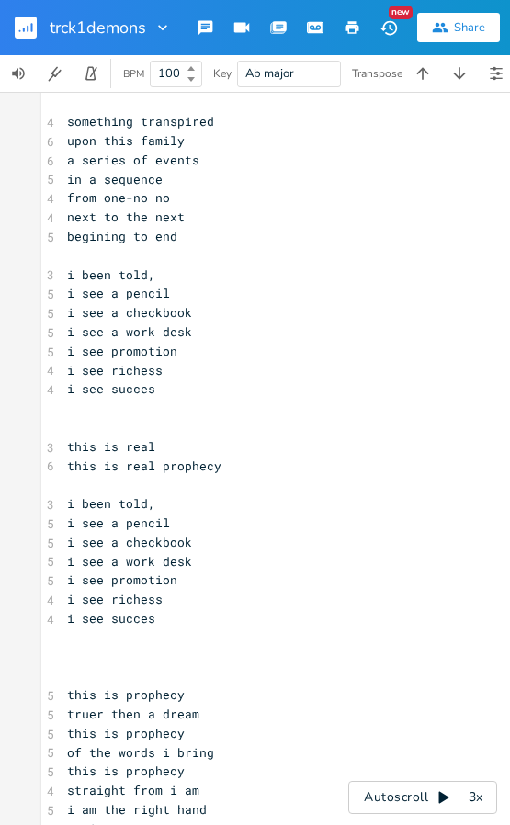
click at [84, 648] on pre "​" at bounding box center [422, 657] width 718 height 19
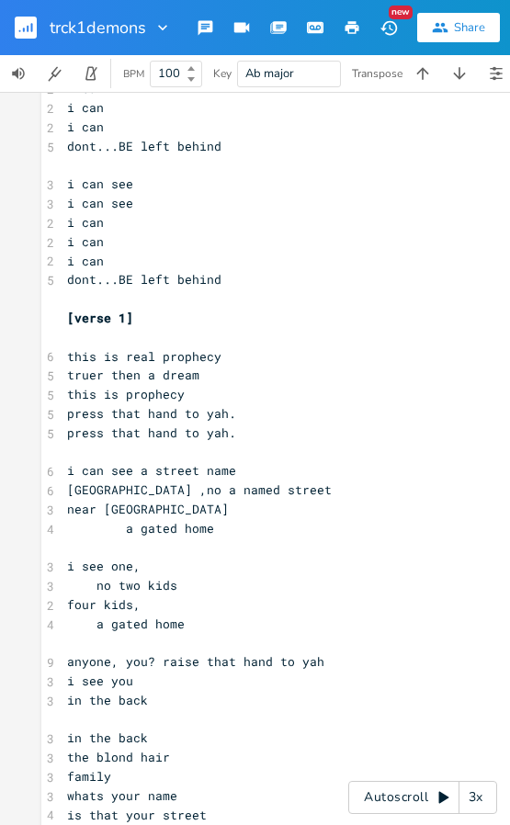
scroll to position [0, 0]
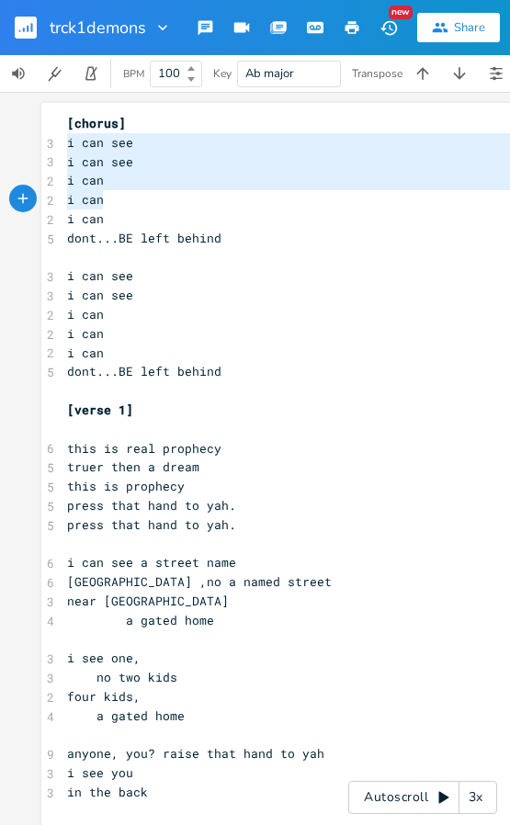
type textarea "i can see i can see i can i can i can"
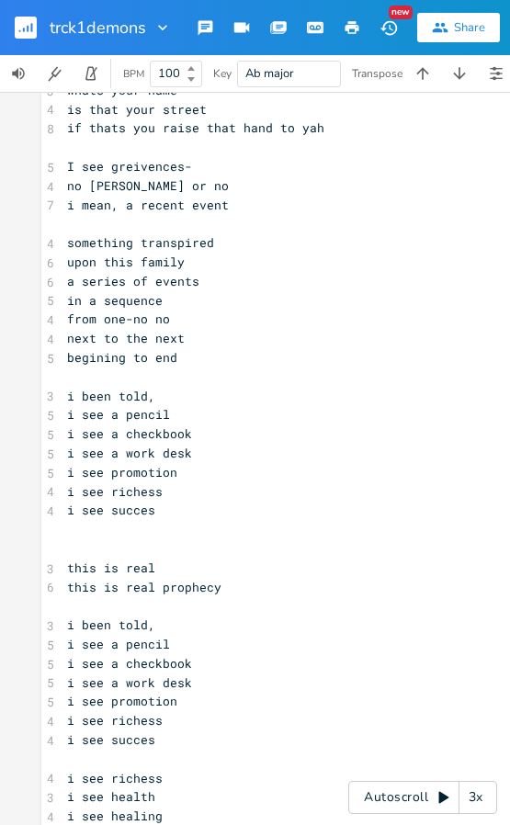
scroll to position [827, 0]
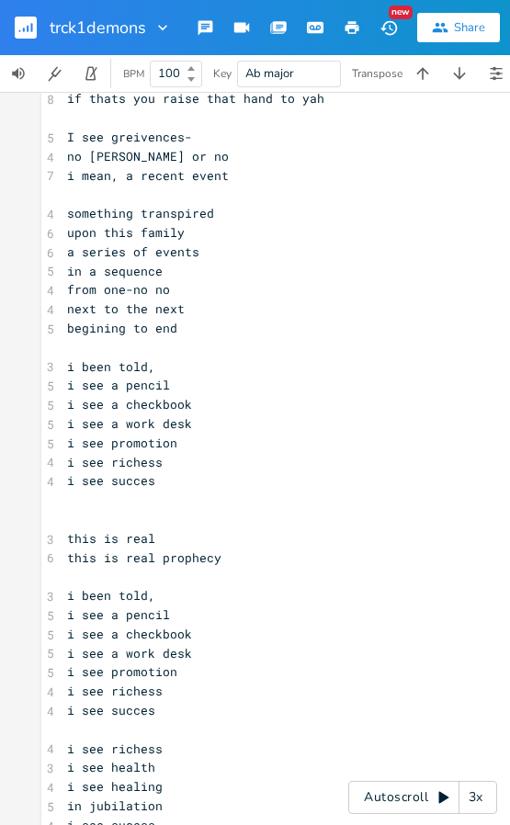
click at [107, 506] on pre "​" at bounding box center [422, 499] width 718 height 19
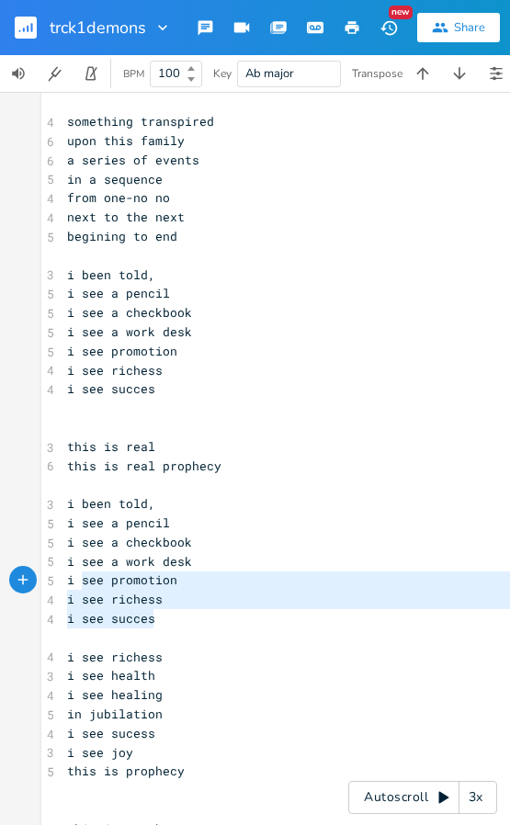
type textarea "i been told, i see a pencil i see a checkbook i see a work desk i see promotion…"
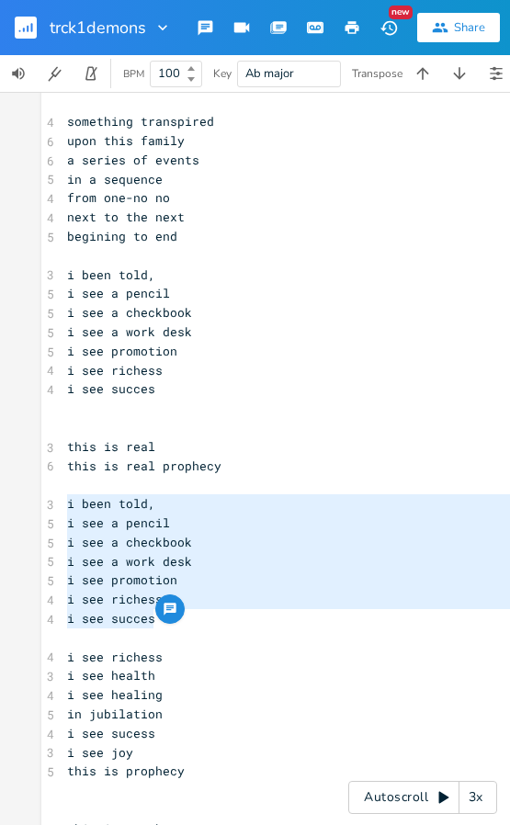
drag, startPoint x: 163, startPoint y: 624, endPoint x: 38, endPoint y: 500, distance: 176.7
paste textarea
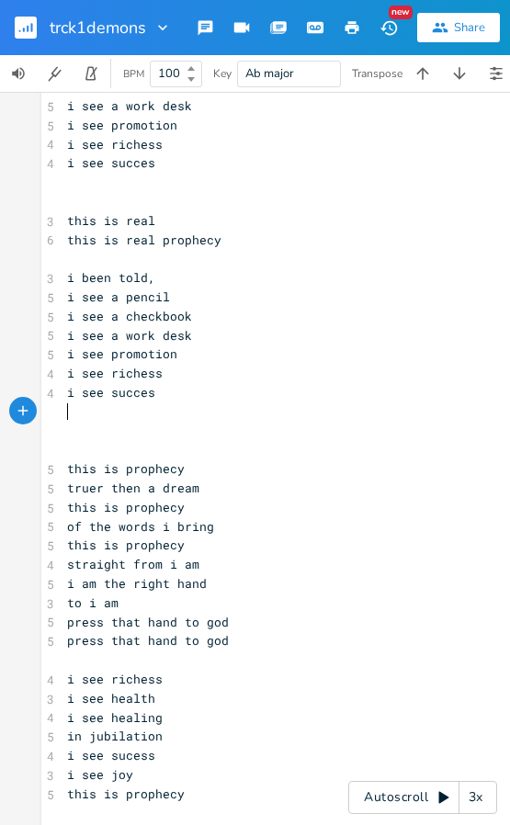
scroll to position [1194, 0]
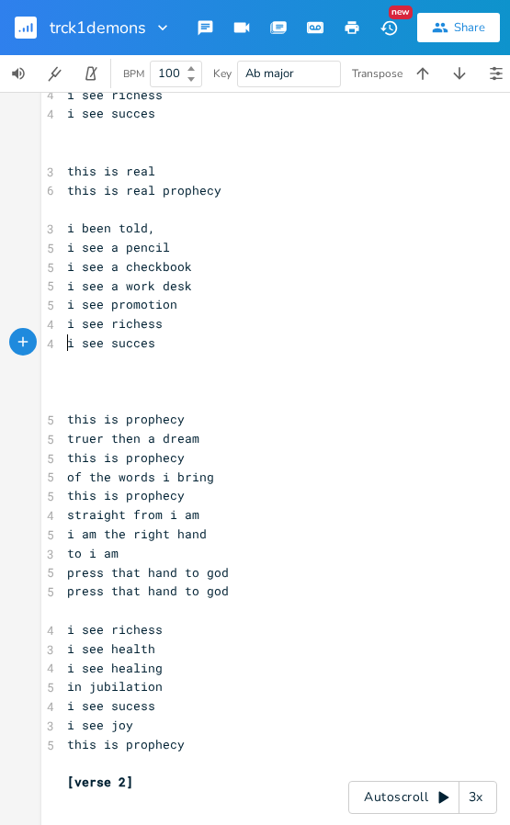
click at [63, 343] on pre "i see succes" at bounding box center [422, 342] width 718 height 19
type textarea "and"
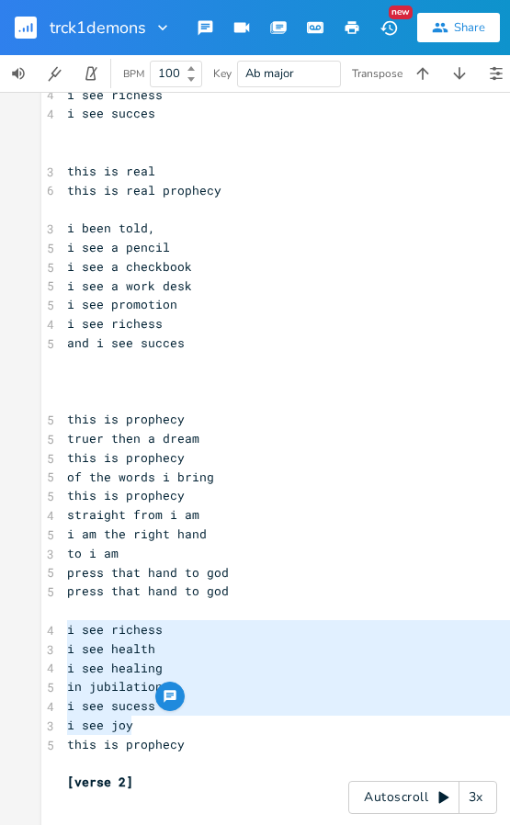
type textarea "i see richess i see health i see healing in jubilation i see sucess i see joy t…"
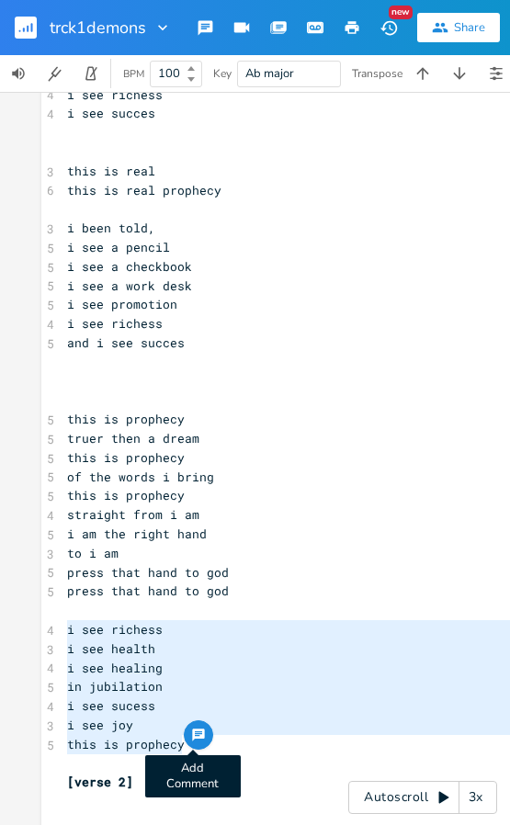
drag, startPoint x: 61, startPoint y: 630, endPoint x: 187, endPoint y: 739, distance: 167.4
click at [187, 739] on div "i see richess i see health i see healing in jubilation i see sucess i see joy t…" at bounding box center [422, 752] width 762 height 3687
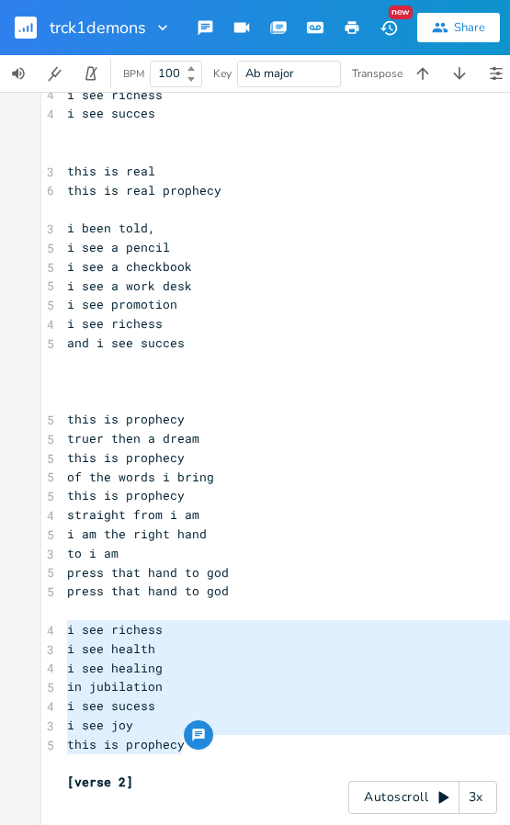
click at [133, 385] on pre "​" at bounding box center [422, 381] width 718 height 19
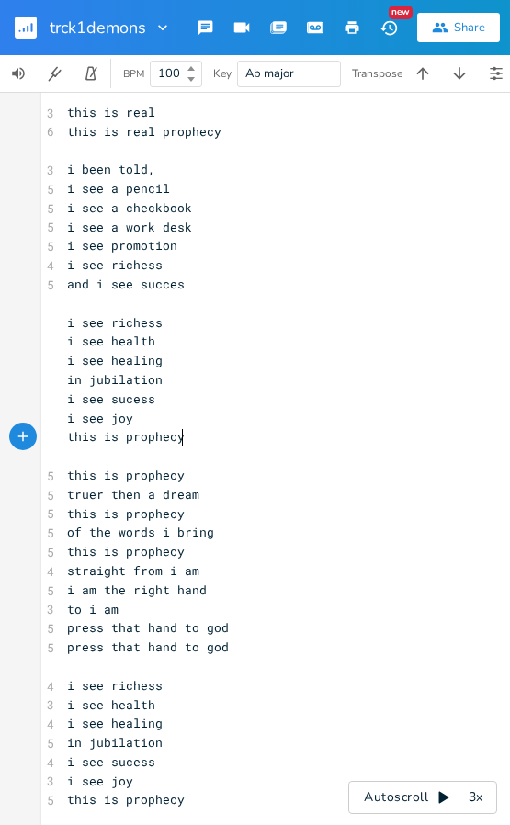
scroll to position [1286, 0]
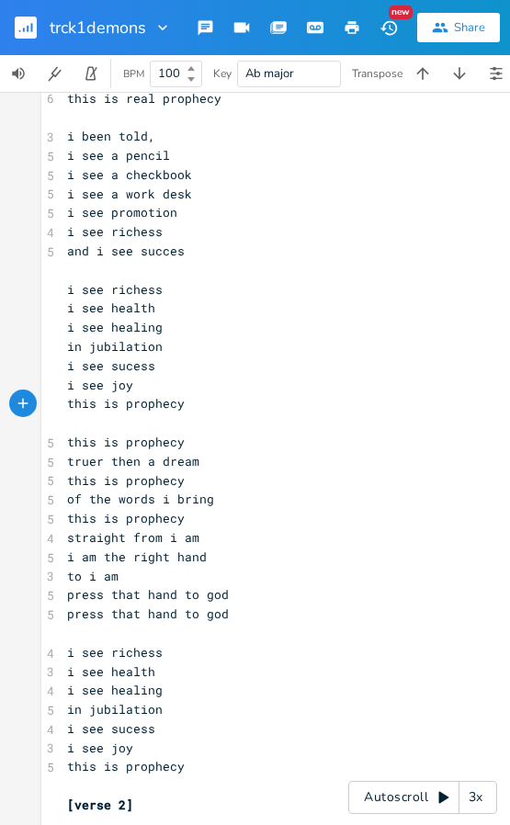
click at [63, 402] on pre "this is prophecy" at bounding box center [422, 403] width 718 height 19
type textarea "this is prophecy"
drag, startPoint x: 60, startPoint y: 402, endPoint x: 193, endPoint y: 414, distance: 133.7
click at [193, 414] on div "[chorus] 3 i can see 3 i can see 2 i can 2 i can 2 i can 5 dont...BE left behin…" at bounding box center [422, 719] width 718 height 3782
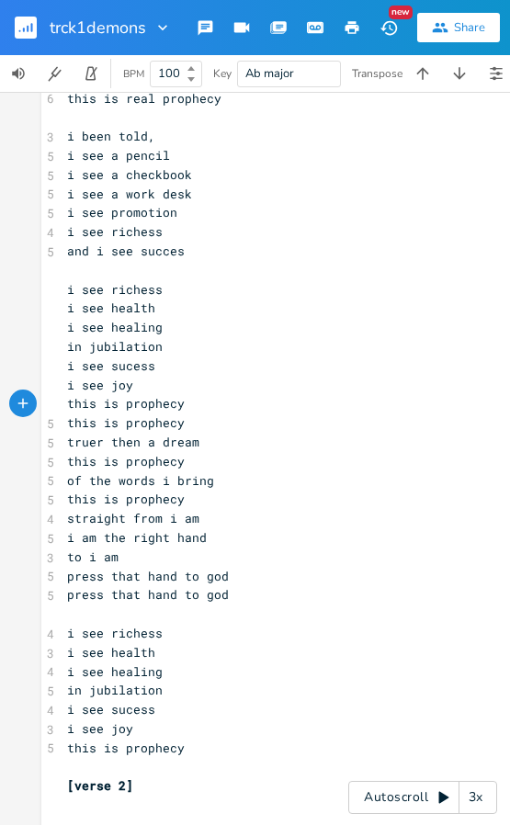
type textarea "this is prophecy"
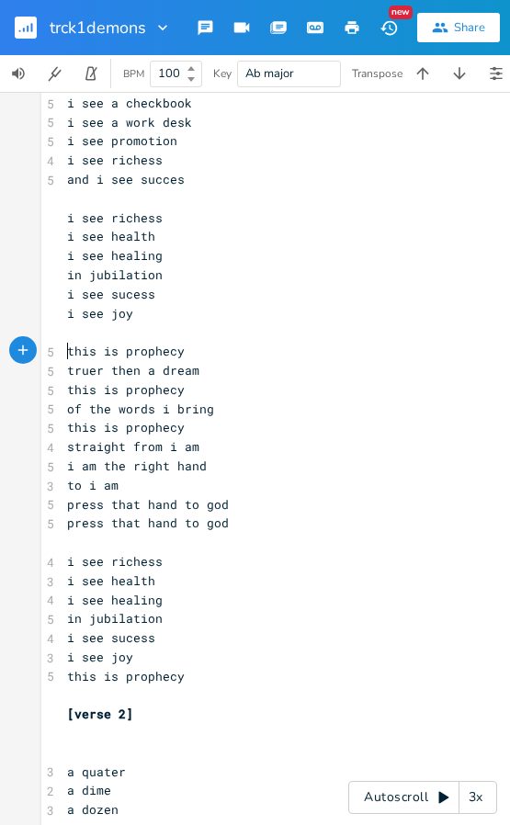
scroll to position [1378, 0]
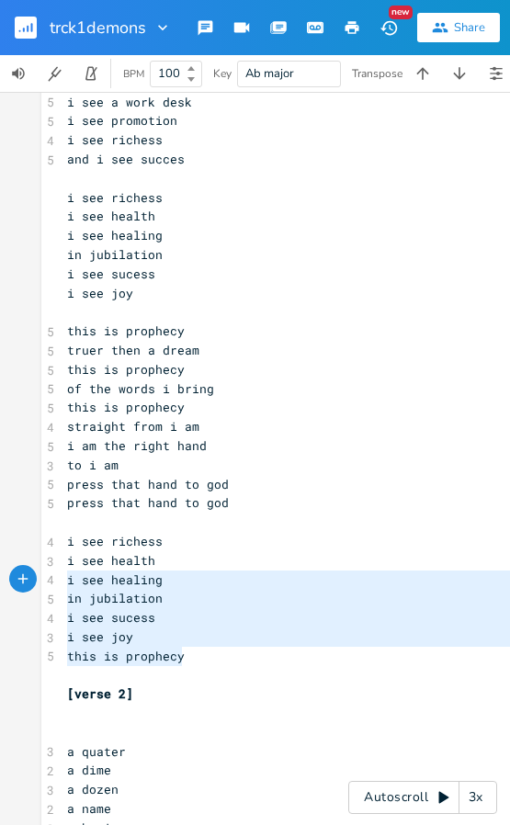
type textarea "i see richess i see health i see healing in jubilation i see sucess i see joy t…"
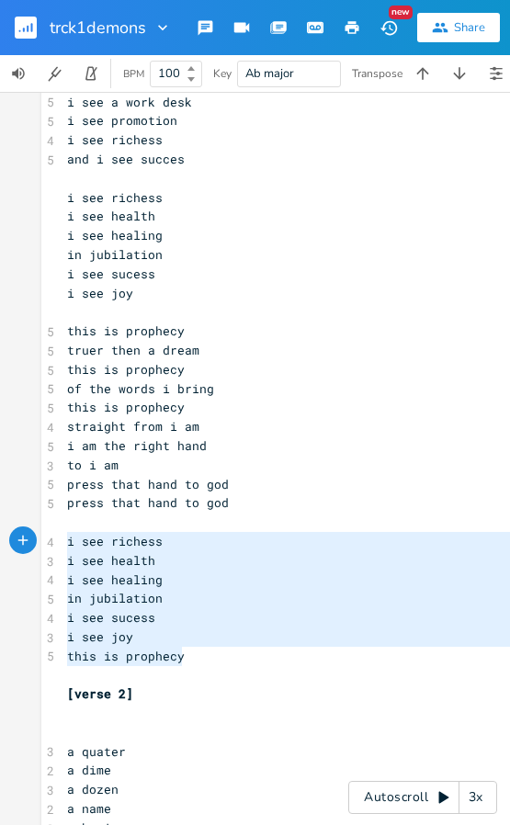
drag, startPoint x: 192, startPoint y: 659, endPoint x: -2, endPoint y: 533, distance: 231.6
click at [0, 533] on html "trck1demons New Share K BPM 100 Key Ab major Transpose i see richess i see heal…" at bounding box center [255, 412] width 510 height 825
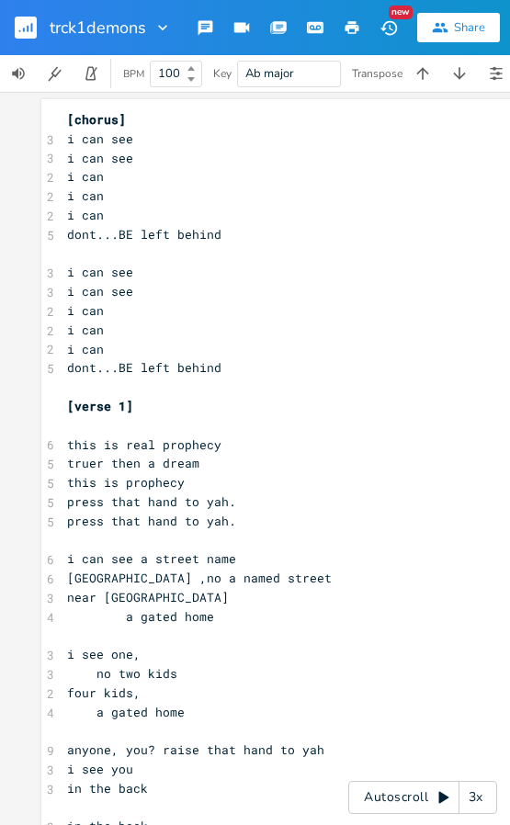
scroll to position [0, 0]
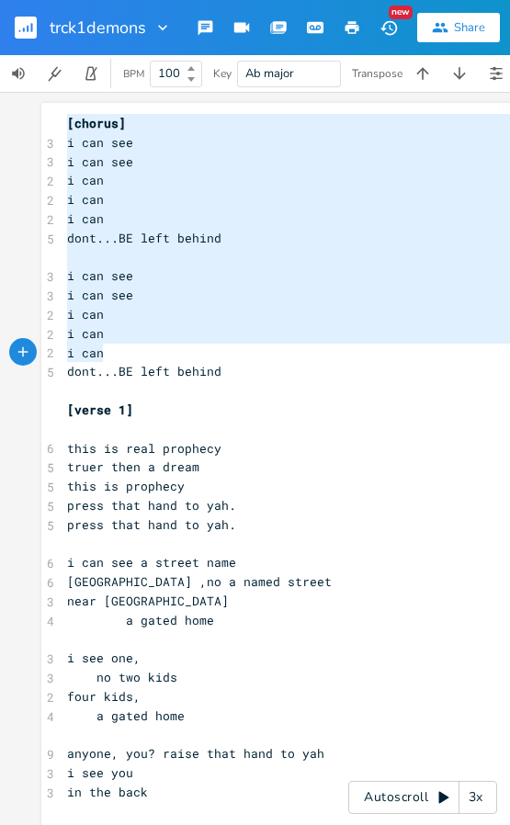
type textarea "[chorus] i can see i can see i can i can i can dont...BE left behind i can see …"
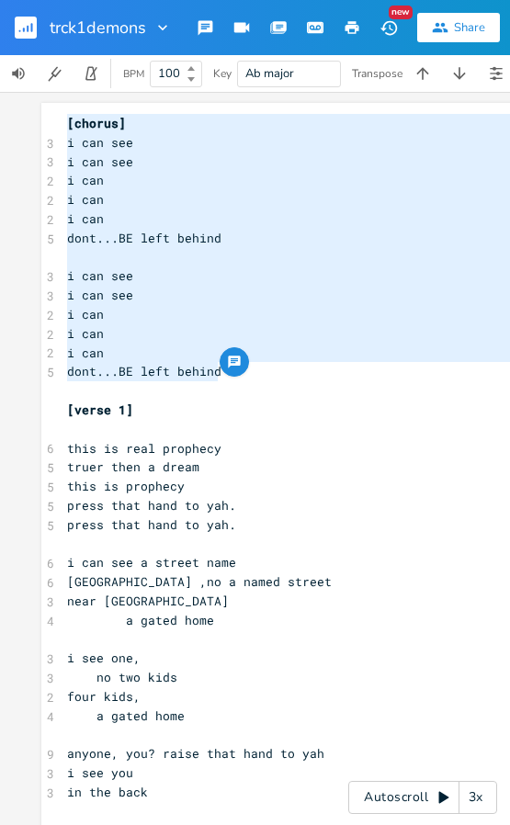
drag, startPoint x: 63, startPoint y: 118, endPoint x: 253, endPoint y: 367, distance: 312.7
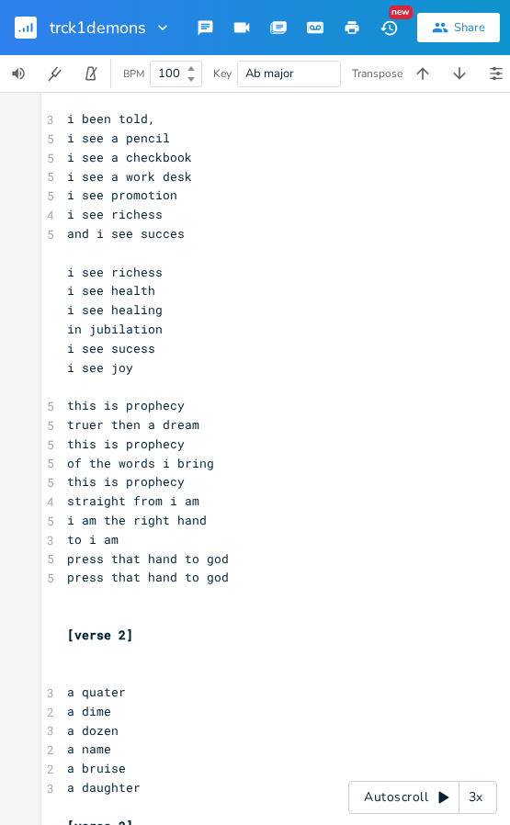
scroll to position [1378, 0]
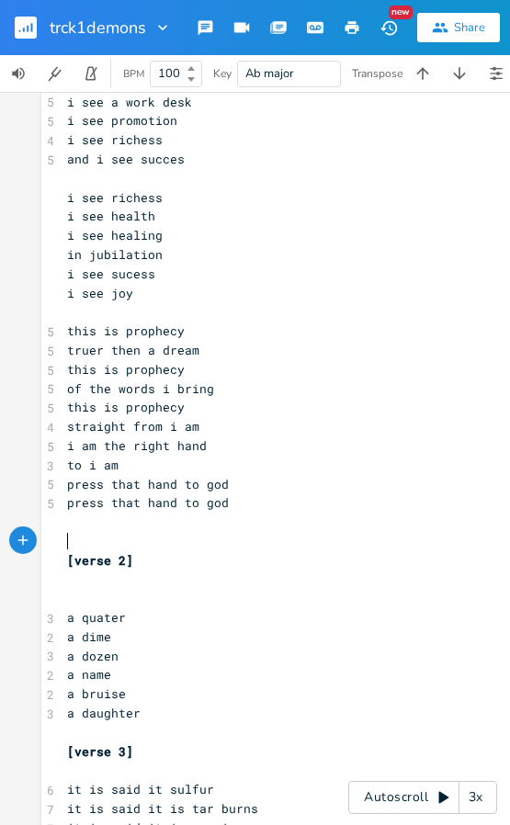
click at [120, 535] on pre "​" at bounding box center [422, 541] width 718 height 19
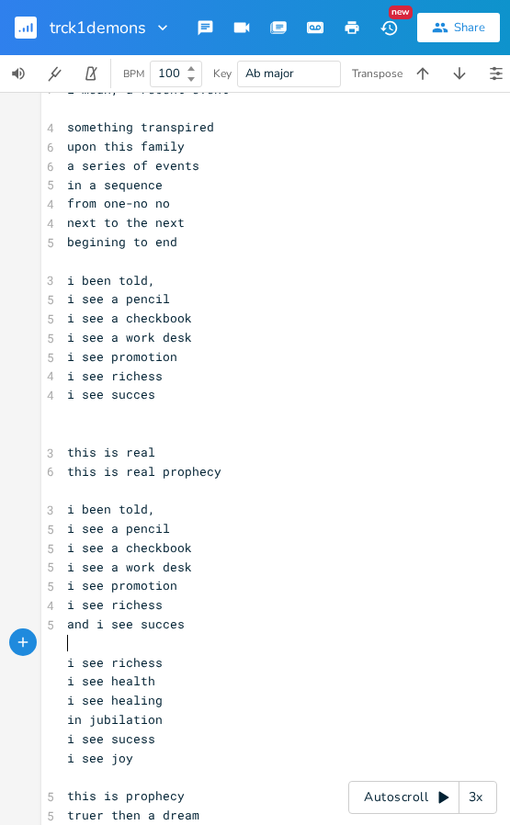
scroll to position [919, 0]
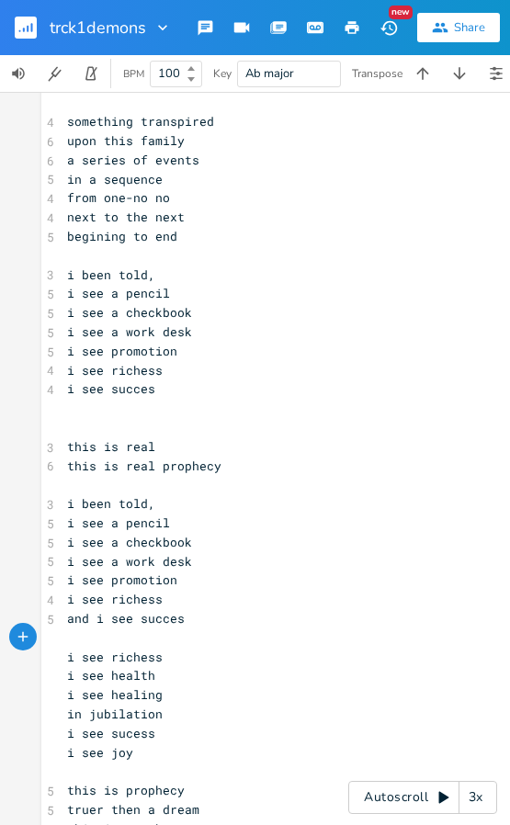
click at [255, 468] on pre "this is real prophecy" at bounding box center [422, 465] width 718 height 19
type textarea "his is real"
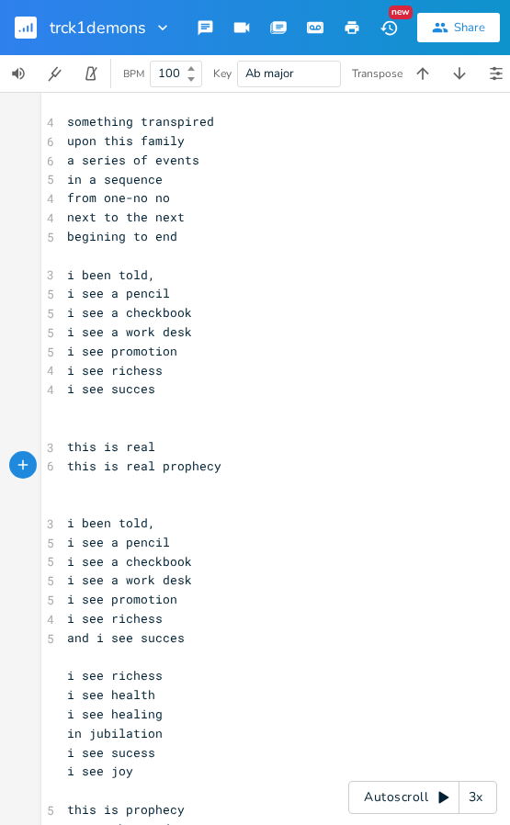
type textarea ","
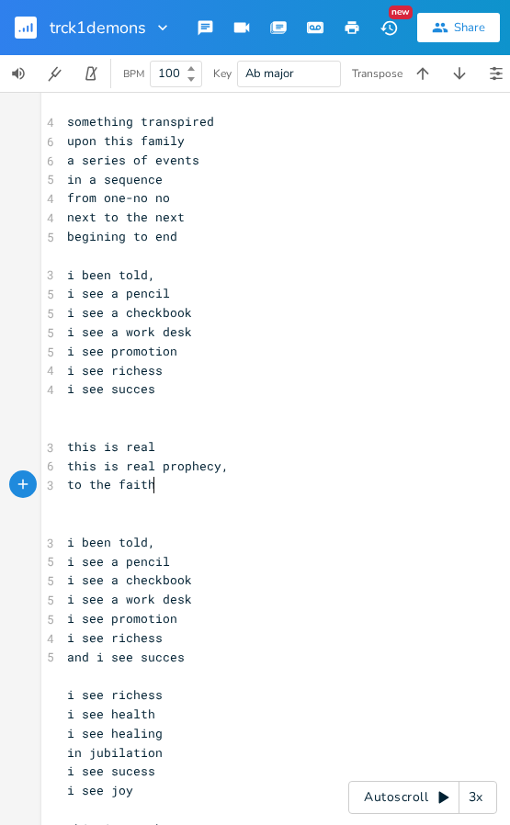
type textarea "to the faithfuy"
type textarea "l"
click at [124, 508] on pre "​" at bounding box center [422, 503] width 718 height 19
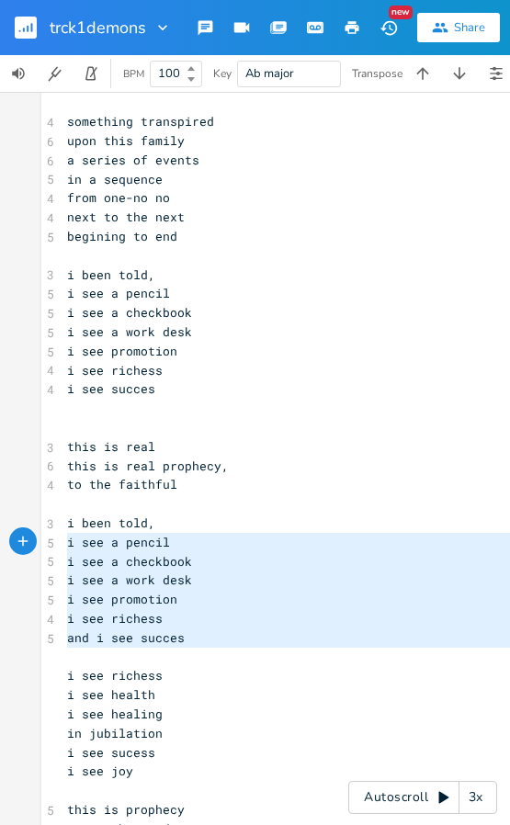
type textarea "i been told, i see a pencil i see a checkbook i see a work desk i see promotion…"
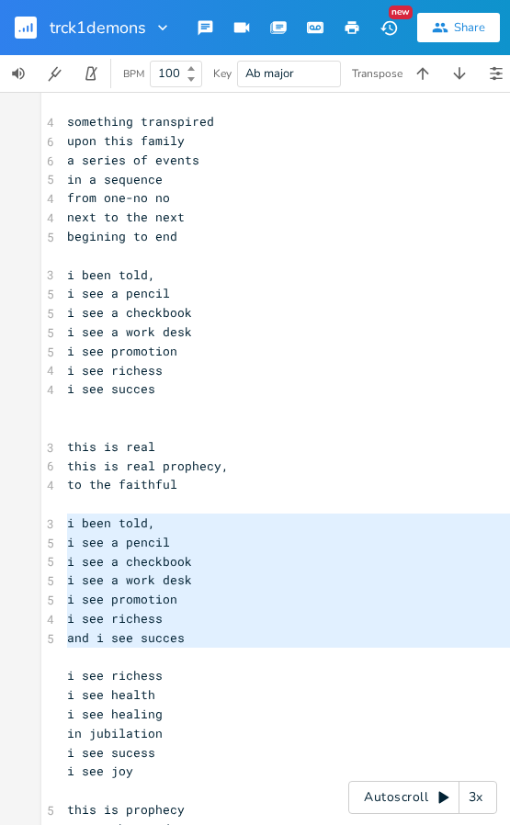
drag, startPoint x: 201, startPoint y: 657, endPoint x: 39, endPoint y: 516, distance: 214.9
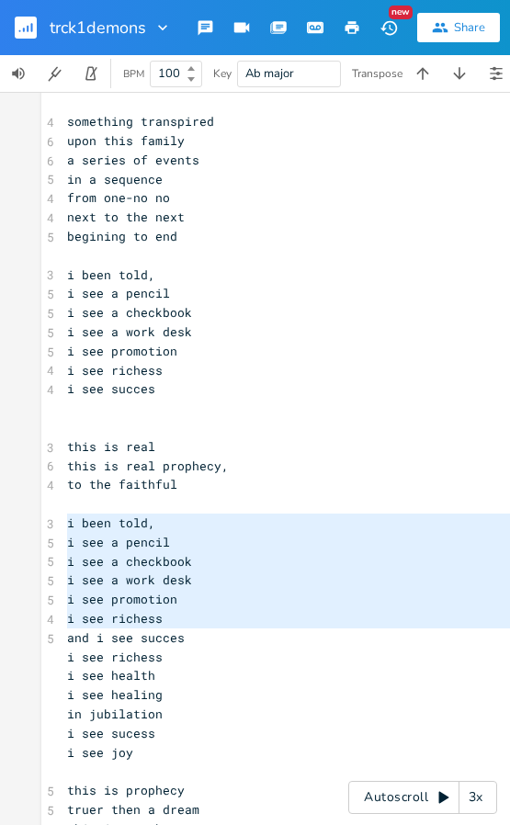
type textarea "i been told, i see a pencil i see a checkbook i see a work desk i see promotion…"
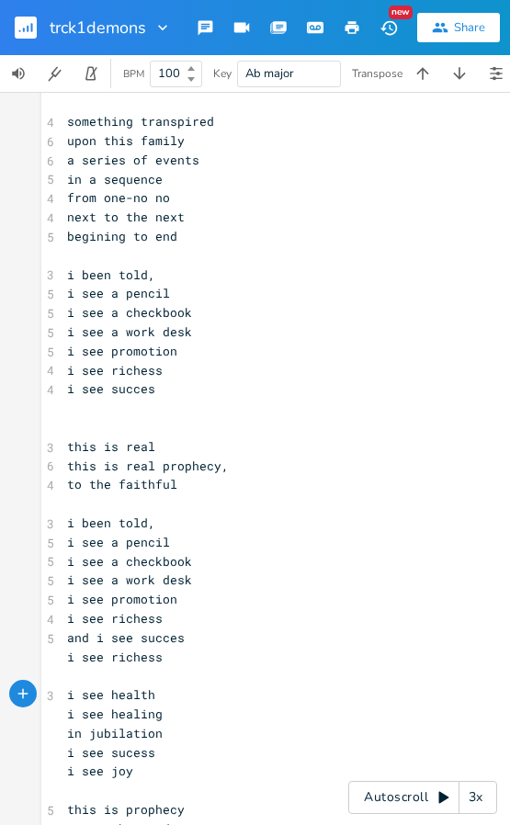
click at [131, 509] on pre "​" at bounding box center [422, 503] width 718 height 19
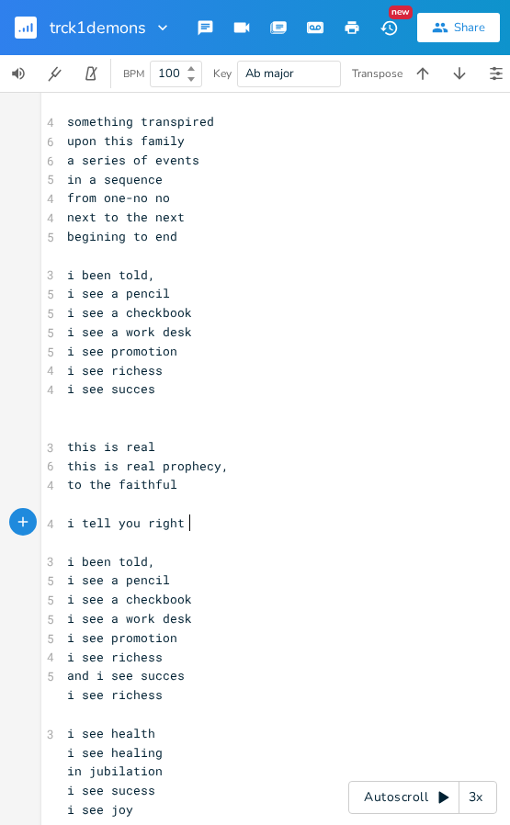
scroll to position [0, 96]
type textarea "i tell you right here"
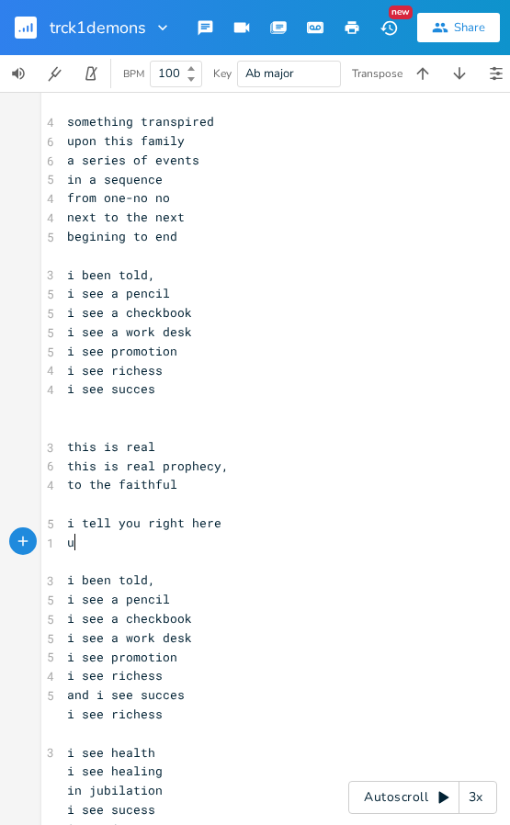
type textarea "upp"
type textarea "ong"
type textarea "my pulpit"
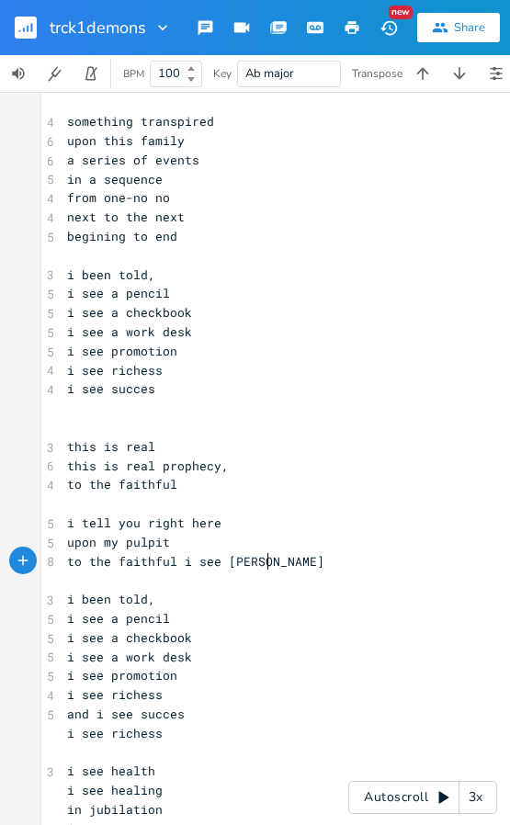
scroll to position [0, 144]
type textarea "to the faithful i see blessin"
type textarea "de"
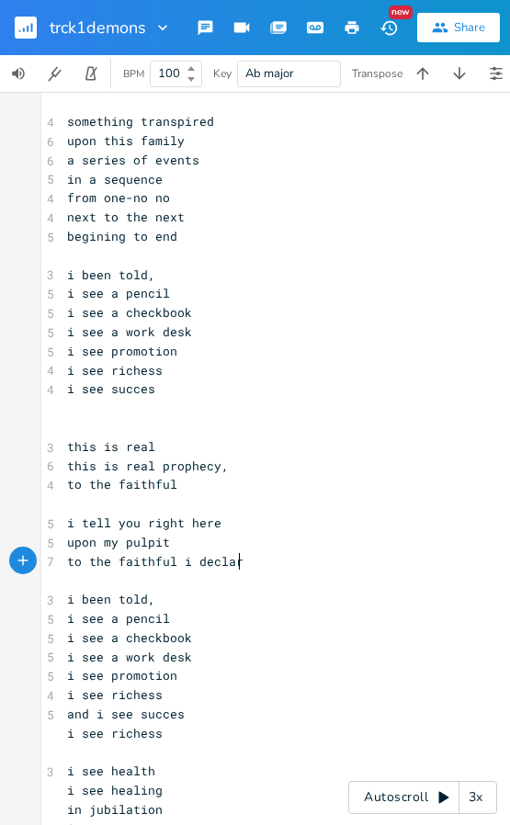
type textarea "declare"
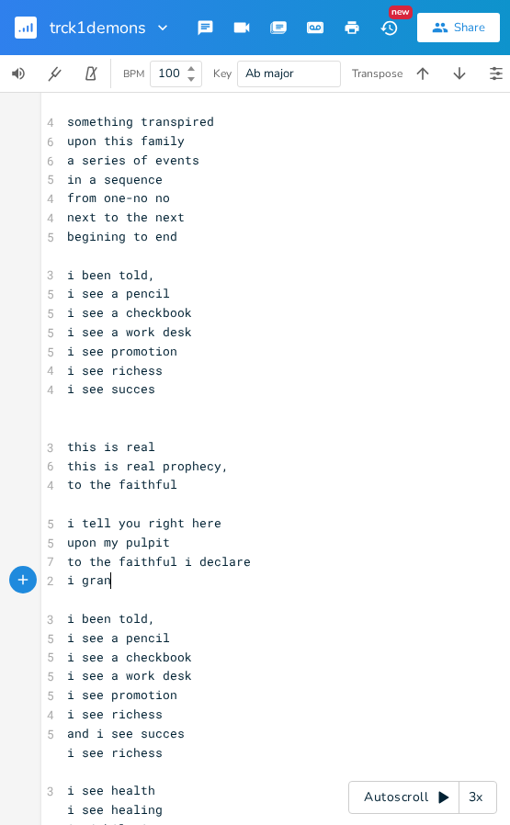
type textarea "i grant"
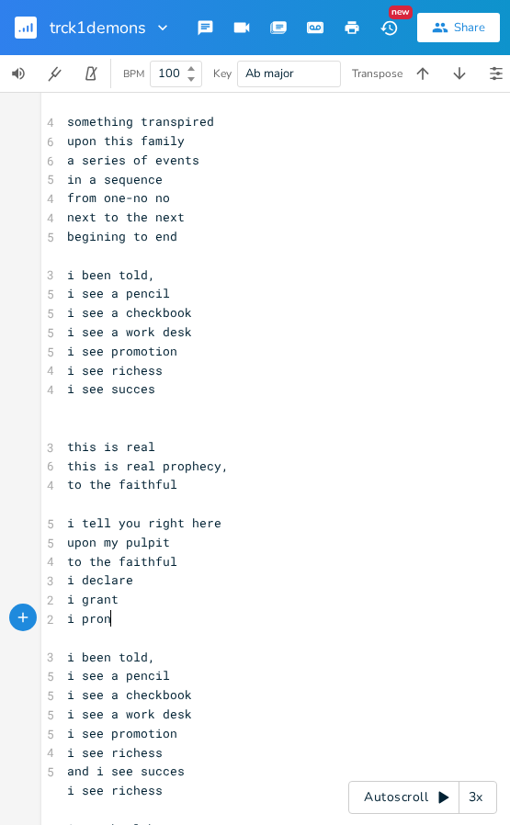
scroll to position [0, 37]
type textarea "i pronouce"
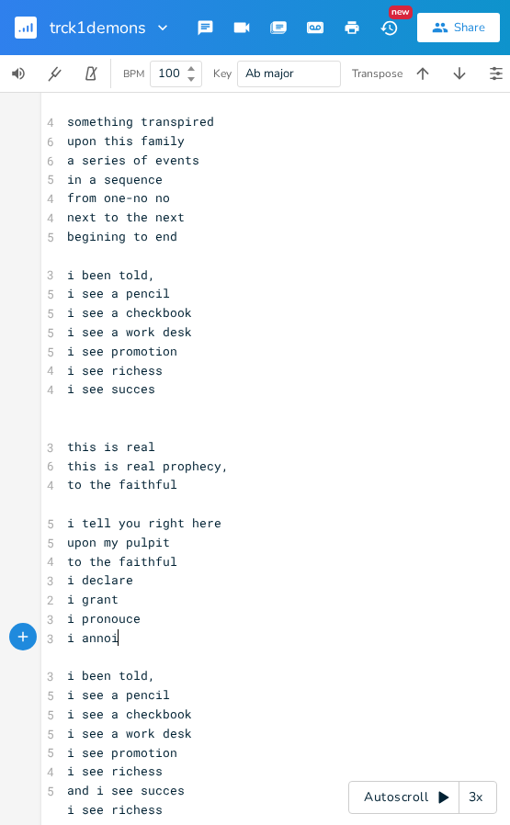
scroll to position [0, 39]
type textarea "i annoit"
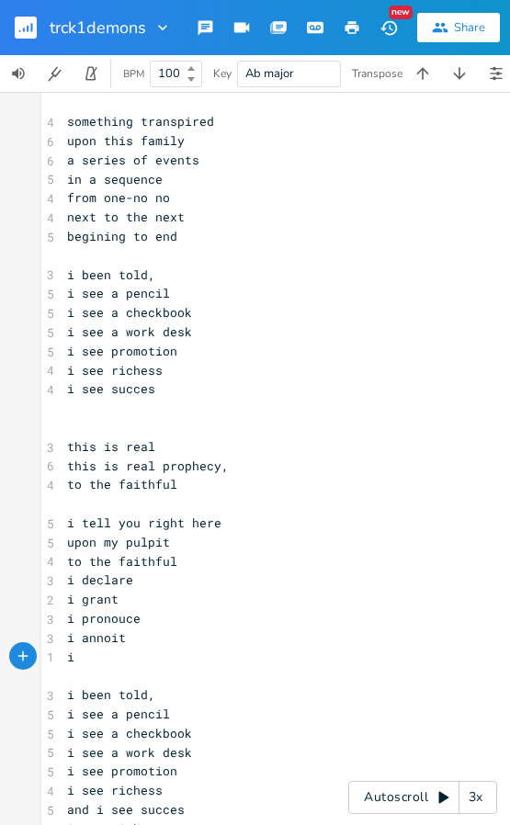
type textarea "i"
type textarea "i grant"
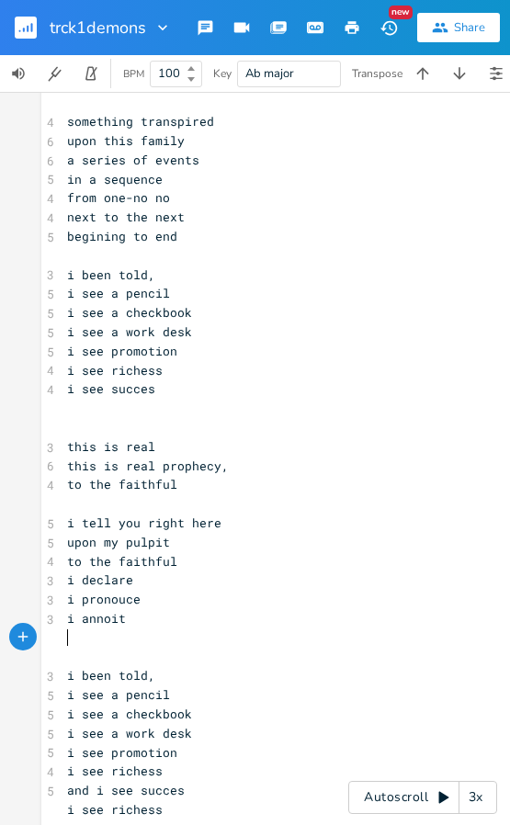
paste textarea "i been told,"
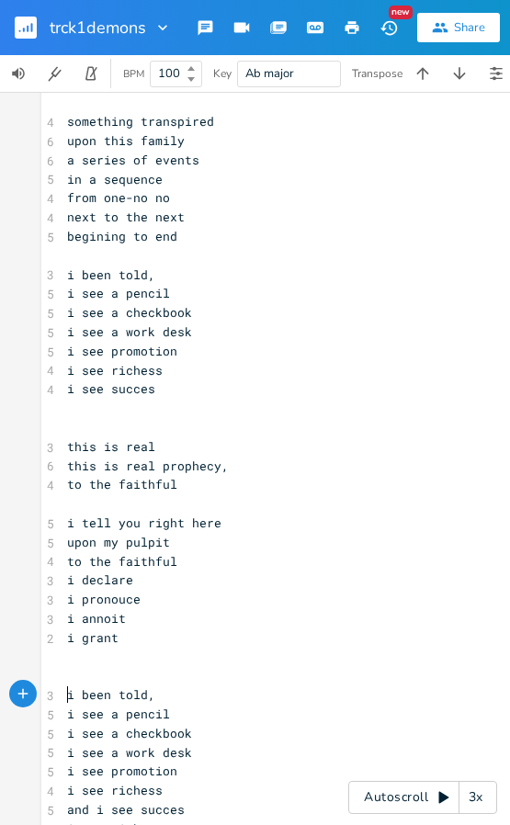
type textarea "i been told,"
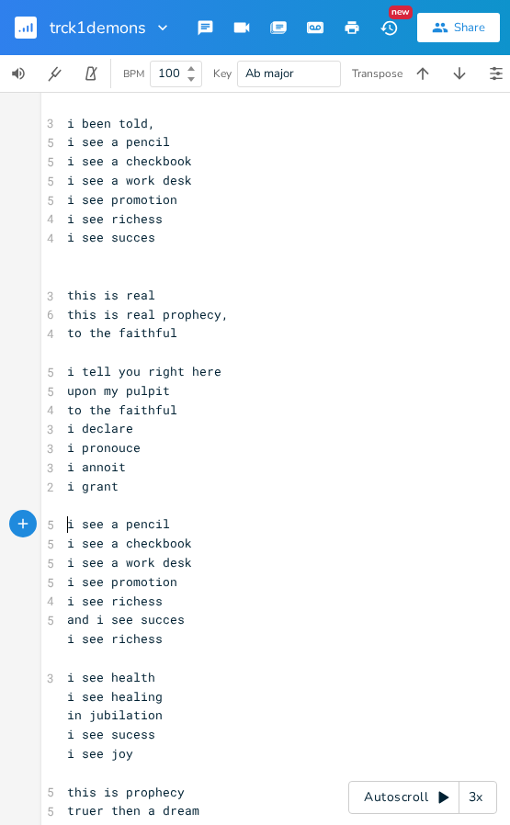
scroll to position [1102, 0]
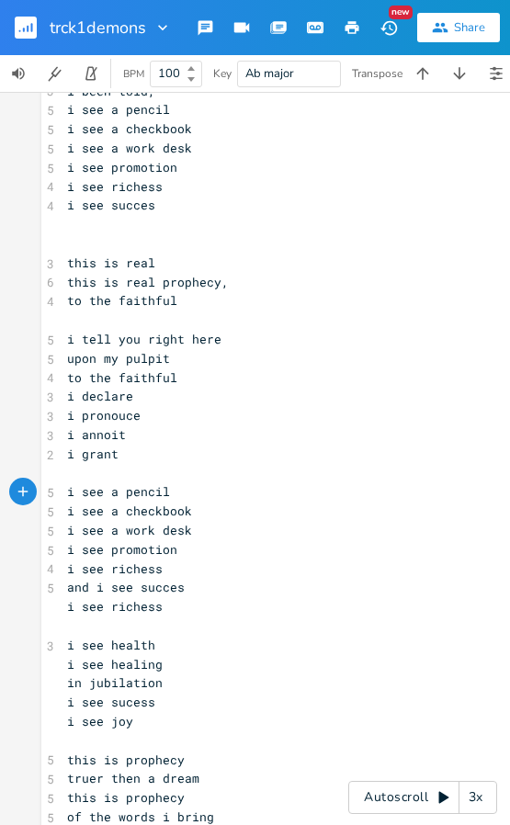
type textarea "i see richess"
drag, startPoint x: 171, startPoint y: 608, endPoint x: 48, endPoint y: 607, distance: 123.1
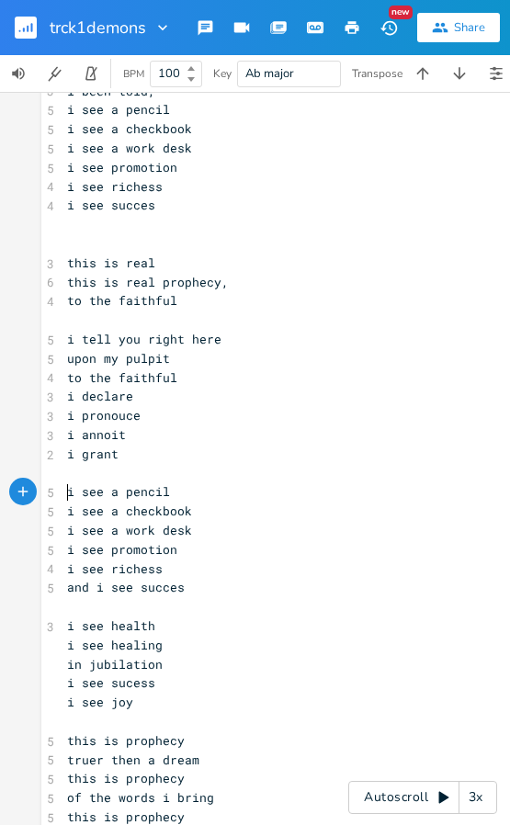
click at [67, 493] on span "i see a pencil" at bounding box center [118, 491] width 103 height 17
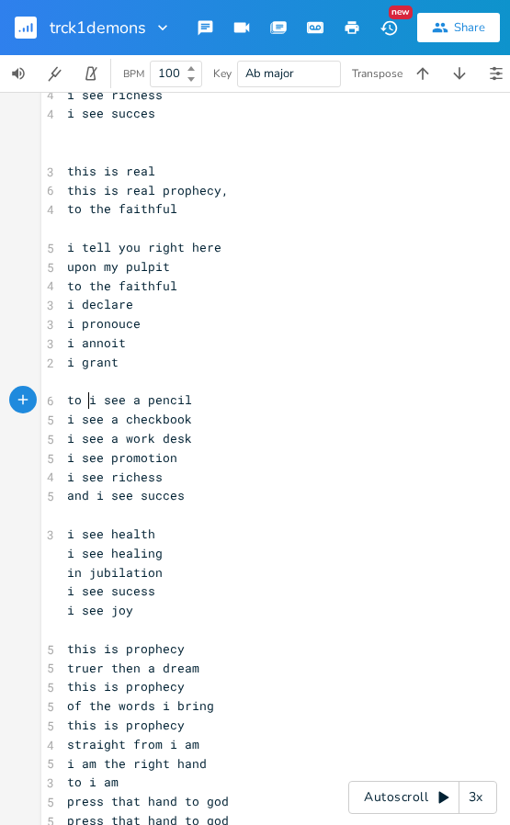
scroll to position [0, 14]
type textarea "to you"
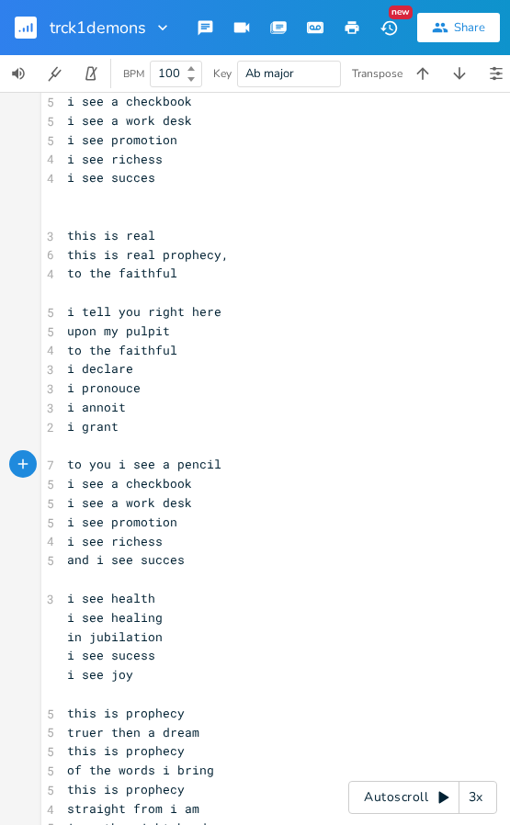
scroll to position [1102, 0]
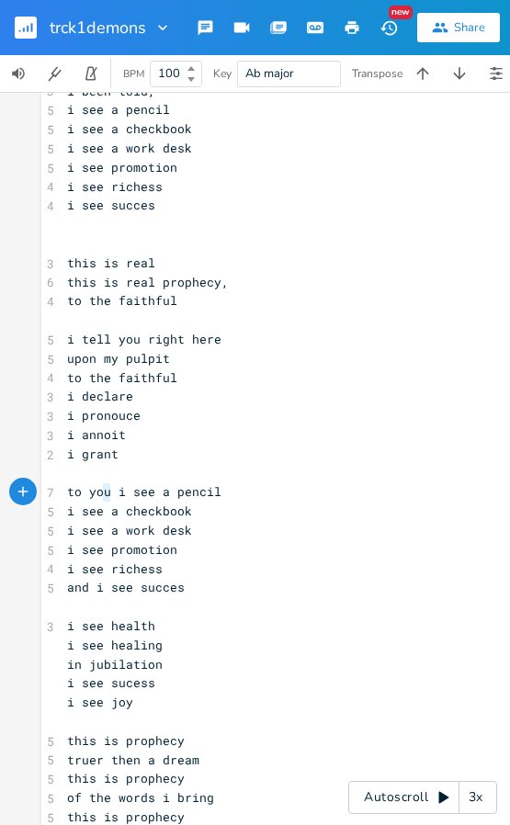
type textarea "to you"
drag, startPoint x: 97, startPoint y: 497, endPoint x: 59, endPoint y: 497, distance: 38.6
click at [63, 497] on pre "to you i see a pencil" at bounding box center [422, 491] width 718 height 19
click at [63, 512] on pre "i see a checkbook" at bounding box center [422, 511] width 718 height 19
paste textarea
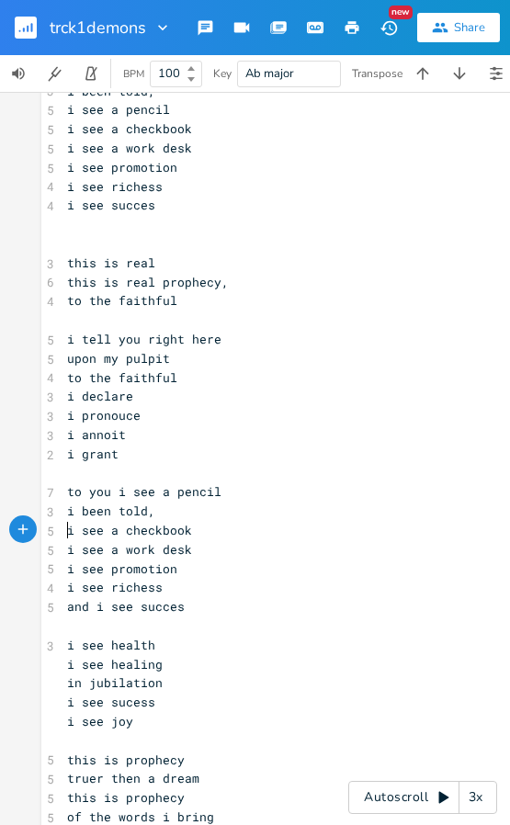
scroll to position [0, 3]
click at [63, 546] on pre "i see a work desk" at bounding box center [422, 549] width 718 height 19
type textarea "to you"
paste textarea
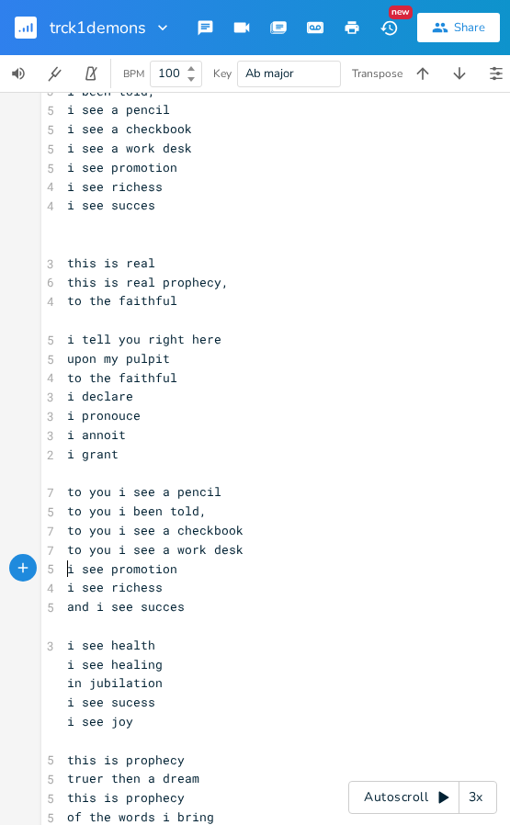
paste textarea
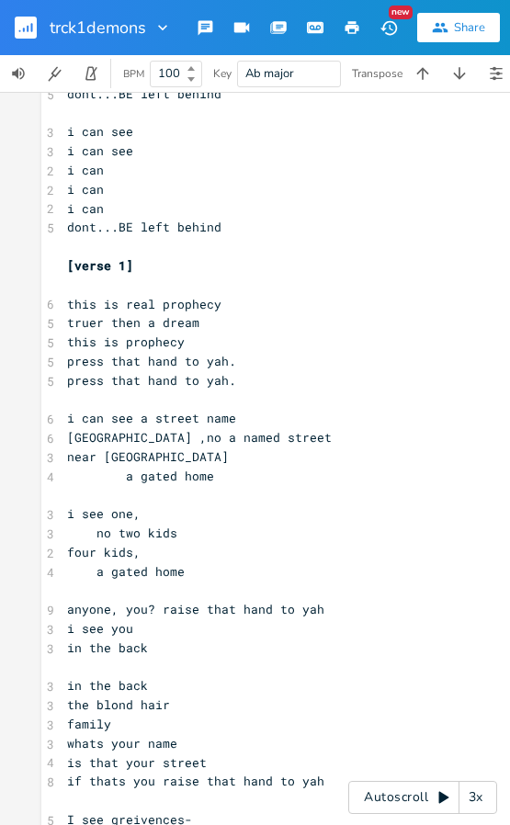
scroll to position [184, 0]
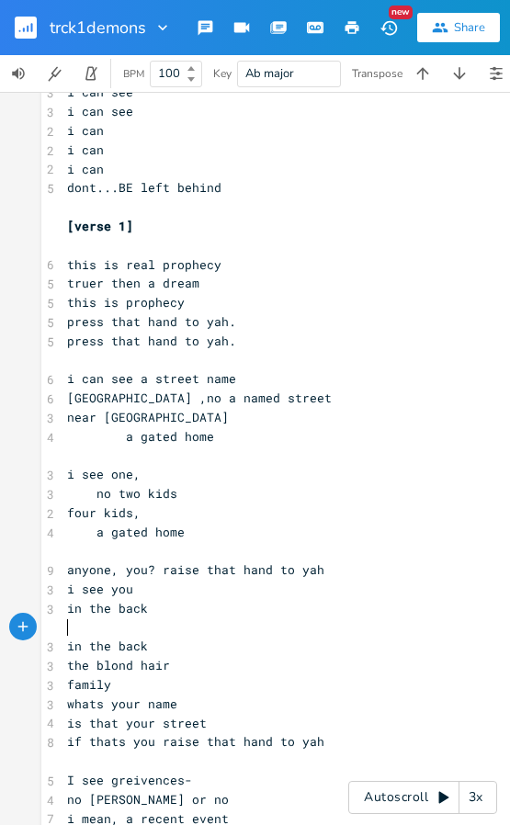
click at [128, 634] on pre "​" at bounding box center [422, 627] width 718 height 19
type textarea "isth"
type textarea "that you"
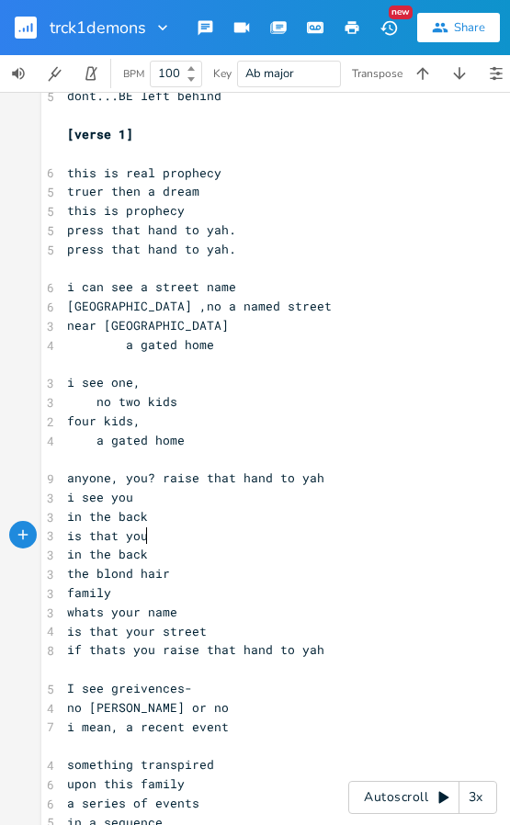
scroll to position [367, 0]
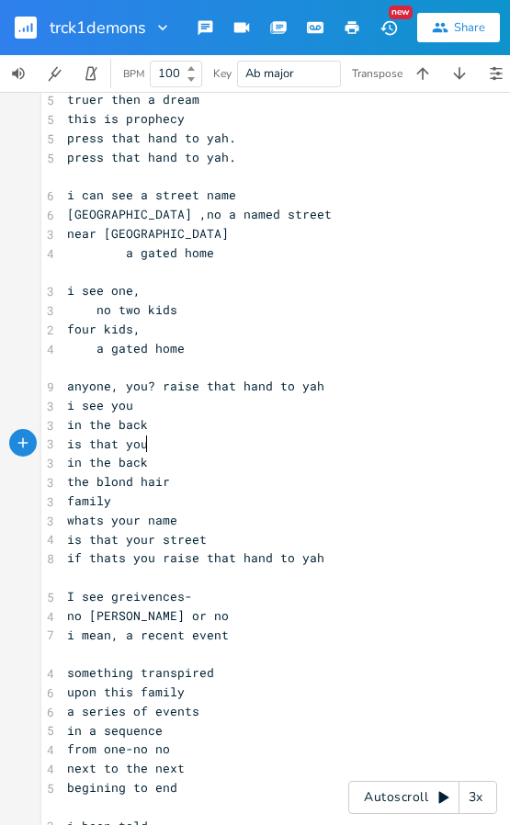
click at [125, 690] on span "upon this family" at bounding box center [126, 691] width 118 height 17
type textarea "yout"
click at [161, 721] on pre "in a sequence" at bounding box center [422, 730] width 718 height 19
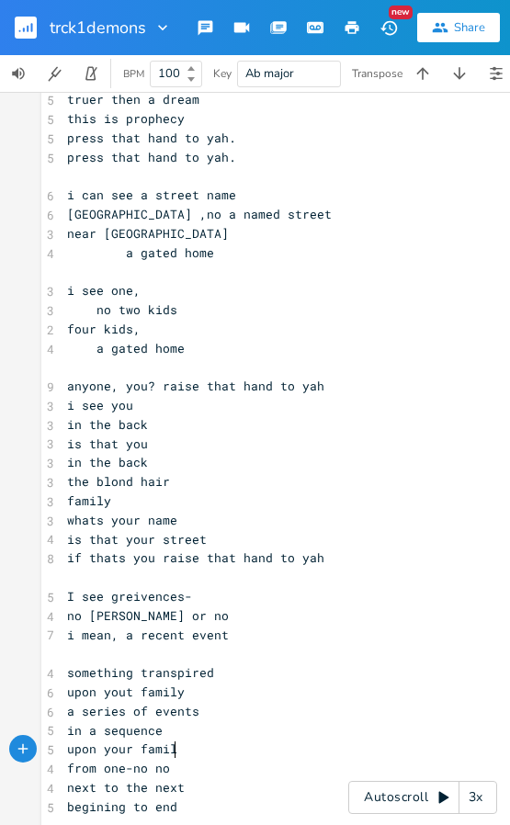
type textarea "upon your family"
click at [123, 687] on span "upon yout family" at bounding box center [126, 691] width 118 height 17
type textarea "r"
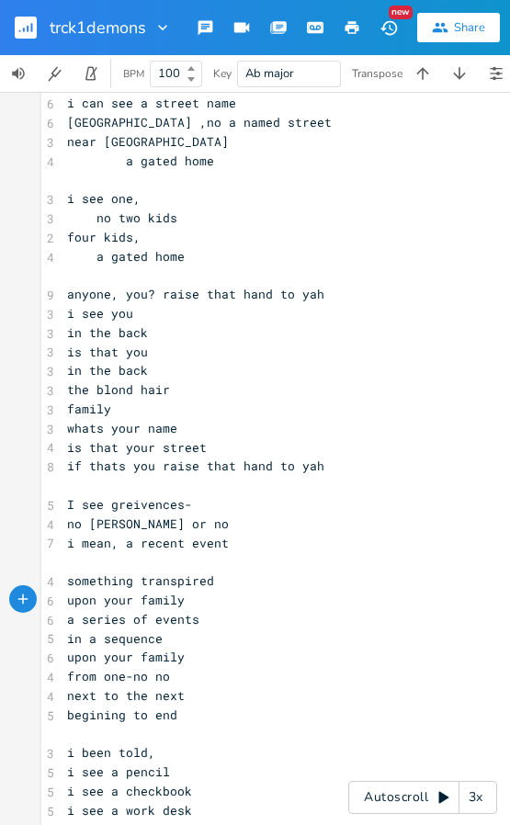
scroll to position [551, 0]
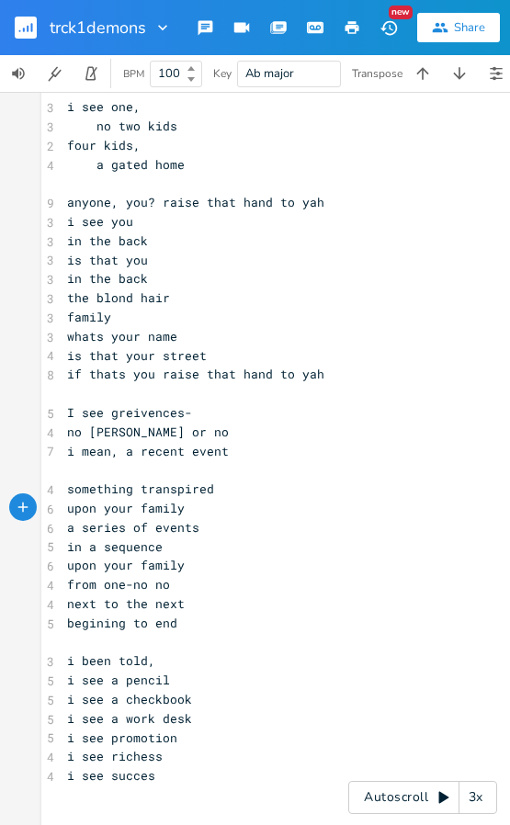
click at [173, 626] on pre "begining to end" at bounding box center [422, 623] width 718 height 19
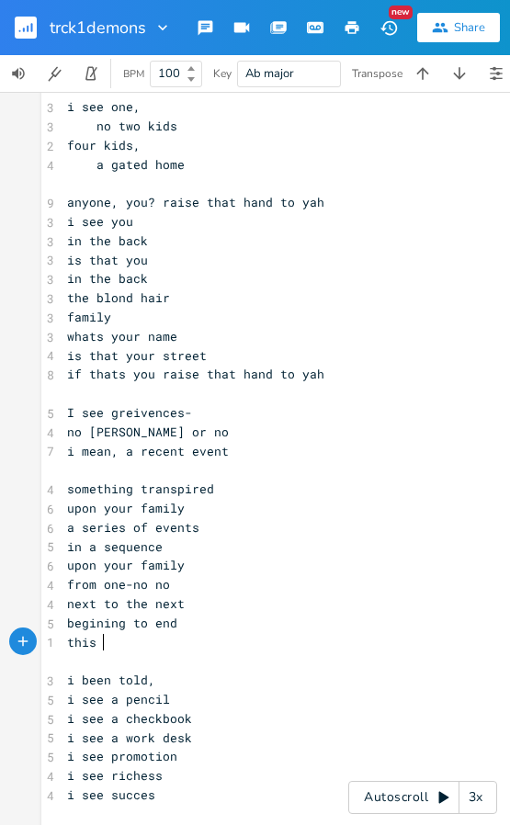
type textarea "this i"
type textarea "s upon"
type textarea "putu"
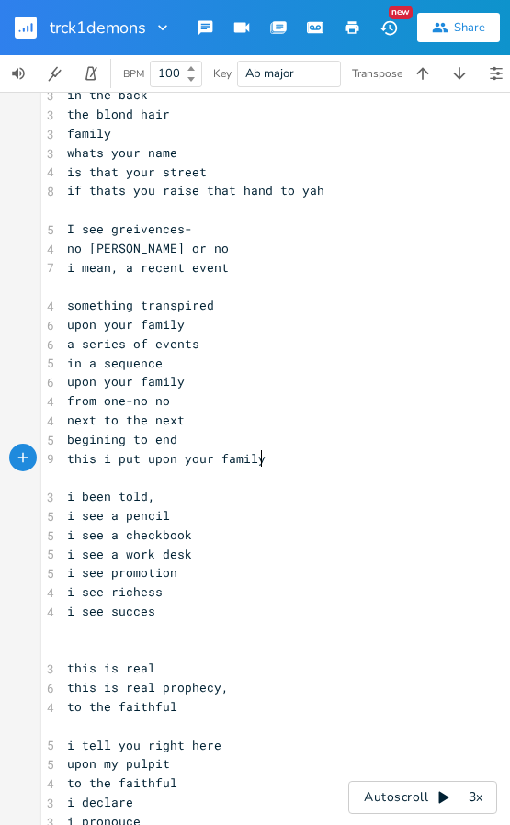
scroll to position [827, 0]
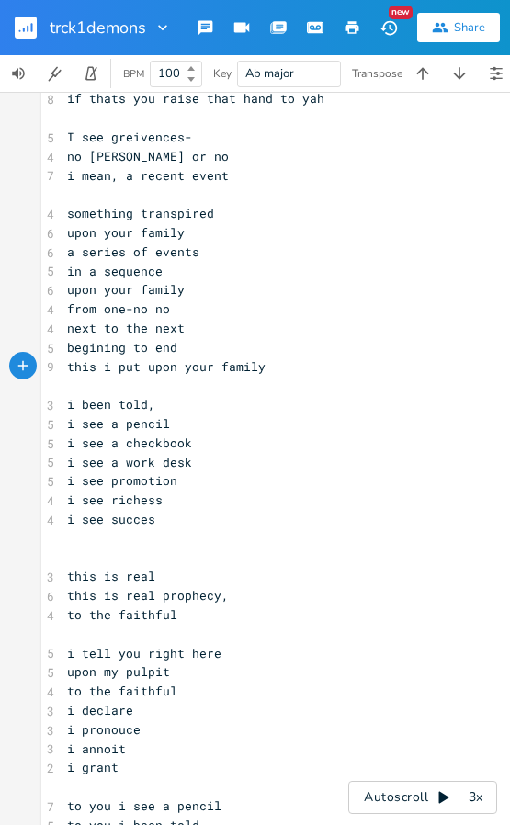
type textarea "upon your family"
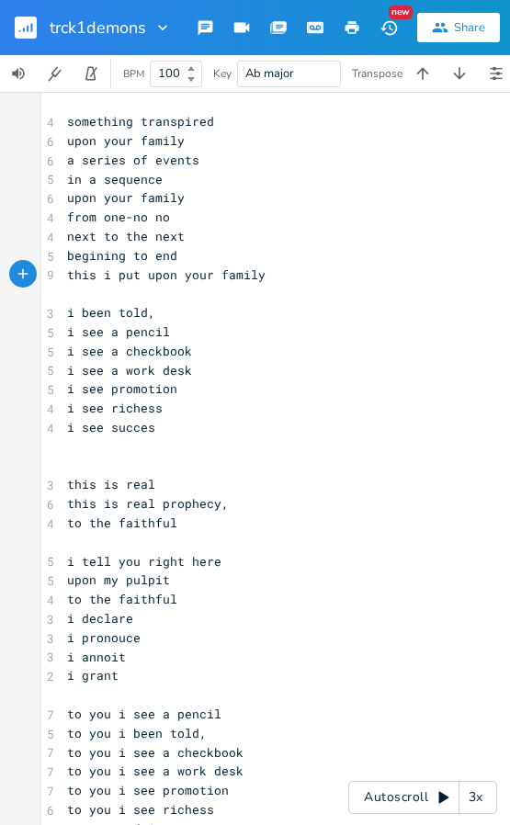
scroll to position [1010, 0]
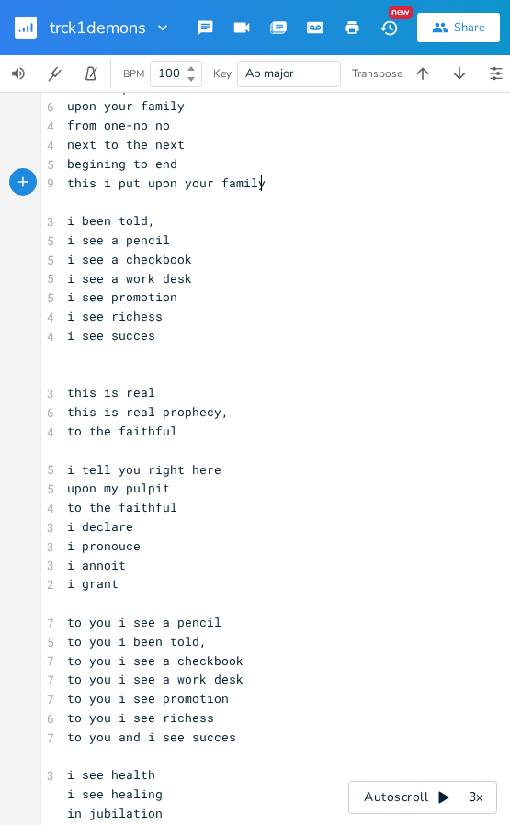
click at [167, 683] on span "to you i see a work desk" at bounding box center [155, 679] width 176 height 17
type textarea "e"
type textarea "to you i see"
drag, startPoint x: 154, startPoint y: 701, endPoint x: 62, endPoint y: 702, distance: 92.8
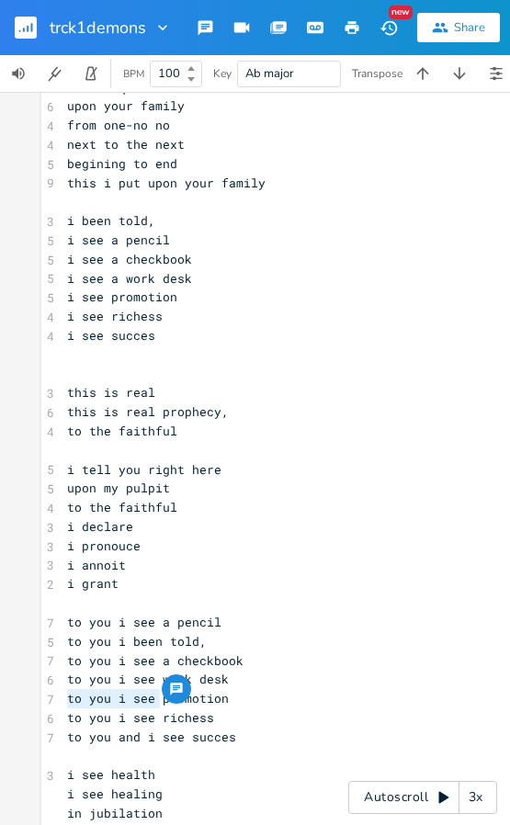
click at [67, 702] on span "to you i see promotion" at bounding box center [148, 698] width 162 height 17
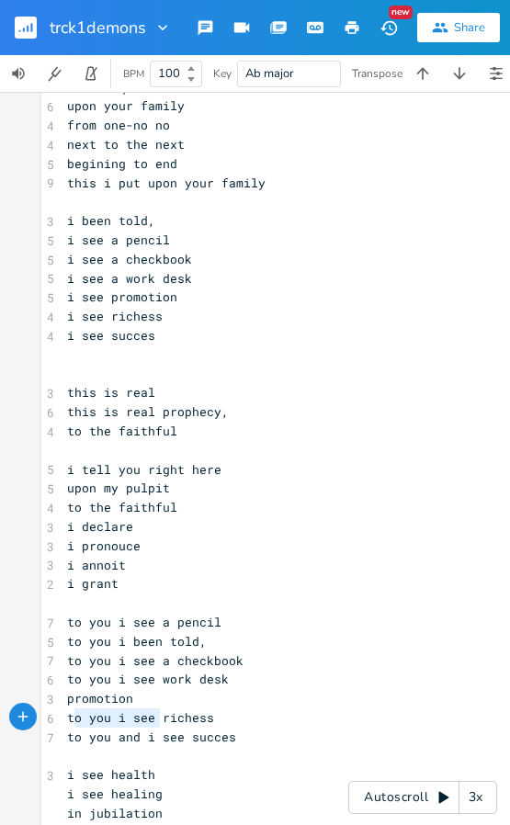
type textarea "to you i see"
drag, startPoint x: 157, startPoint y: 717, endPoint x: 62, endPoint y: 722, distance: 94.7
click at [67, 722] on span "to you i see richess" at bounding box center [140, 717] width 147 height 17
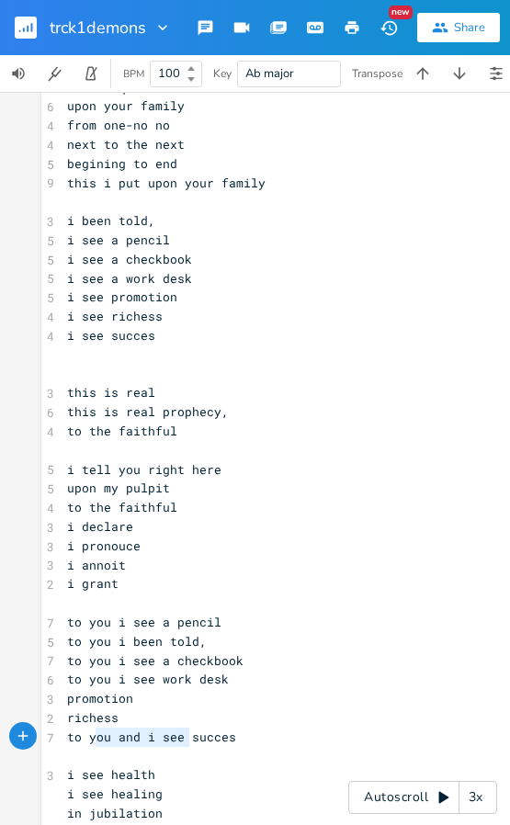
type textarea "to you and i see"
drag, startPoint x: 183, startPoint y: 738, endPoint x: 57, endPoint y: 732, distance: 126.0
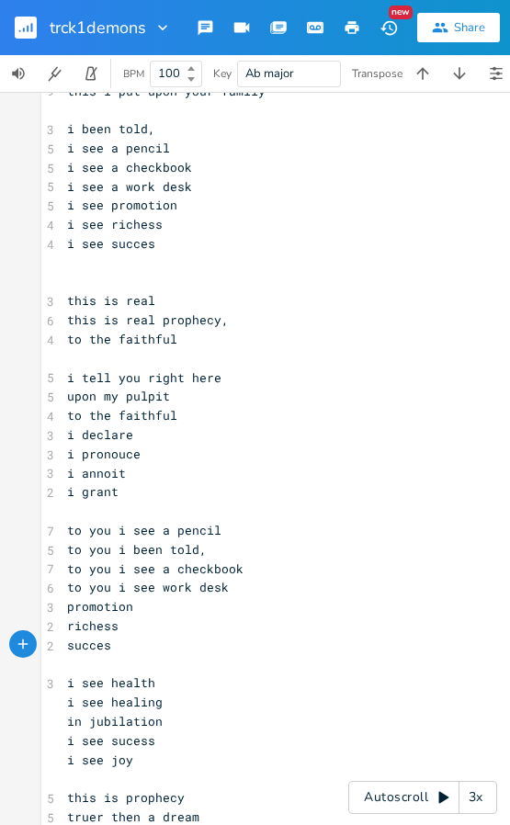
scroll to position [1194, 0]
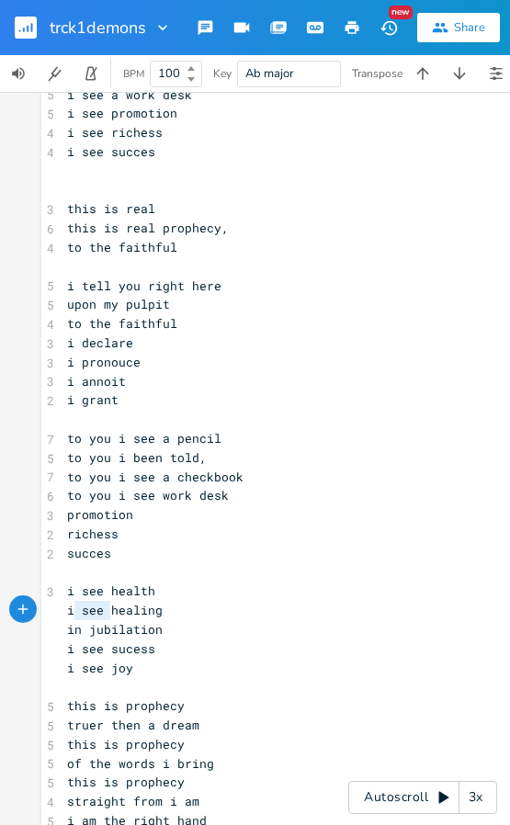
type textarea "i see"
drag, startPoint x: 103, startPoint y: 611, endPoint x: 53, endPoint y: 615, distance: 49.8
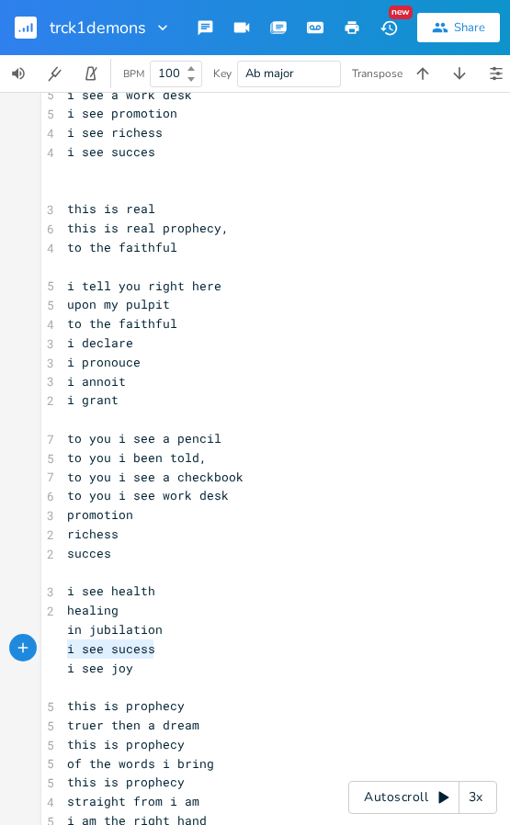
drag, startPoint x: 147, startPoint y: 654, endPoint x: 49, endPoint y: 650, distance: 98.3
type textarea "to you and i see"
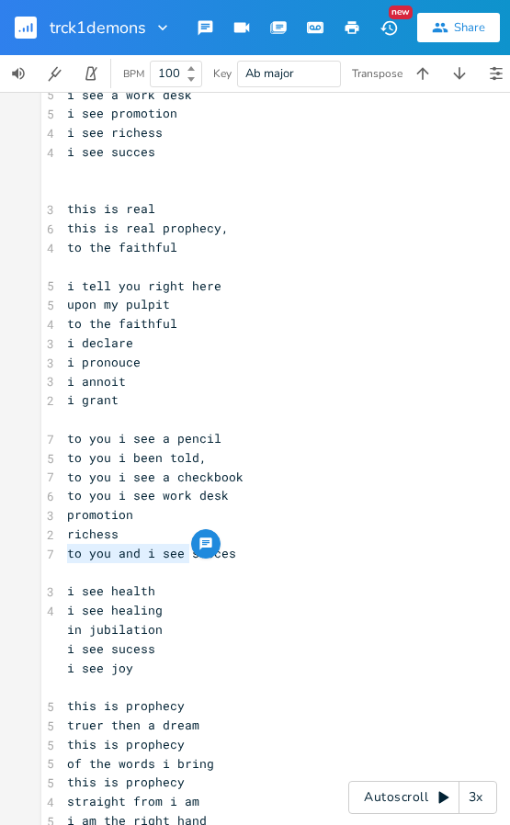
click at [138, 613] on span "i see healing" at bounding box center [115, 610] width 96 height 17
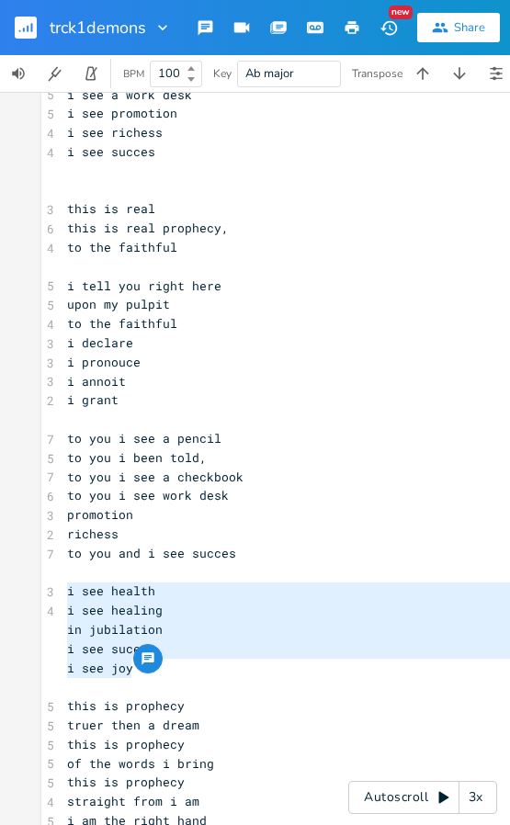
drag, startPoint x: 146, startPoint y: 675, endPoint x: 62, endPoint y: 600, distance: 113.2
type textarea "to you i see"
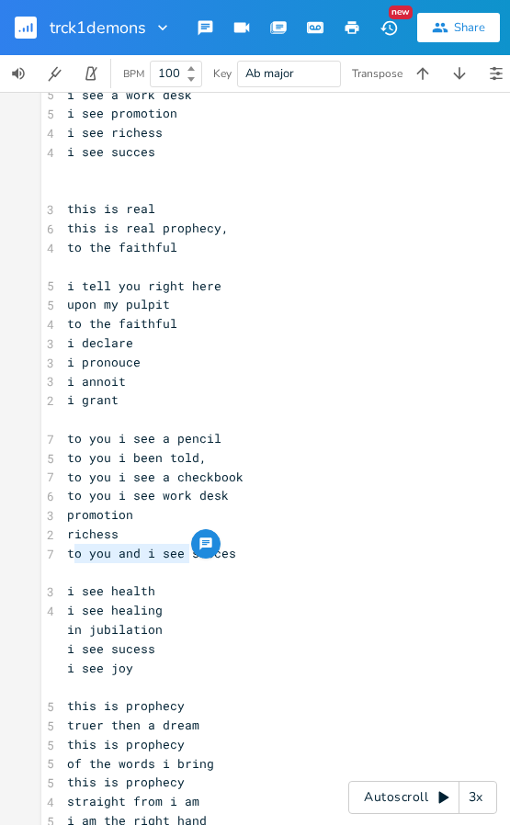
drag, startPoint x: 184, startPoint y: 555, endPoint x: 68, endPoint y: 558, distance: 115.8
click at [68, 558] on span "to you and i see succes" at bounding box center [151, 553] width 169 height 17
type textarea "o you and i see"
click at [140, 553] on span "to you and i see succes" at bounding box center [151, 553] width 169 height 17
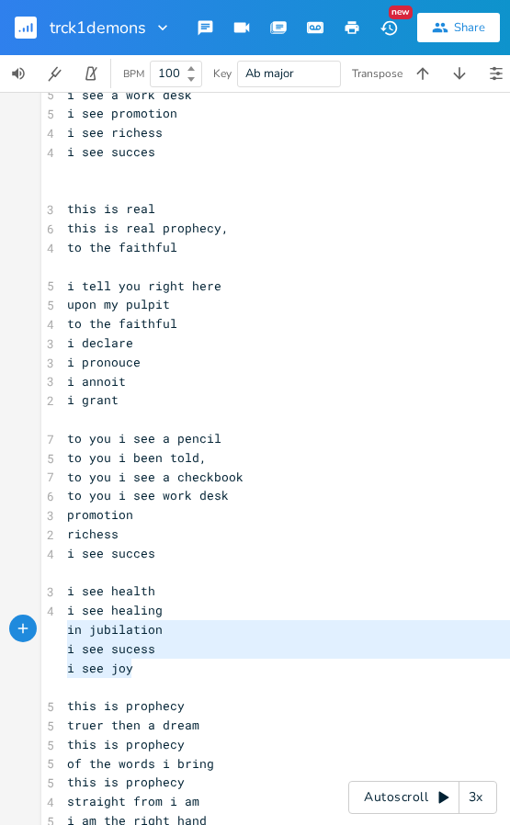
type textarea "i see health i see healing in jubilation i see sucess i see joy"
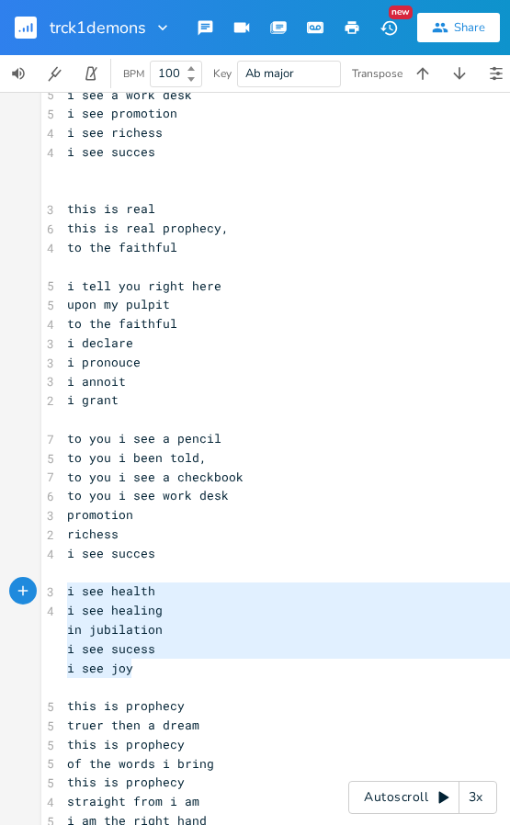
drag, startPoint x: 80, startPoint y: 659, endPoint x: 55, endPoint y: 597, distance: 67.2
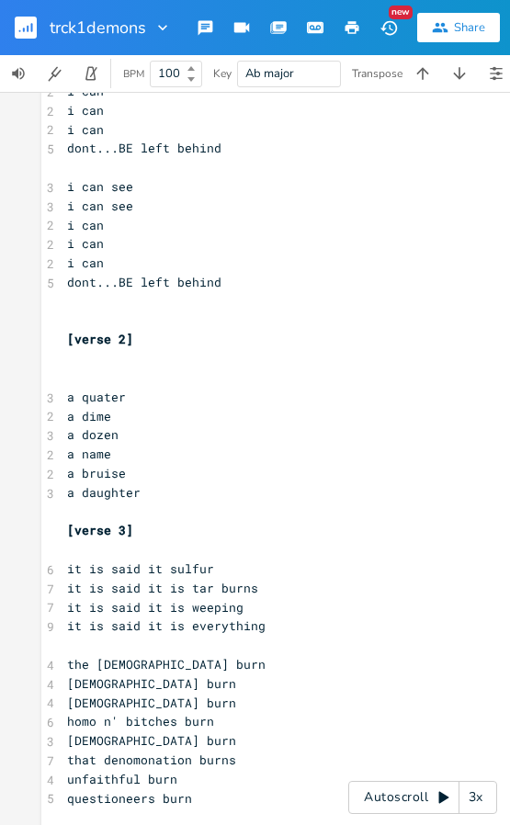
scroll to position [2113, 0]
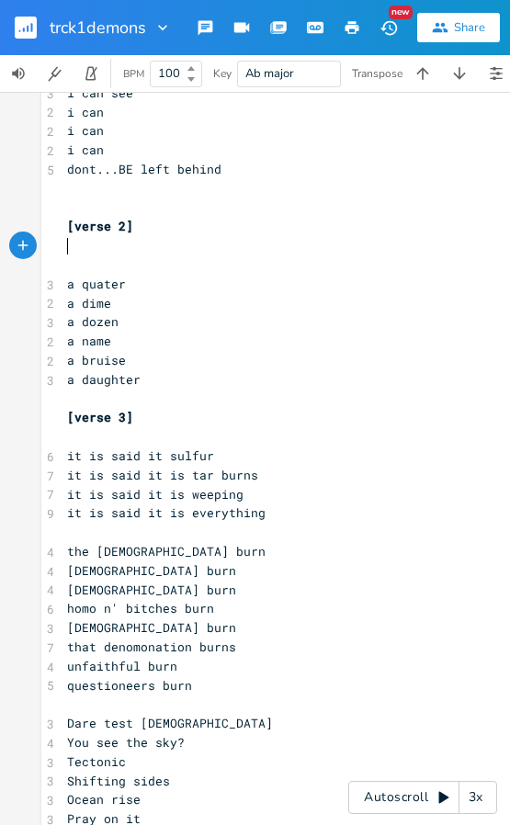
click at [91, 251] on pre "​" at bounding box center [422, 245] width 718 height 19
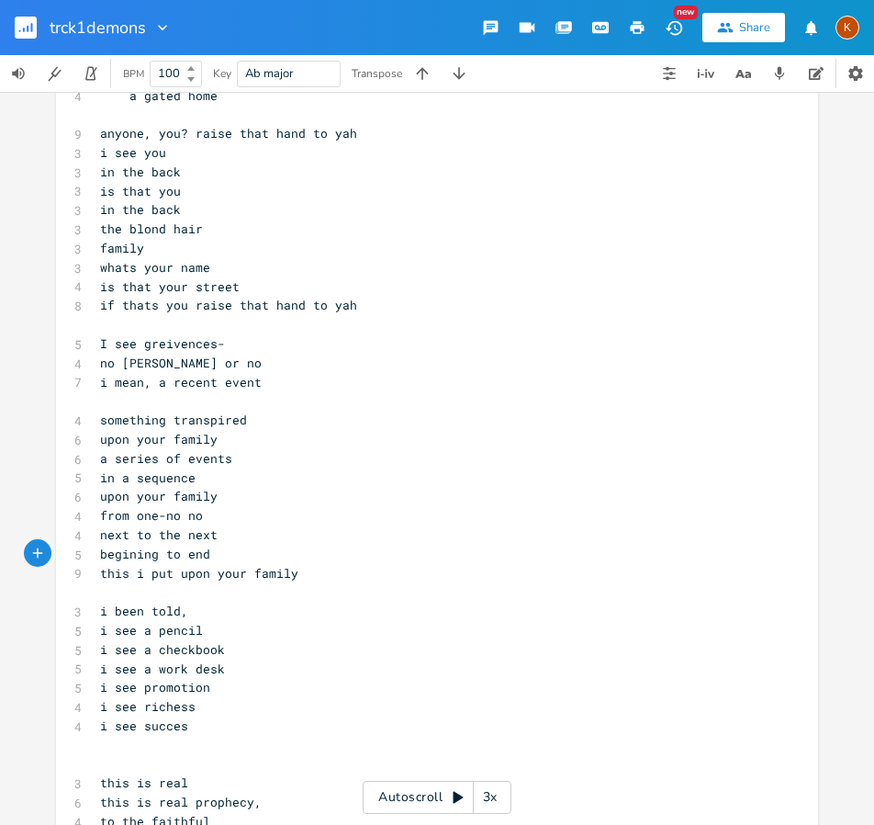
scroll to position [643, 0]
type textarea "-"
type textarea "e"
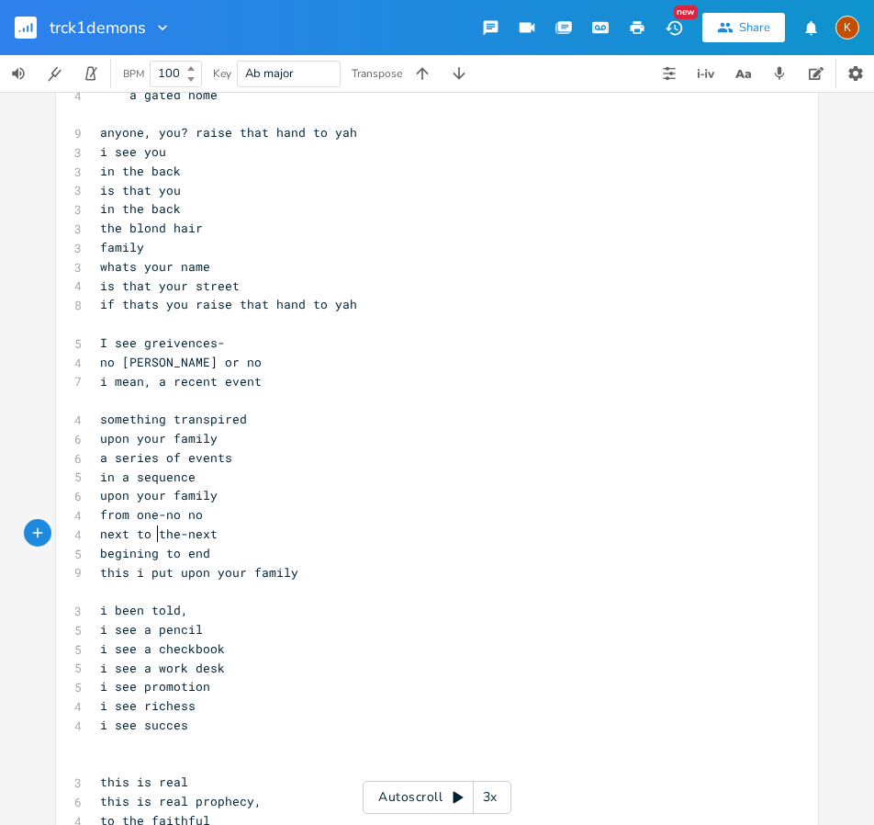
type textarea "-"
click at [159, 557] on span "begining to end" at bounding box center [155, 553] width 110 height 17
click at [222, 542] on pre "next-to-the-next" at bounding box center [427, 533] width 663 height 19
type textarea "(pause note_)"
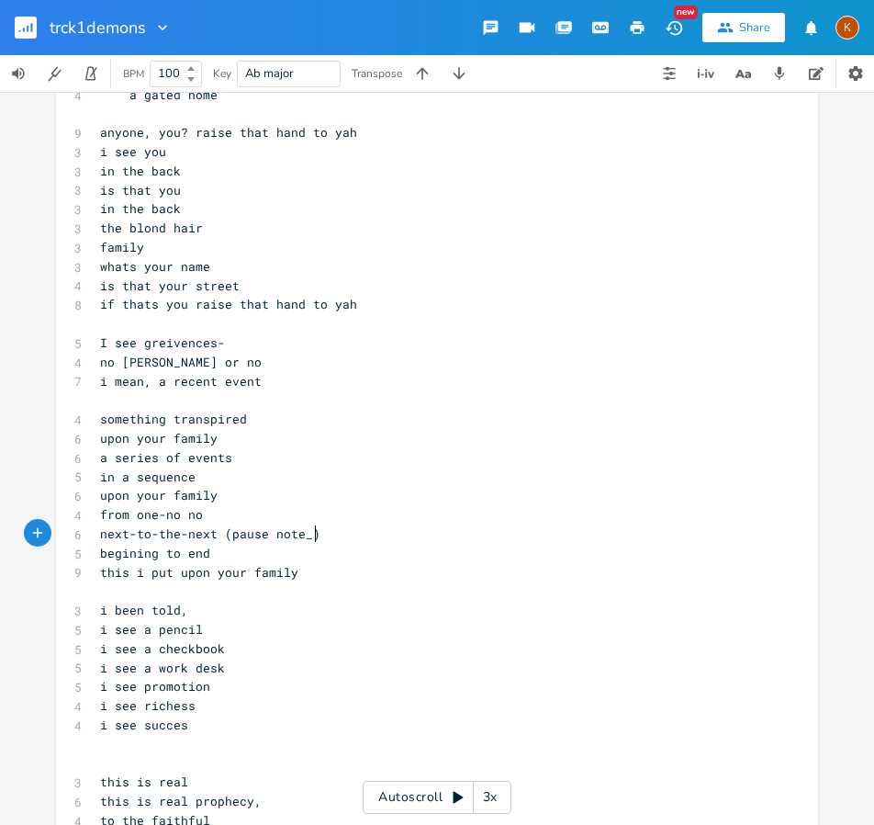
scroll to position [0, 77]
type textarea ")"
type textarea ", gunshot not litreally"
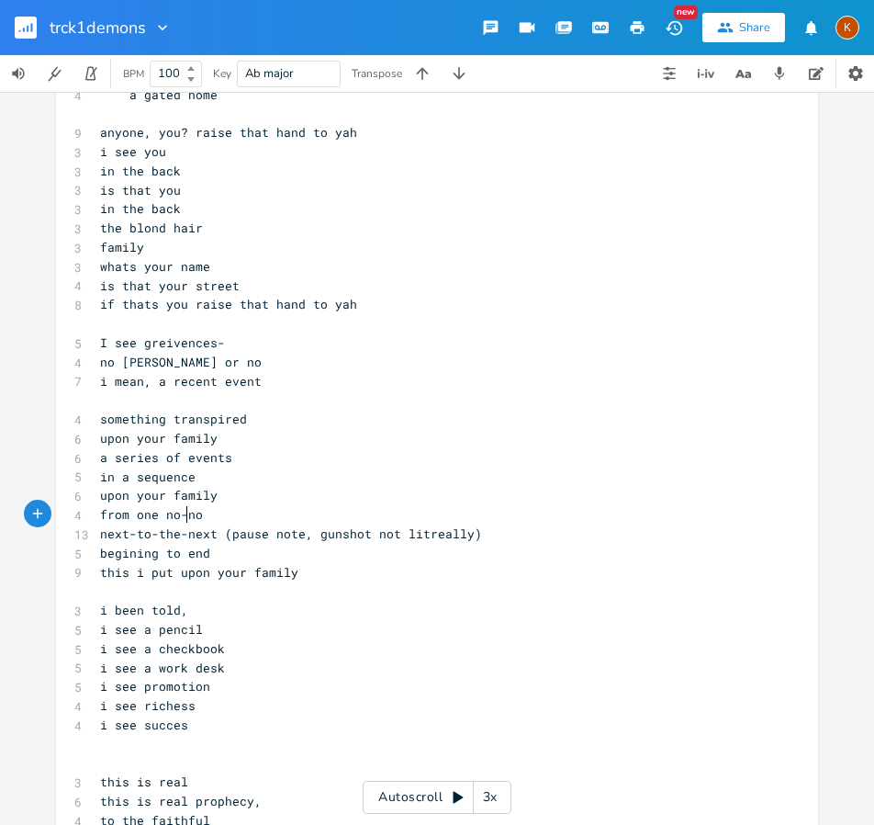
type textarea "-re"
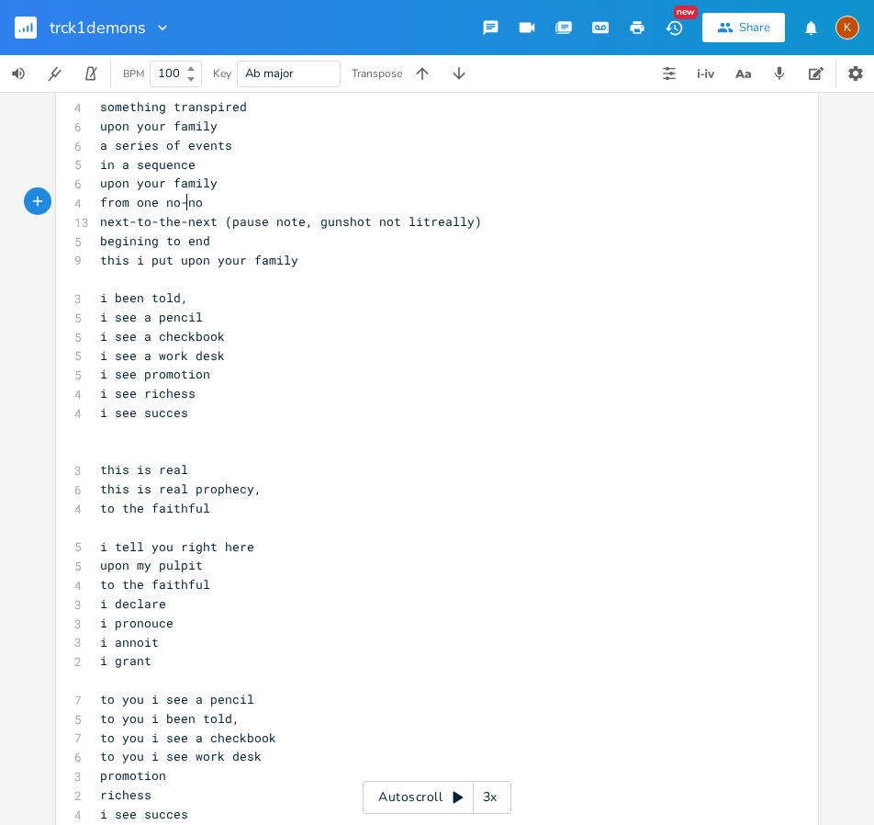
scroll to position [1010, 0]
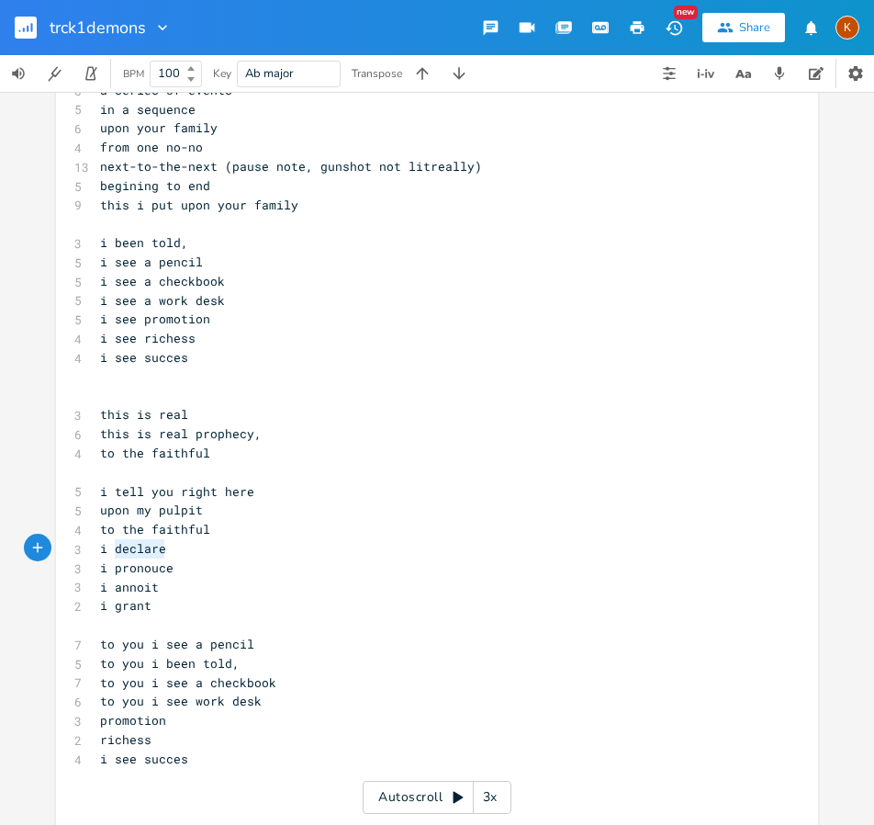
type textarea "i declare"
drag, startPoint x: 164, startPoint y: 552, endPoint x: 94, endPoint y: 554, distance: 70.7
click at [96, 554] on pre "i declare" at bounding box center [427, 548] width 663 height 19
click at [103, 617] on pre "​" at bounding box center [427, 624] width 663 height 19
click at [152, 555] on pre "​" at bounding box center [427, 548] width 663 height 19
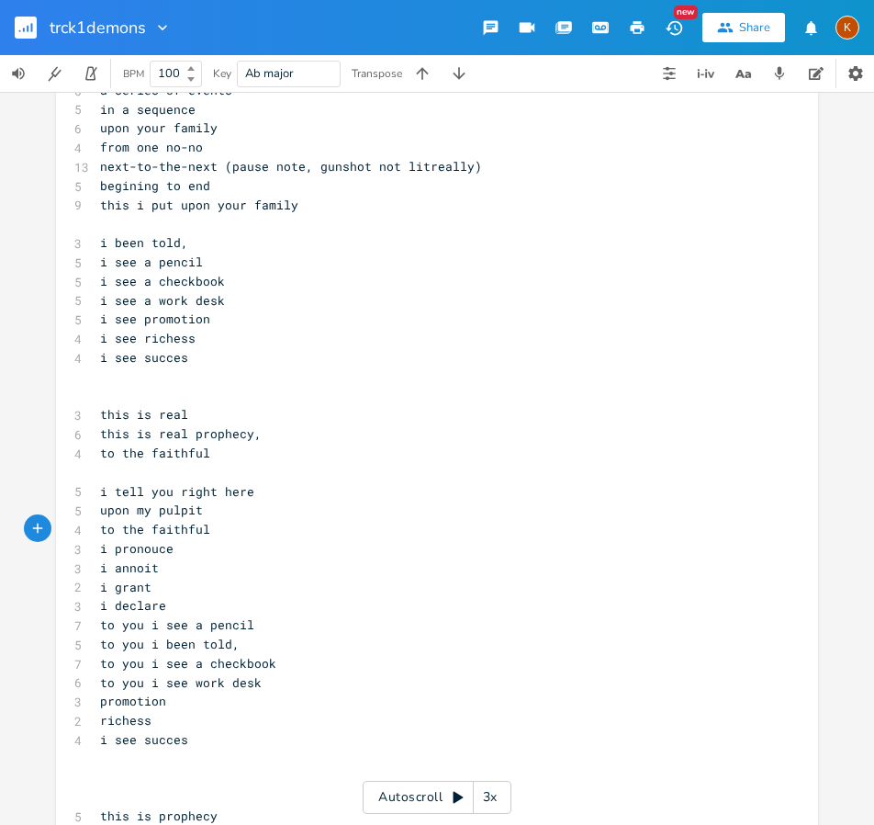
click at [186, 604] on pre "i declare" at bounding box center [427, 605] width 663 height 19
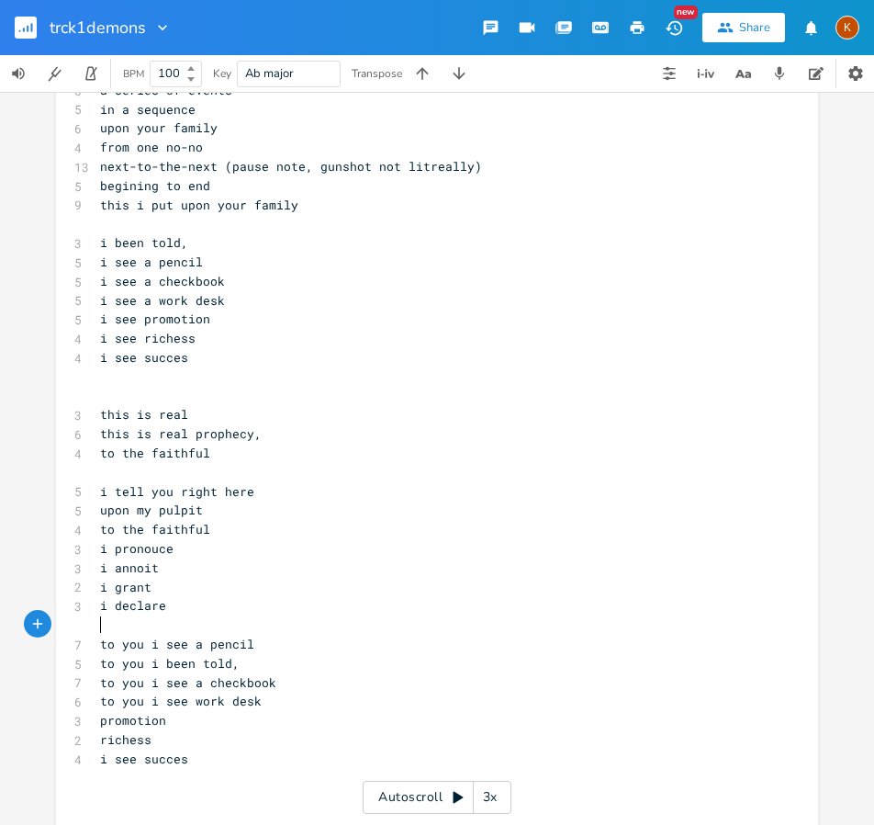
click at [135, 755] on span "i see succes" at bounding box center [144, 758] width 88 height 17
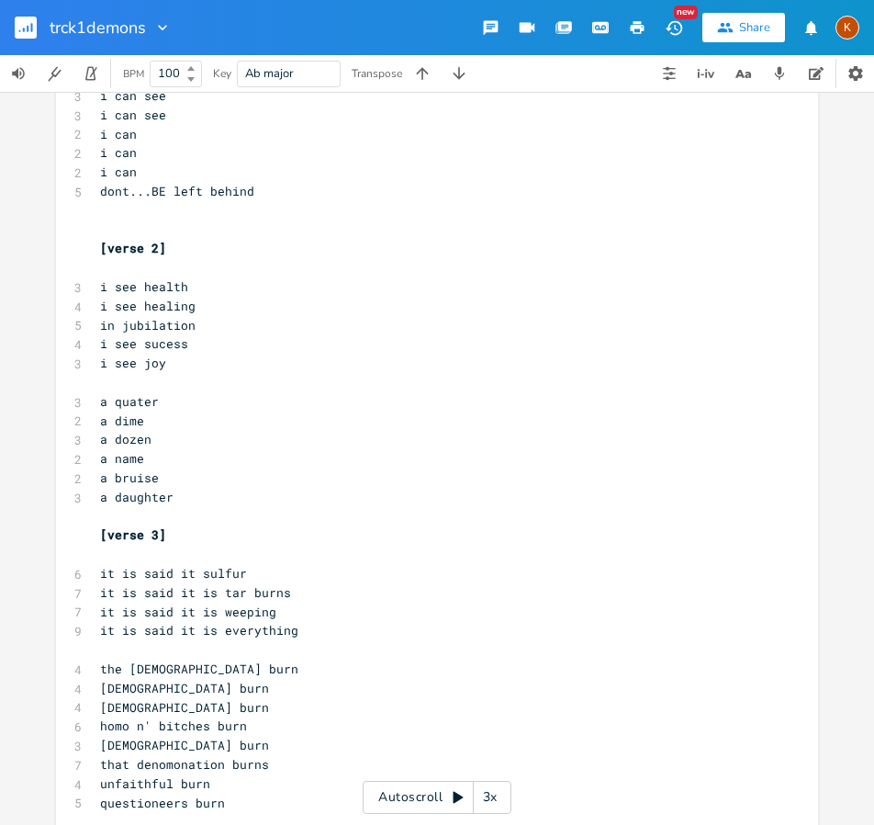
scroll to position [1644, 0]
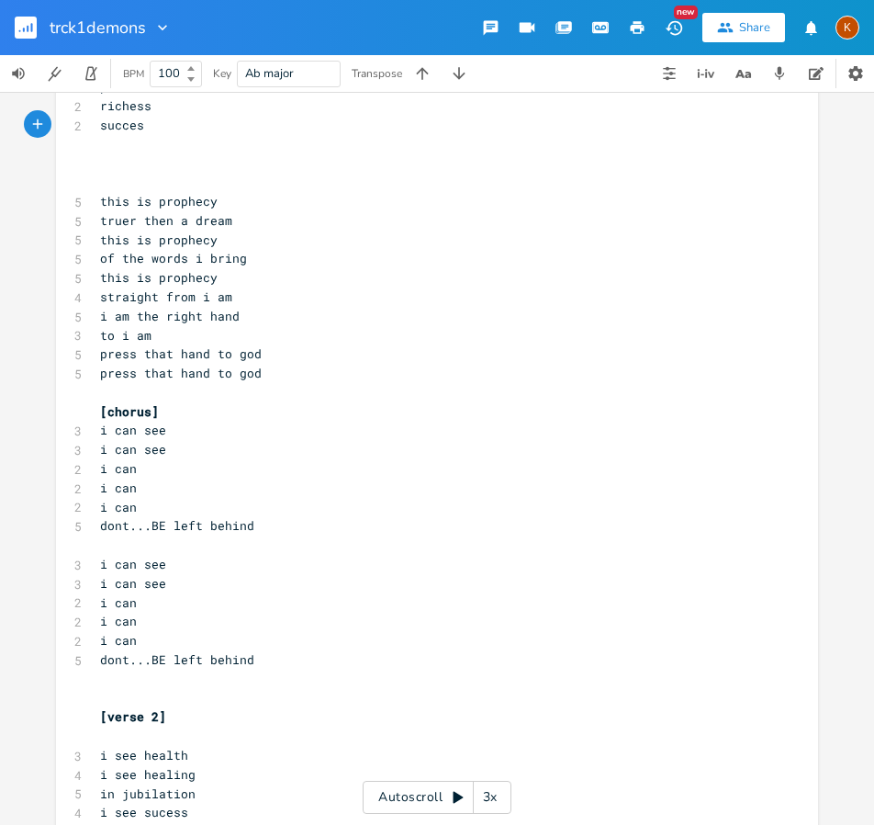
click at [189, 19] on div "trck1demons New Share K" at bounding box center [437, 27] width 874 height 55
type input "falseprophet"
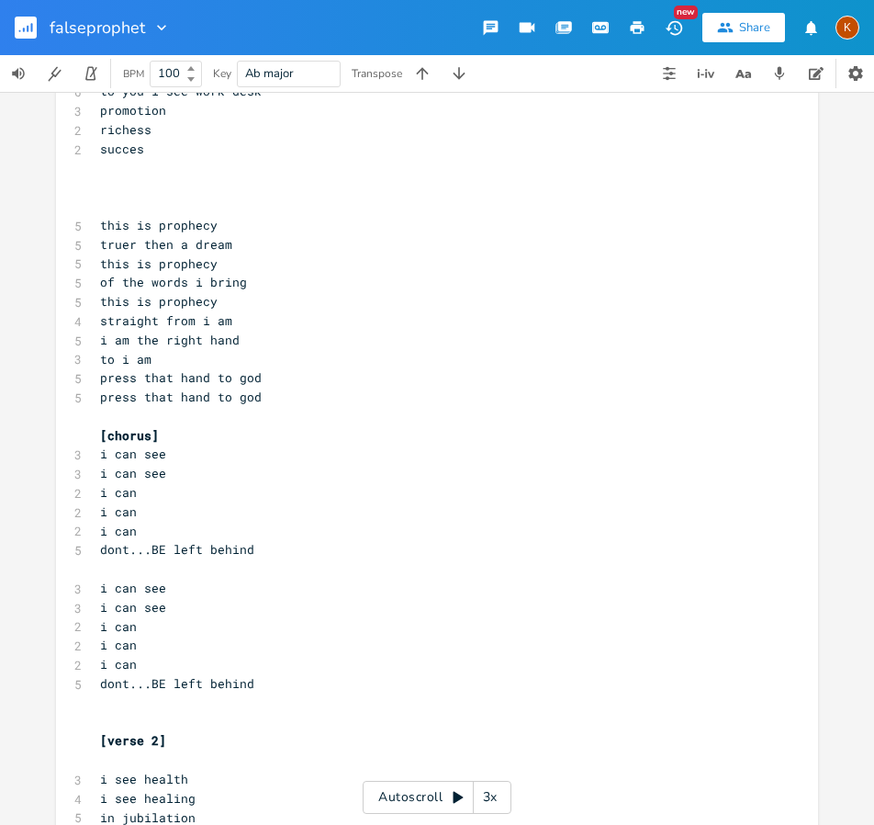
scroll to position [1653, 0]
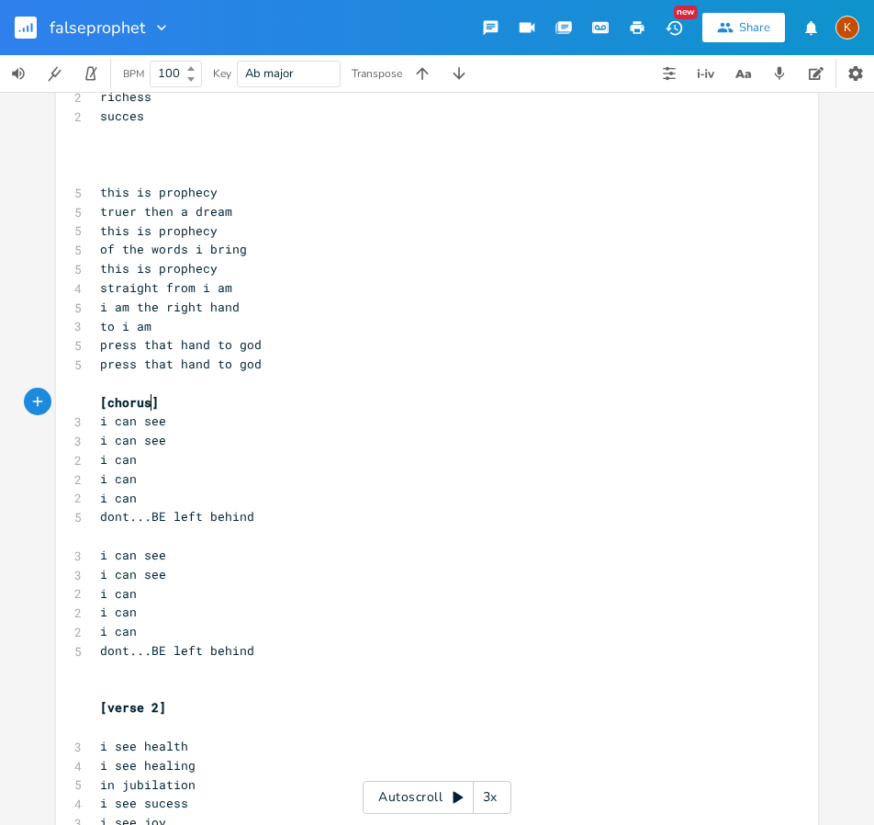
click at [146, 401] on span "[chorus]" at bounding box center [129, 402] width 59 height 17
type textarea "2"
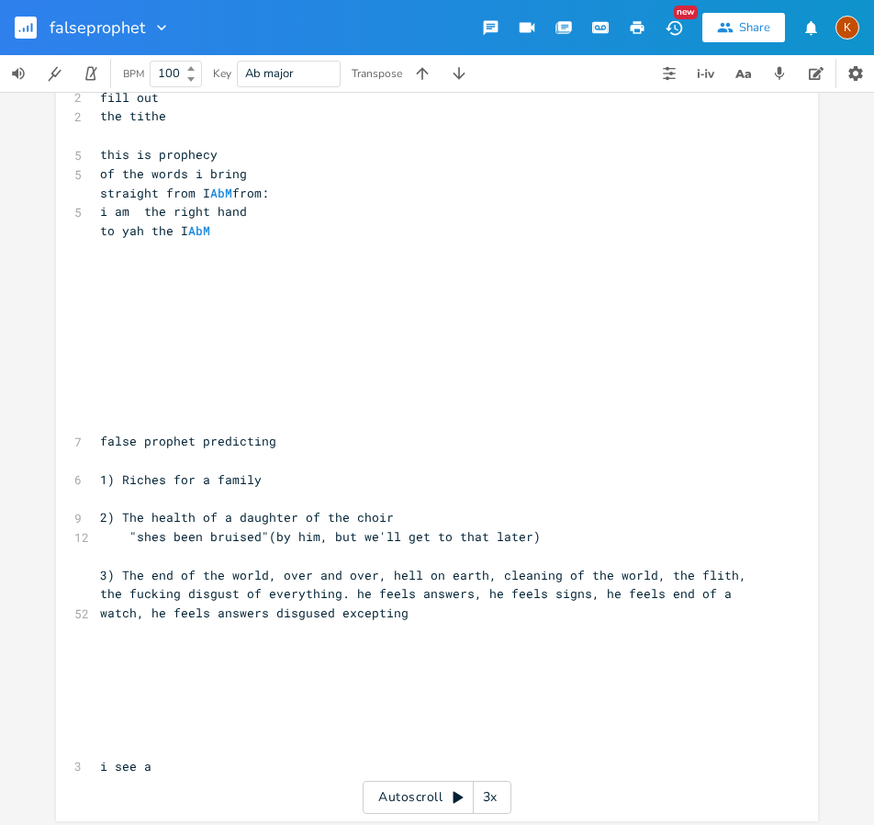
scroll to position [3475, 0]
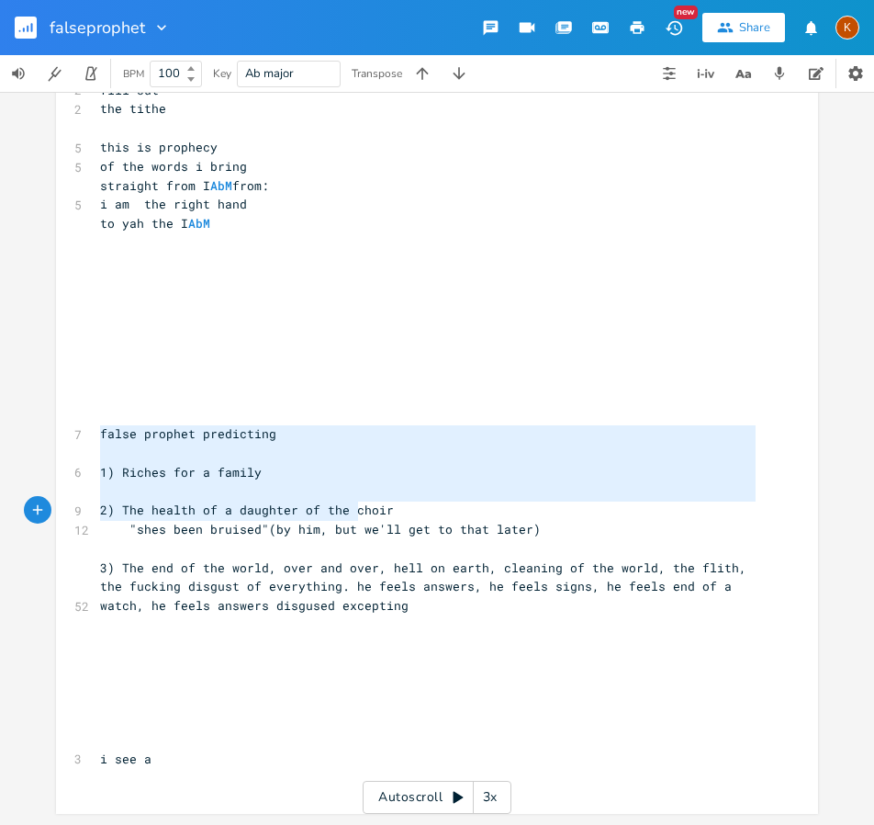
type textarea "false prophet predicting 1) Riches for a family 2) The health of a daughter of …"
drag, startPoint x: 97, startPoint y: 433, endPoint x: 381, endPoint y: 512, distance: 294.6
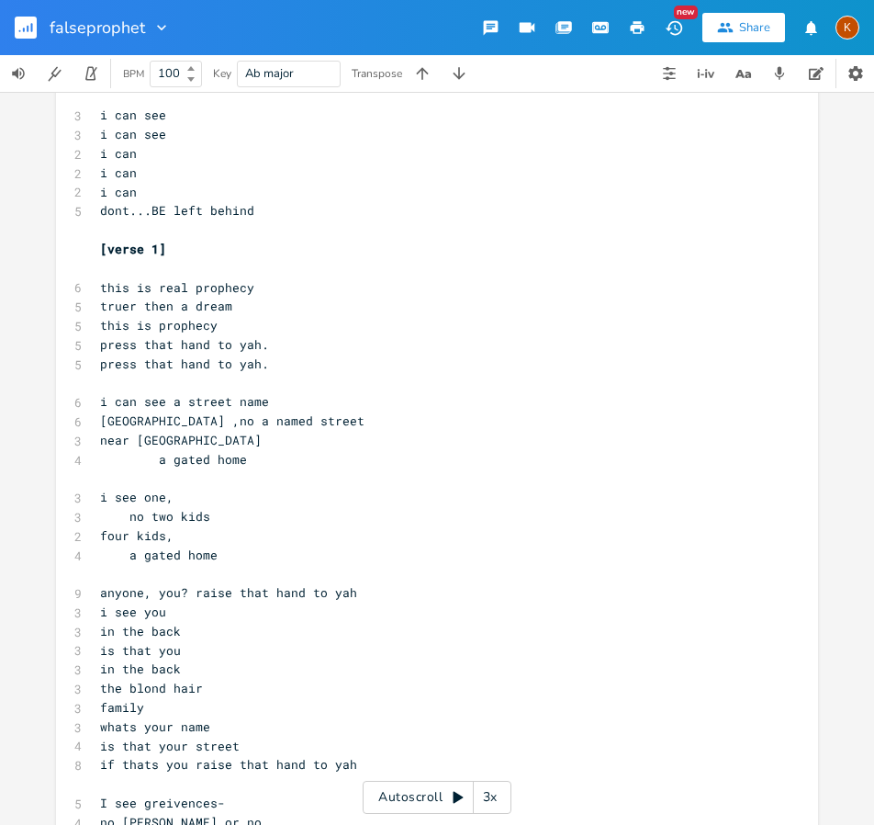
scroll to position [275, 0]
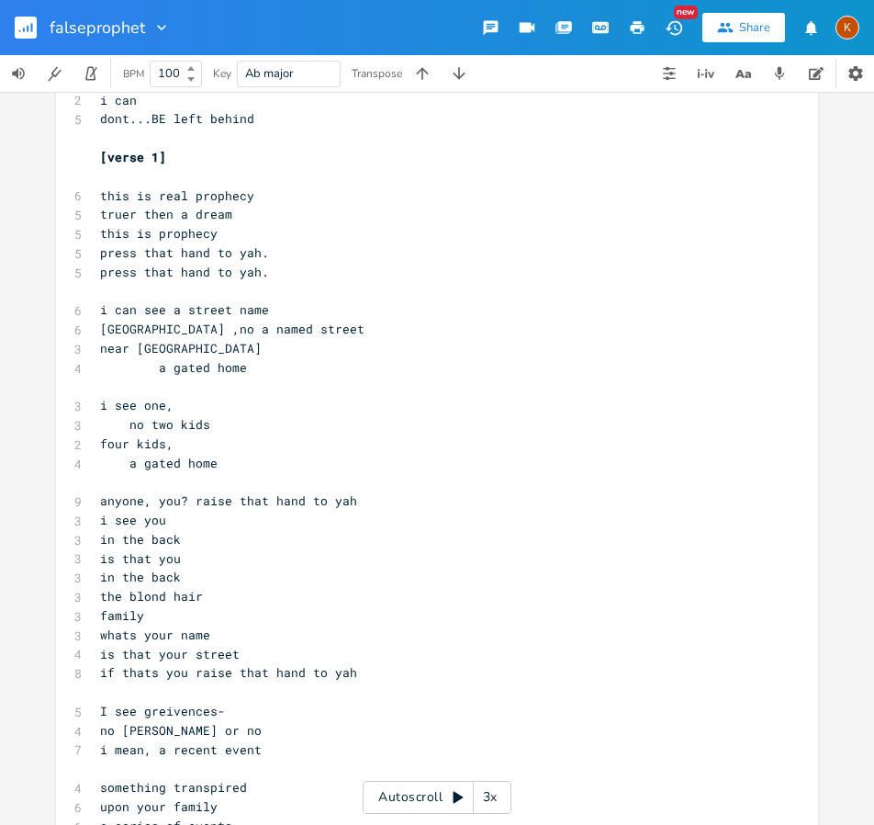
click at [186, 682] on pre "if thats you raise that hand to yah" at bounding box center [427, 672] width 663 height 19
type textarea ": then"
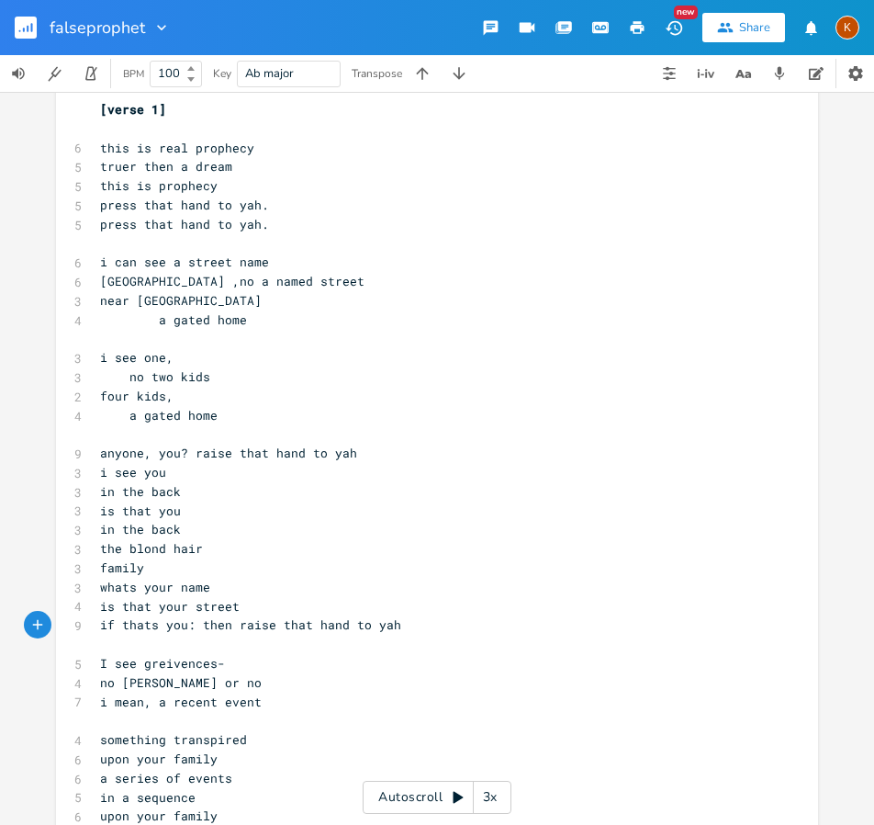
scroll to position [366, 0]
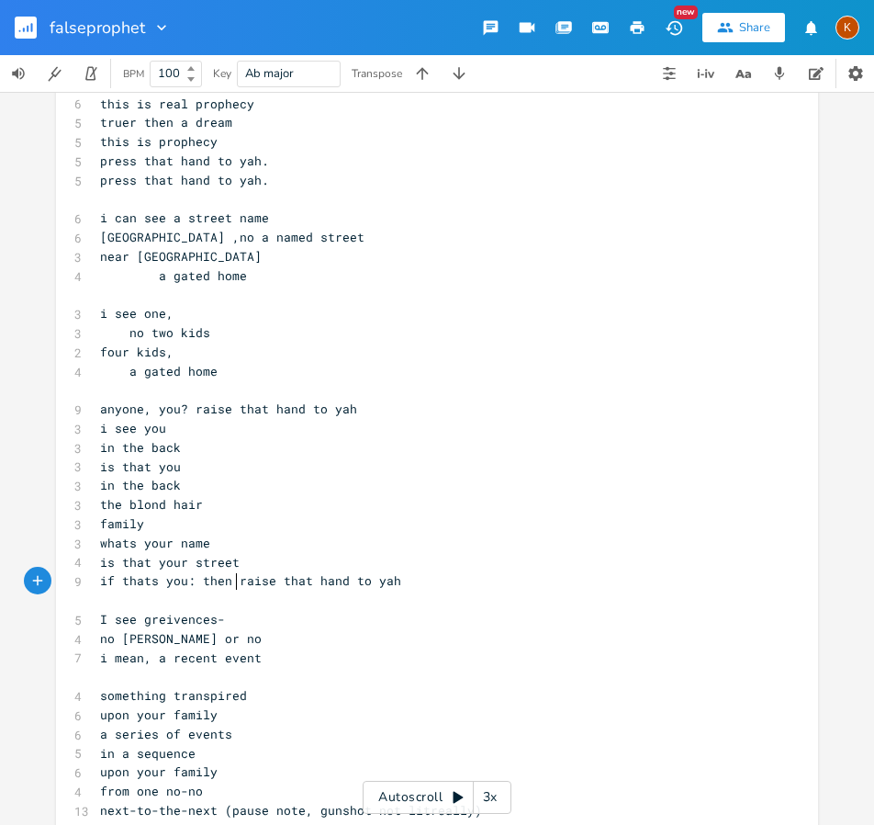
click at [114, 683] on pre "​" at bounding box center [427, 676] width 663 height 19
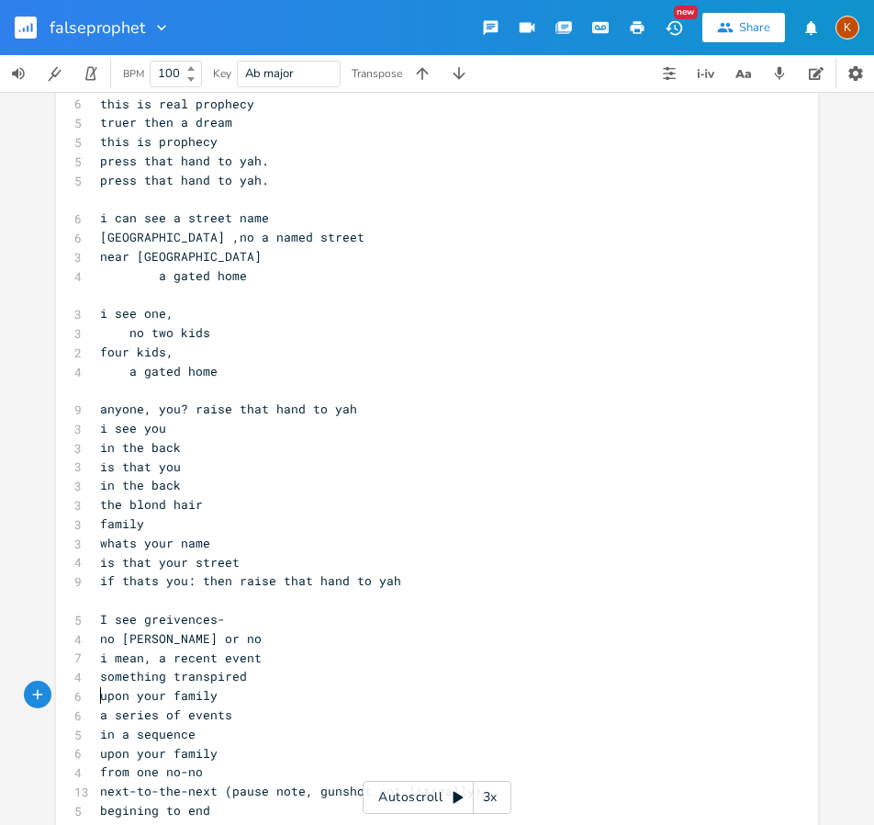
click at [96, 696] on pre "upon your family" at bounding box center [427, 695] width 663 height 19
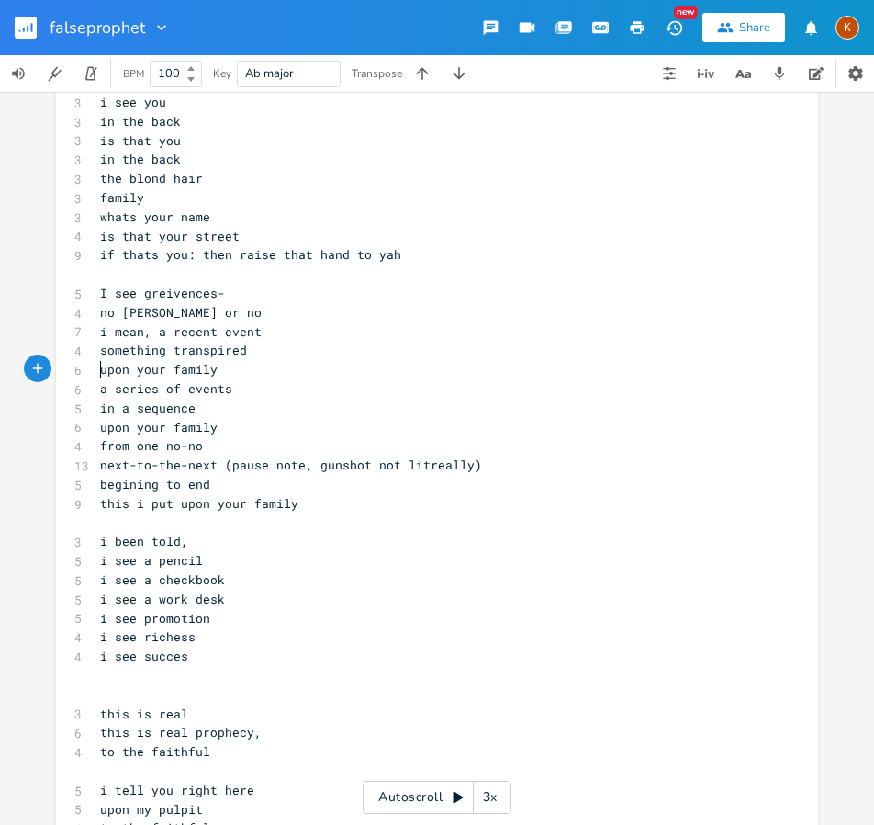
scroll to position [734, 0]
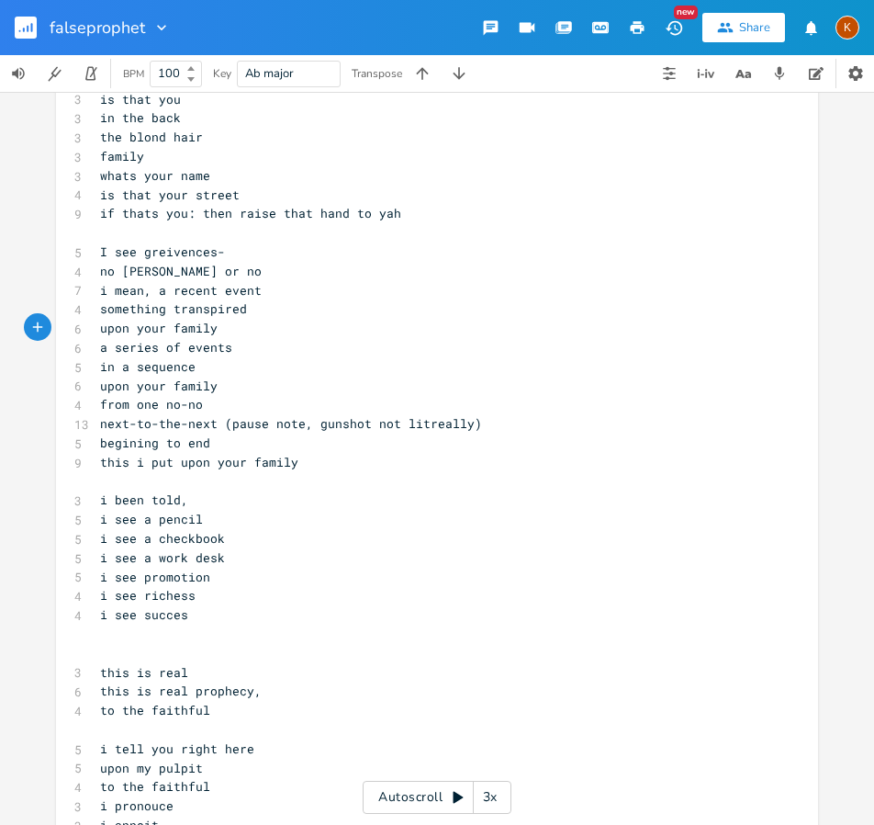
click at [100, 617] on span "i see succes" at bounding box center [144, 614] width 88 height 17
type textarea "and"
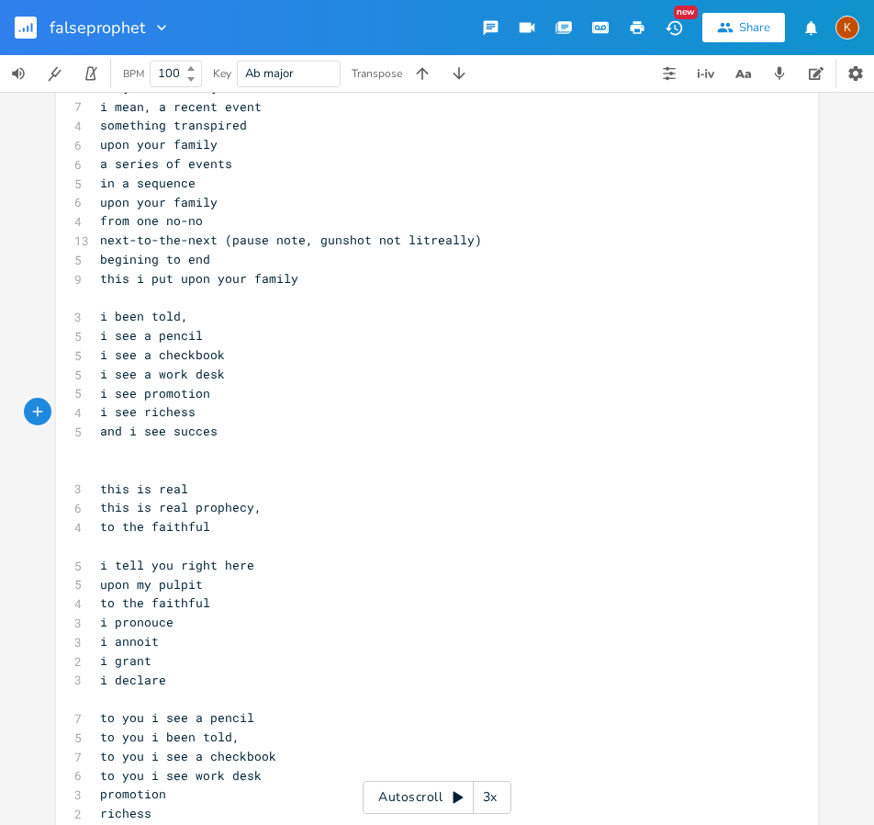
scroll to position [1009, 0]
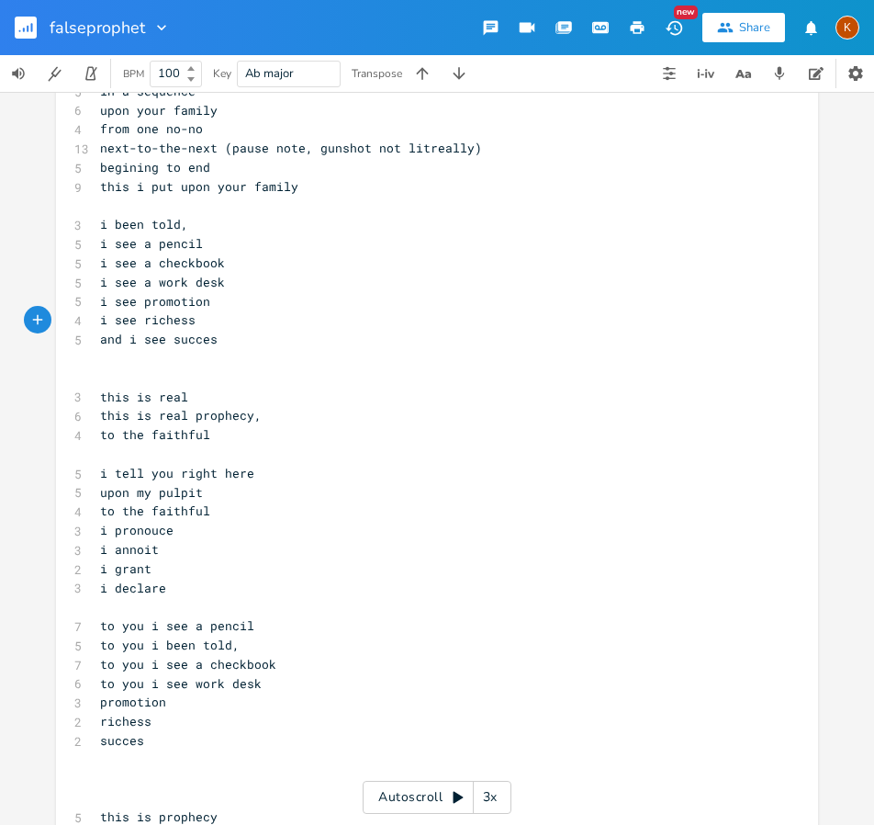
click at [191, 590] on pre "i declare" at bounding box center [427, 588] width 663 height 19
type textarea "i tell you right here"
drag, startPoint x: 252, startPoint y: 473, endPoint x: 96, endPoint y: 469, distance: 155.3
click at [96, 469] on pre "i tell you right here" at bounding box center [427, 473] width 663 height 19
click at [208, 513] on span "to the faithful" at bounding box center [155, 510] width 110 height 17
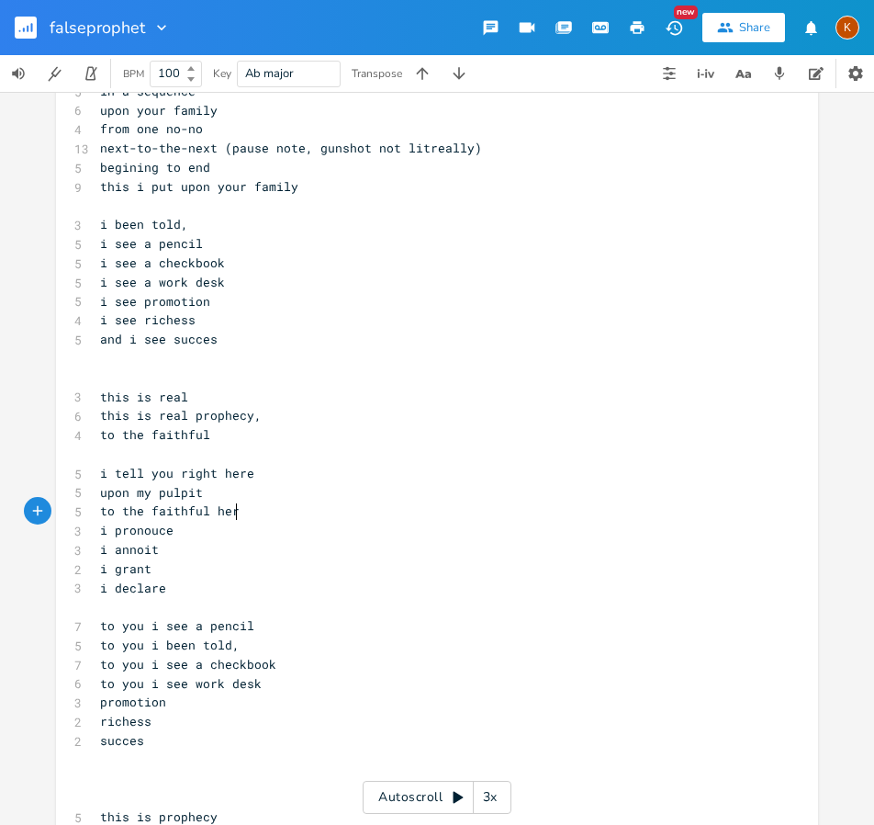
type textarea "here"
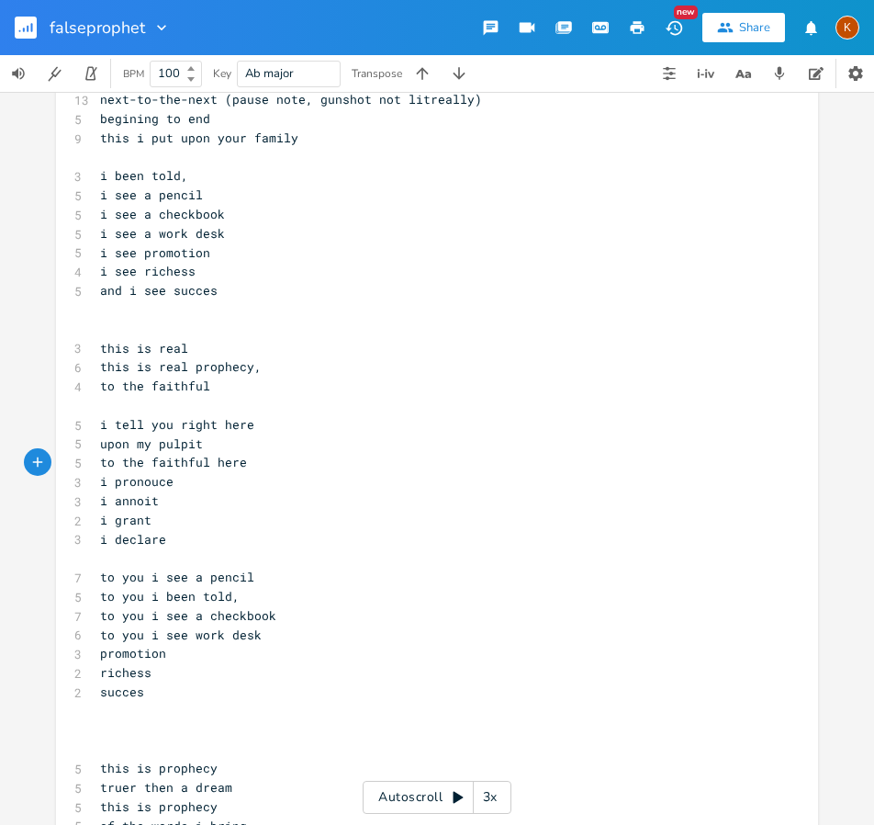
scroll to position [1101, 0]
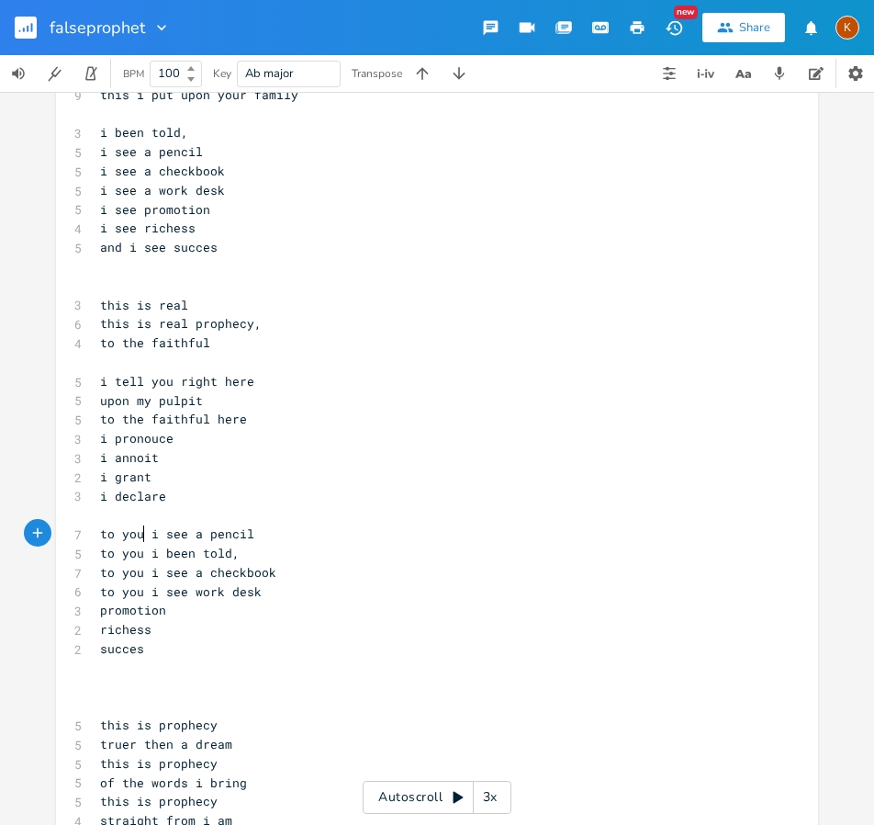
click at [139, 531] on span "to you i see a pencil" at bounding box center [177, 533] width 154 height 17
type textarea ":"
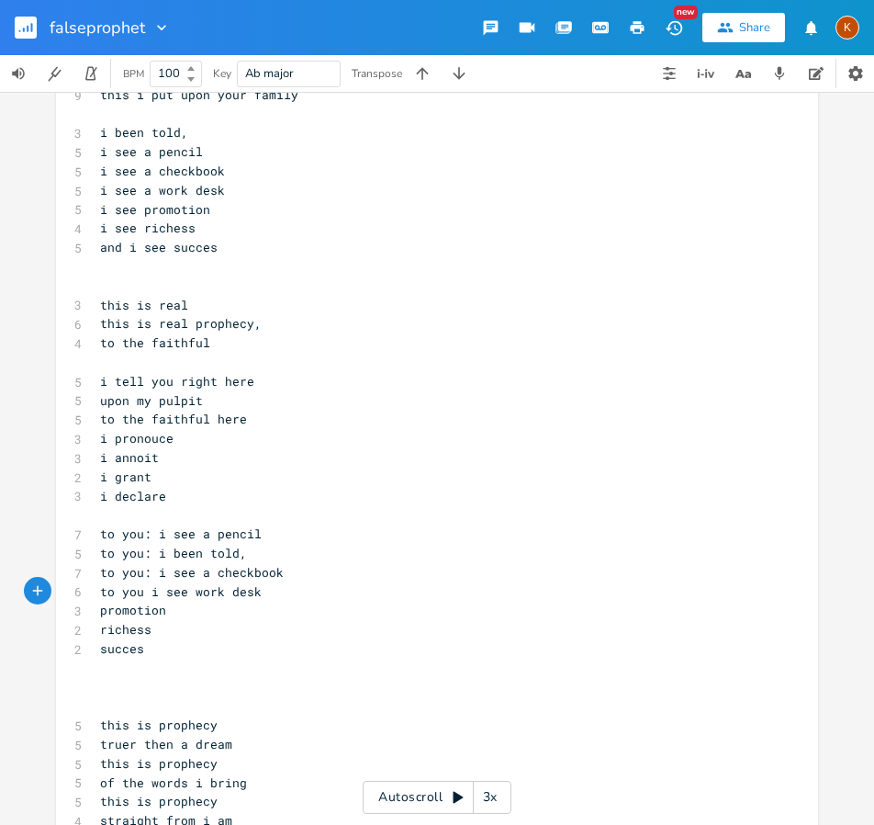
type textarea ":"
type textarea "have"
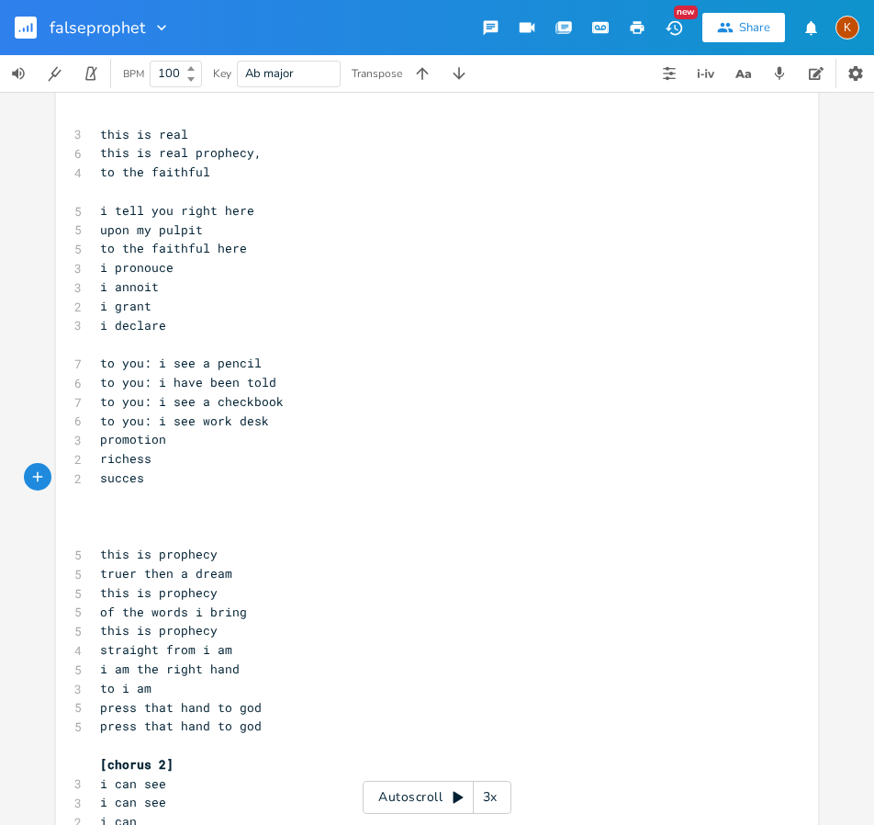
scroll to position [1285, 0]
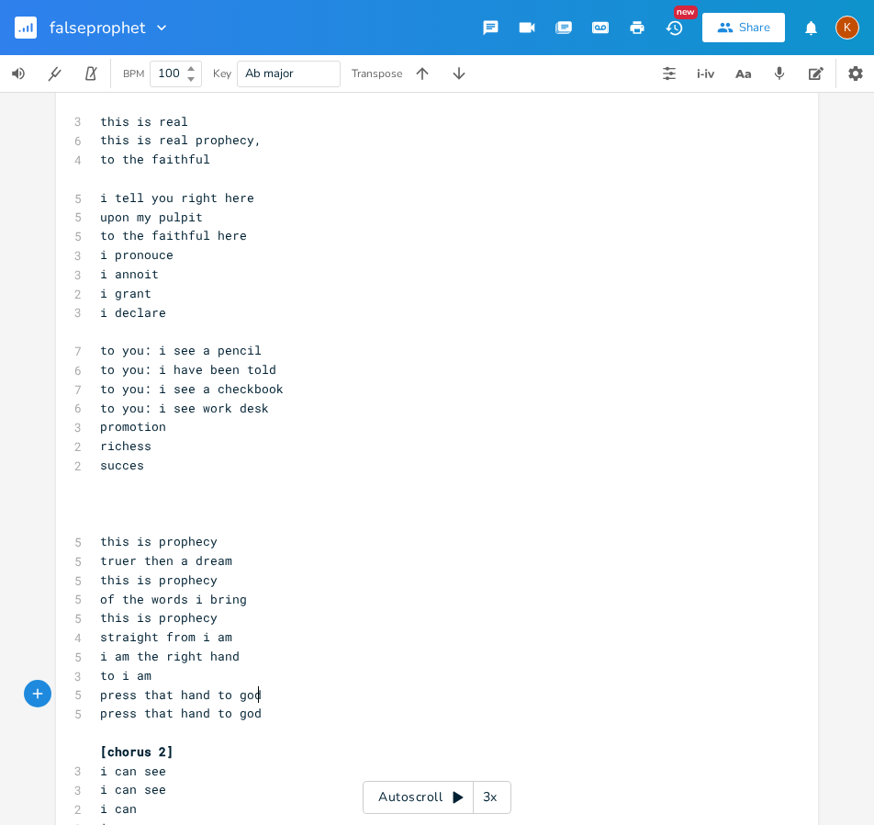
click at [297, 688] on pre "press that hand to god" at bounding box center [427, 694] width 663 height 19
type textarea "yah"
type textarea "ayh"
type textarea "yah"
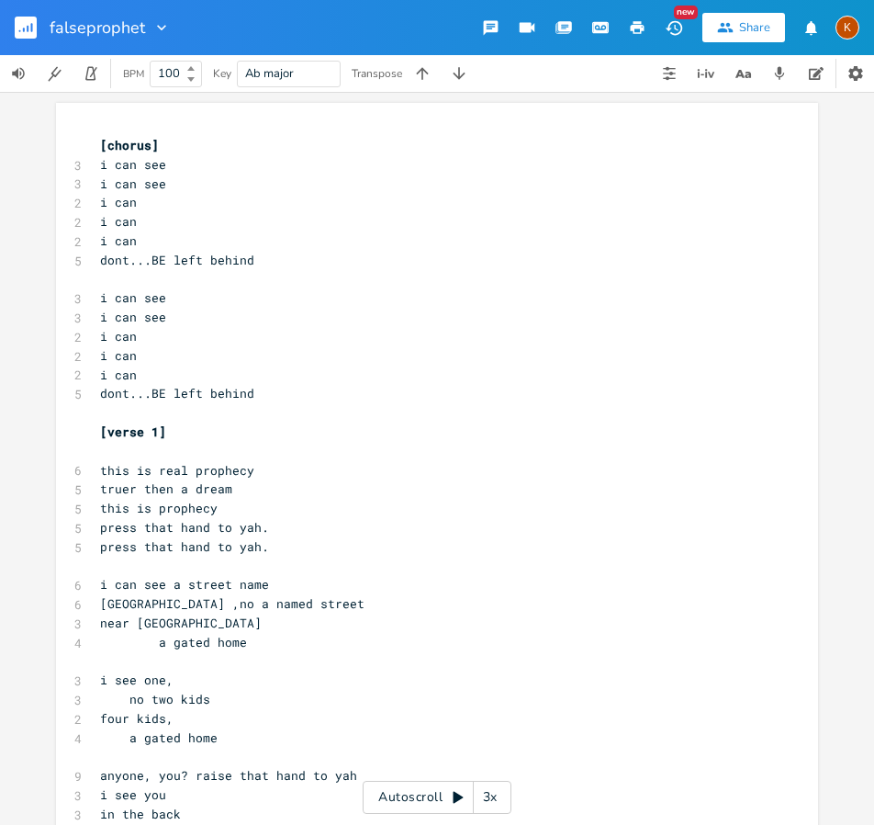
scroll to position [1630, 0]
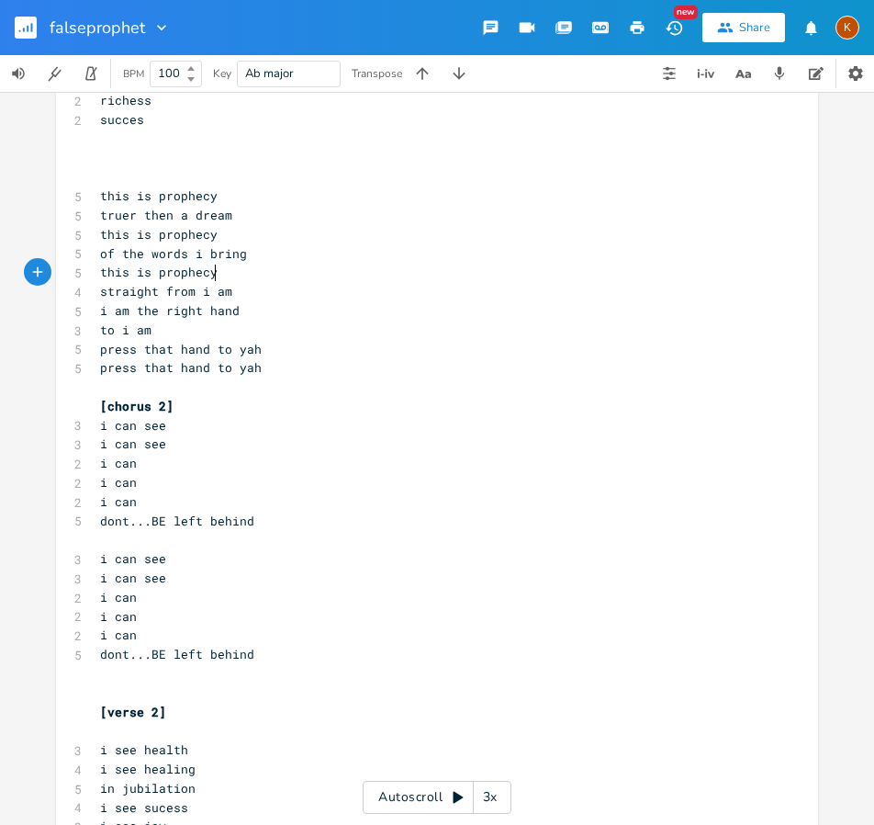
click at [260, 268] on pre "this is prophecy" at bounding box center [427, 272] width 663 height 19
click at [161, 337] on pre "to i am" at bounding box center [427, 330] width 663 height 19
click at [175, 387] on pre "​" at bounding box center [427, 387] width 663 height 19
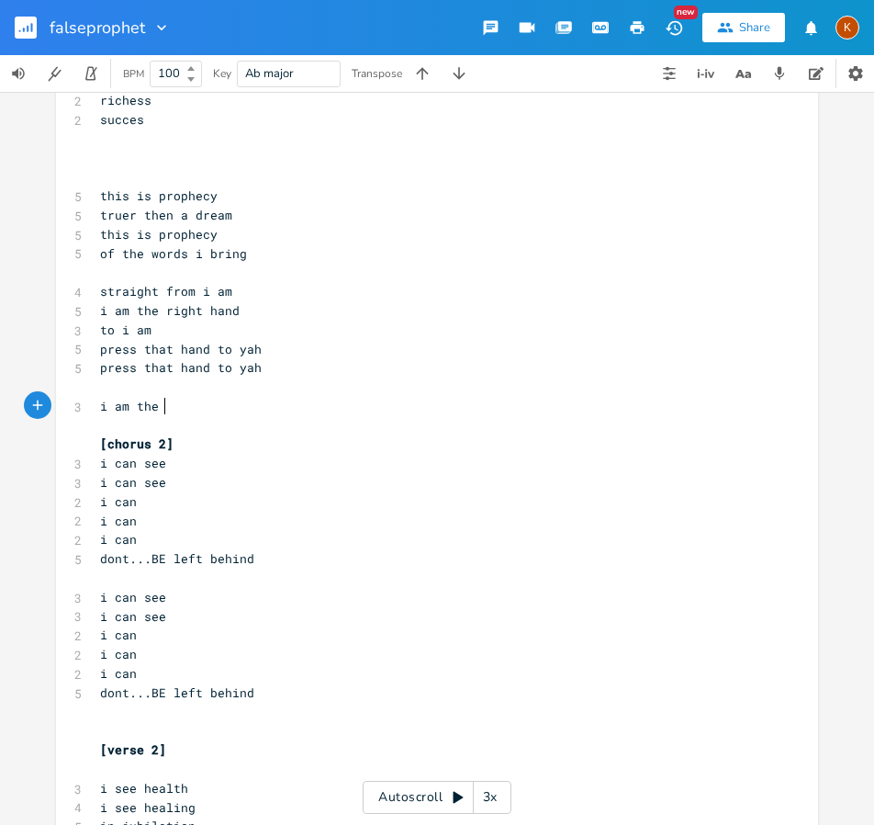
scroll to position [0, 47]
type textarea "i am the rg"
type textarea "oigt"
type textarea "ight"
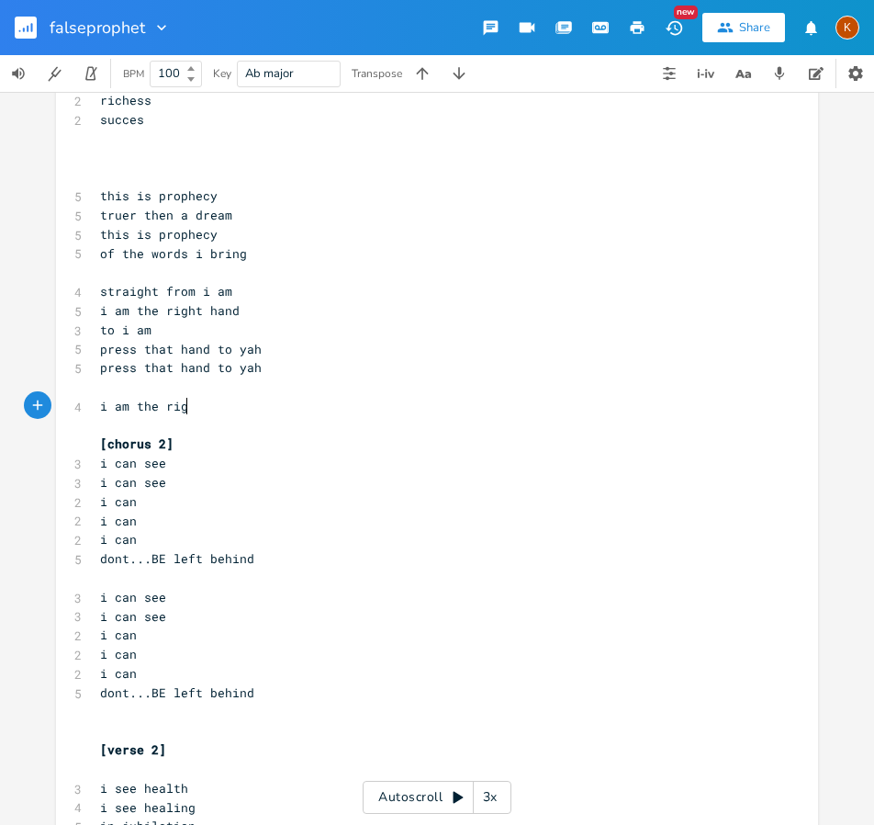
scroll to position [0, 21]
type textarea "hyour"
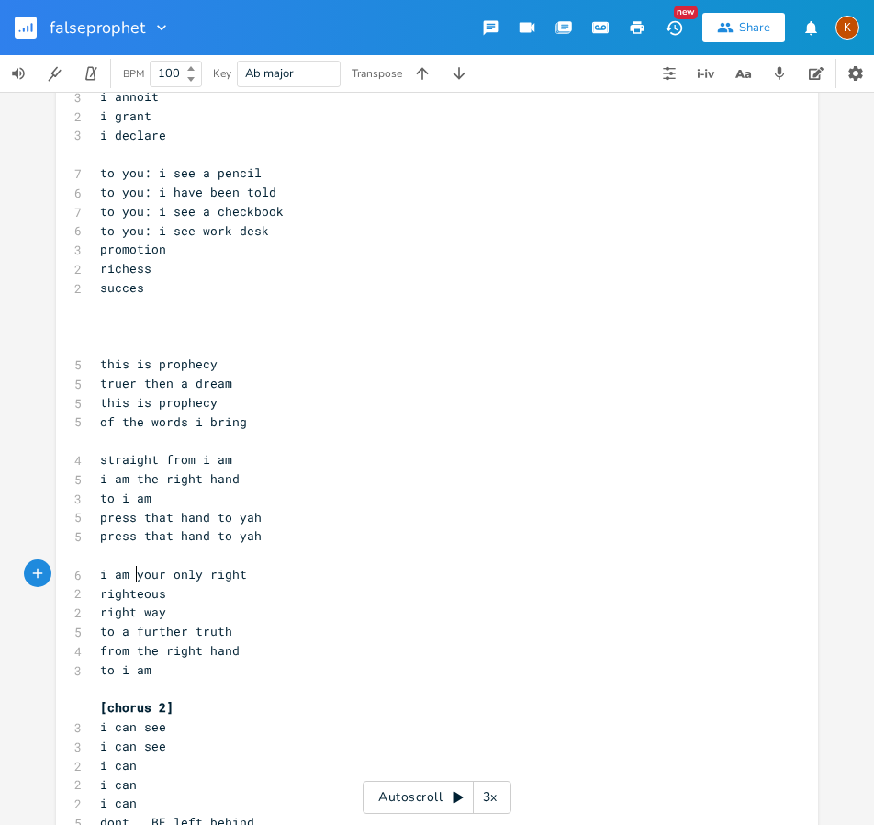
scroll to position [1447, 0]
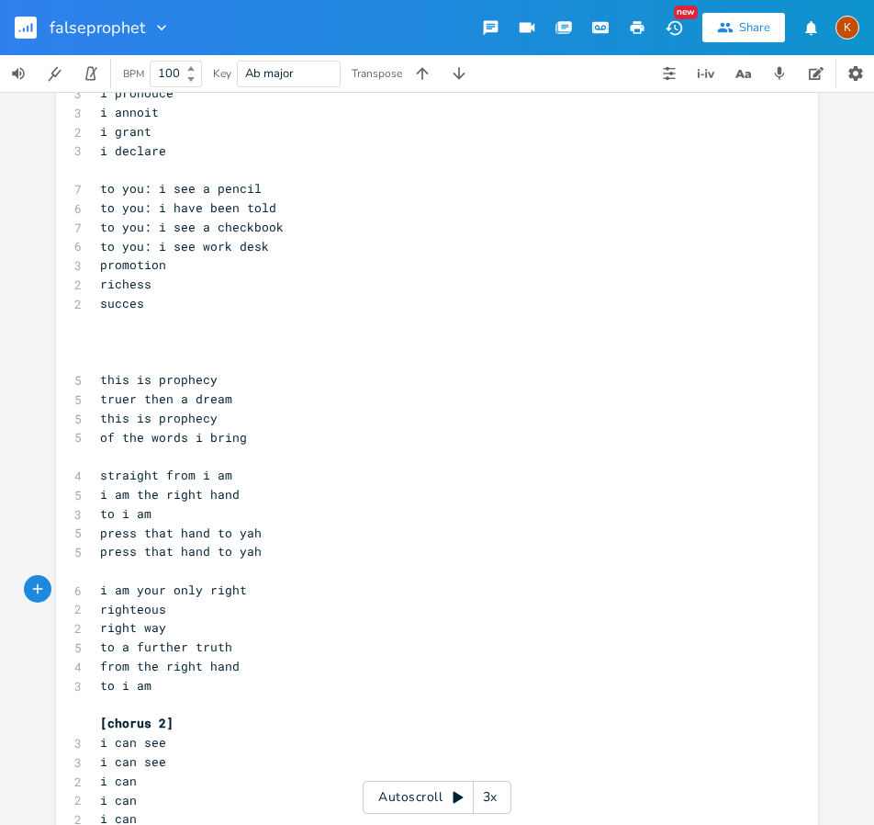
click at [342, 603] on pre "righteous" at bounding box center [427, 609] width 663 height 19
click at [337, 588] on pre "i am your only right" at bounding box center [427, 589] width 663 height 19
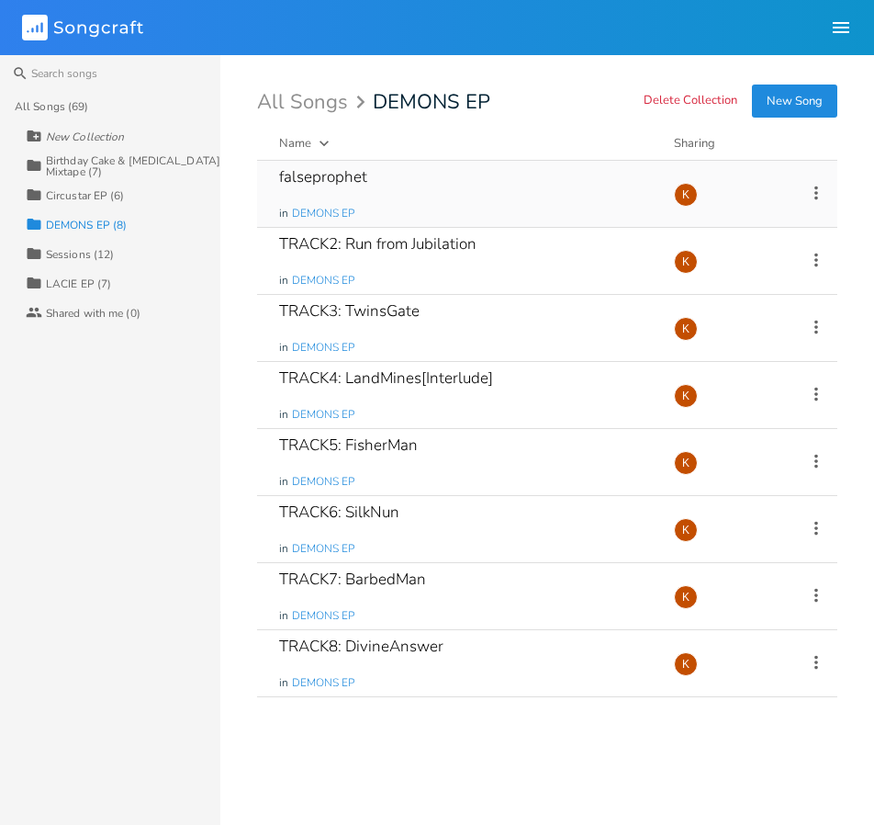
click at [501, 181] on div "falseprophet in DEMONS EP" at bounding box center [465, 194] width 373 height 66
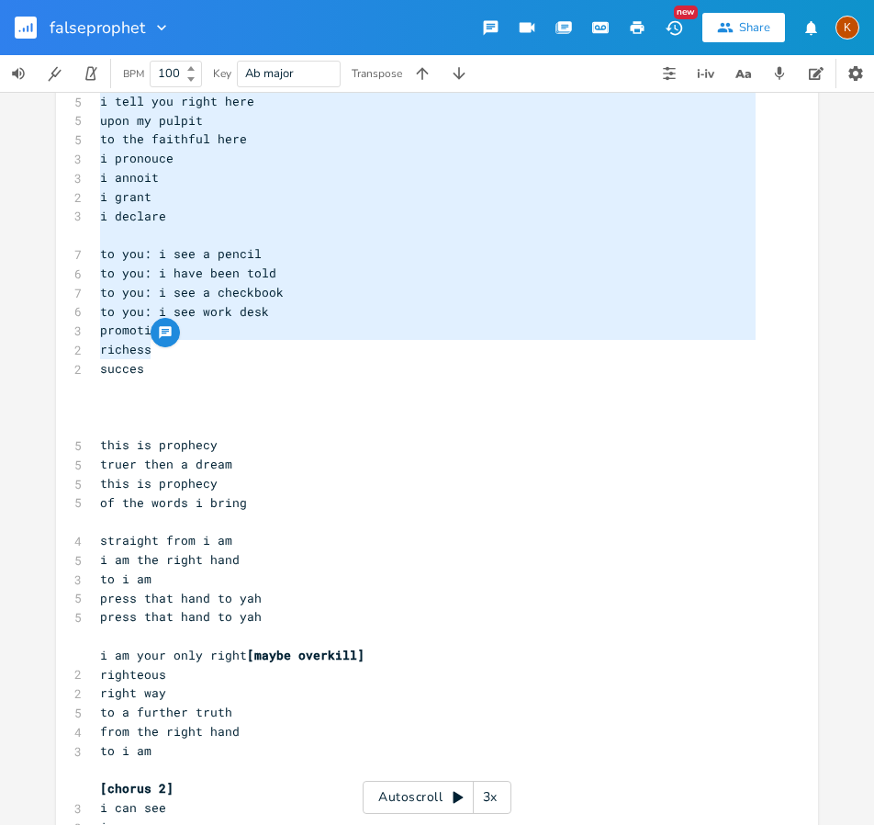
scroll to position [1470, 0]
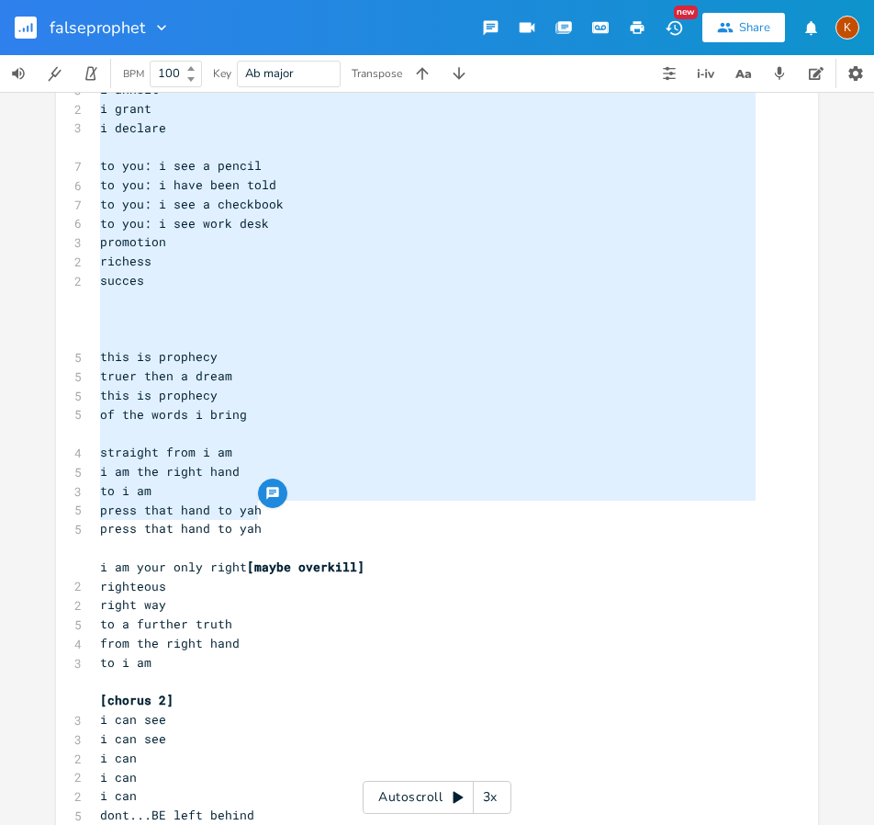
type textarea "this is real prophecy truer then a dream this is prophecy press that hand to ya…"
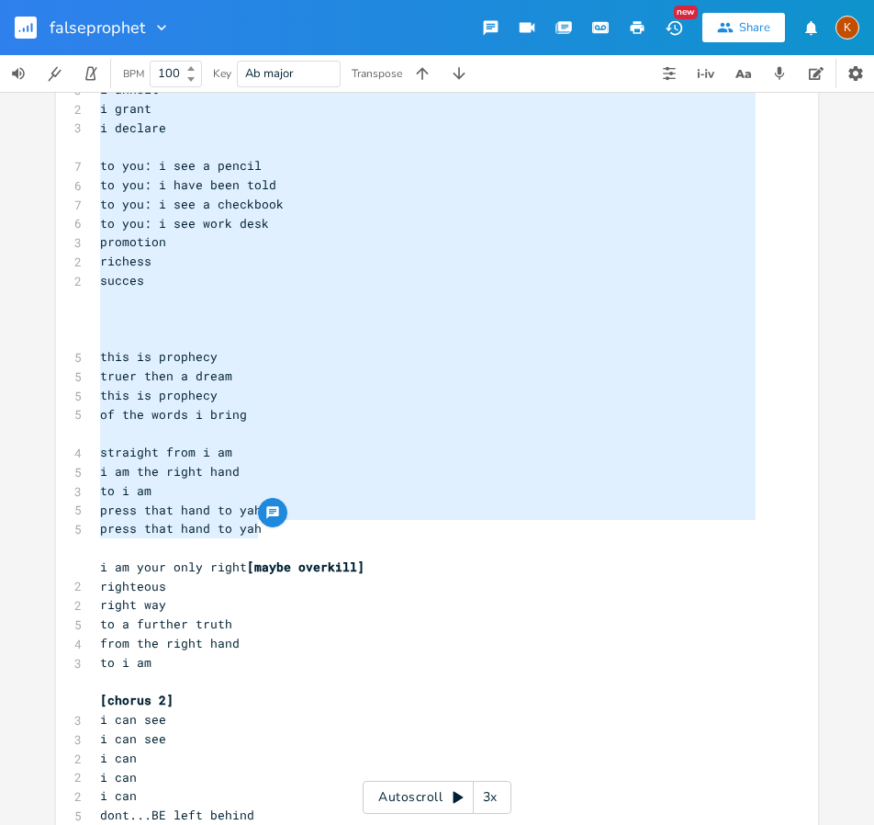
drag, startPoint x: 95, startPoint y: 377, endPoint x: 283, endPoint y: 523, distance: 238.3
click at [283, 523] on div "[chorus] 3 i can see 3 i can see 2 i can 2 i can 2 i can 5 dont...BE left behin…" at bounding box center [427, 748] width 663 height 4165
click at [282, 398] on pre "this is prophecy" at bounding box center [427, 395] width 663 height 19
